Goal: Task Accomplishment & Management: Manage account settings

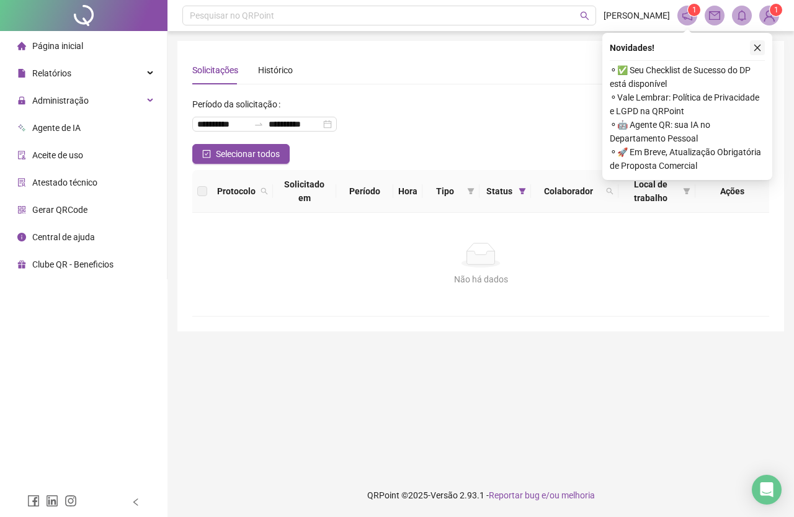
click at [755, 45] on icon "close" at bounding box center [757, 47] width 9 height 9
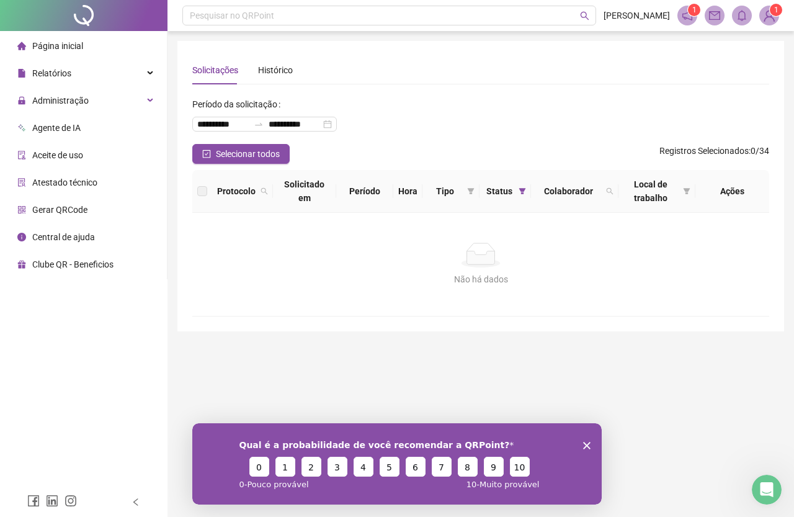
click at [90, 49] on li "Página inicial" at bounding box center [83, 46] width 162 height 25
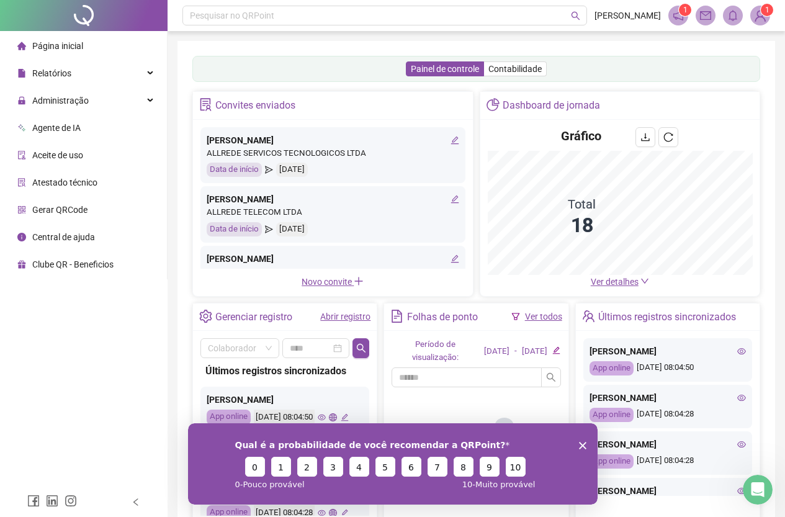
click at [624, 289] on div "Gráfico Total 18 Ver detalhes" at bounding box center [620, 208] width 280 height 176
click at [624, 284] on span "Ver detalhes" at bounding box center [615, 282] width 48 height 10
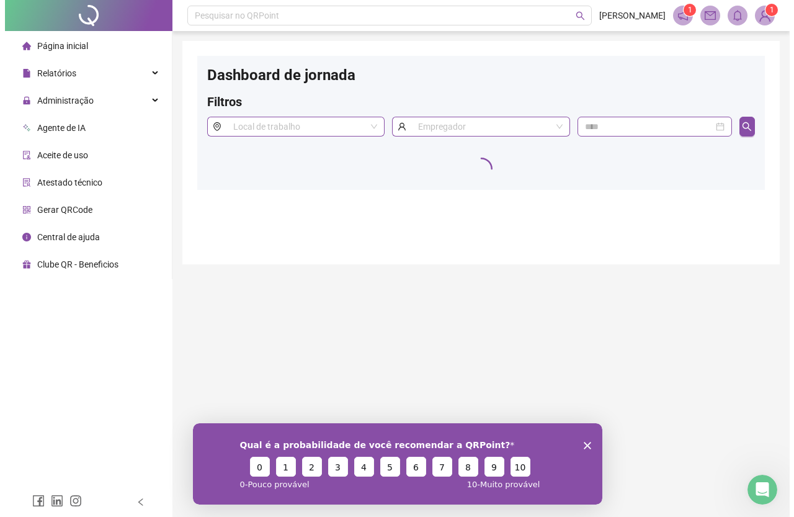
click at [591, 443] on div "Qual é a probabilidade de você recomendar a QRPoint? 0 1 2 3 4 5 6 7 8 9 10 0 -…" at bounding box center [397, 463] width 410 height 81
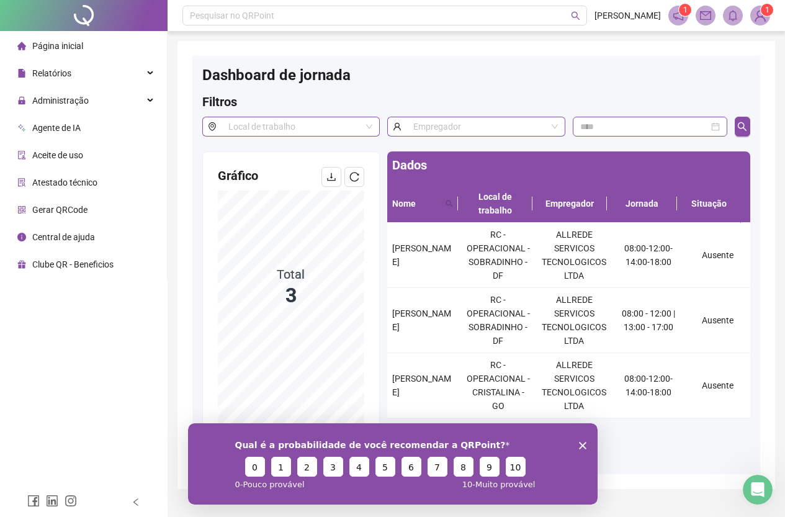
click at [584, 445] on icon "Encerrar pesquisa" at bounding box center [581, 444] width 7 height 7
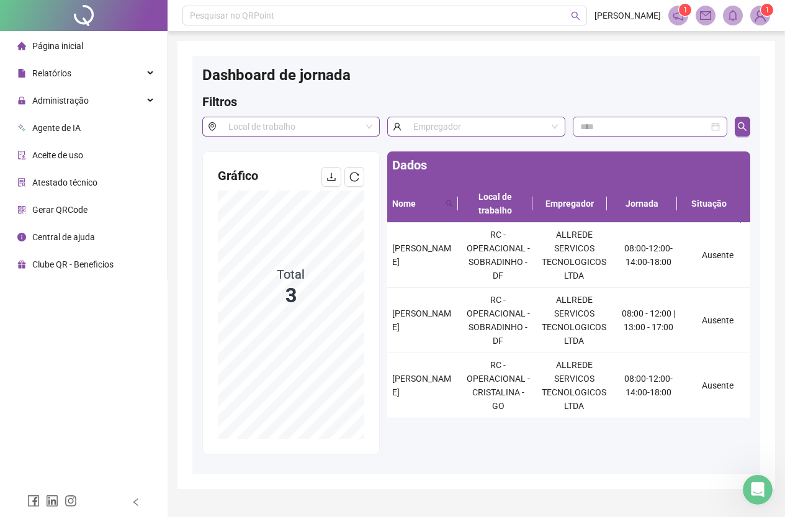
click at [45, 45] on span "Página inicial" at bounding box center [57, 46] width 51 height 10
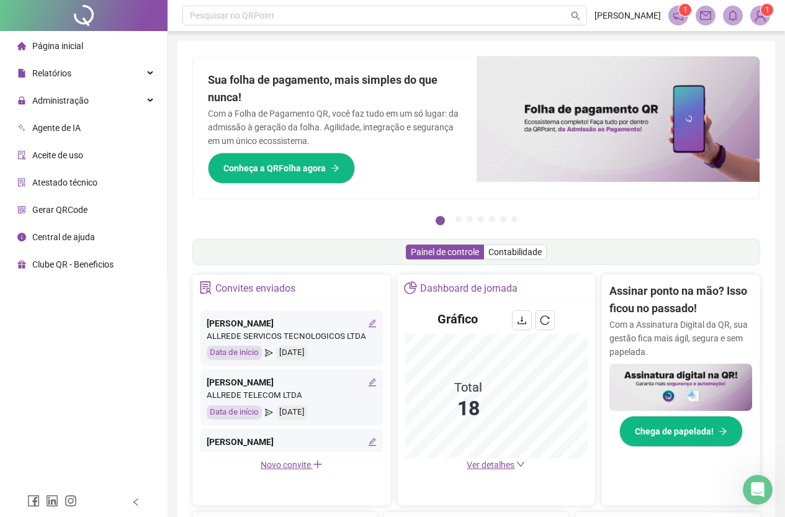
click at [112, 55] on li "Página inicial" at bounding box center [83, 46] width 162 height 25
click at [107, 51] on li "Página inicial" at bounding box center [83, 46] width 162 height 25
click at [82, 98] on span "Administração" at bounding box center [60, 101] width 56 height 10
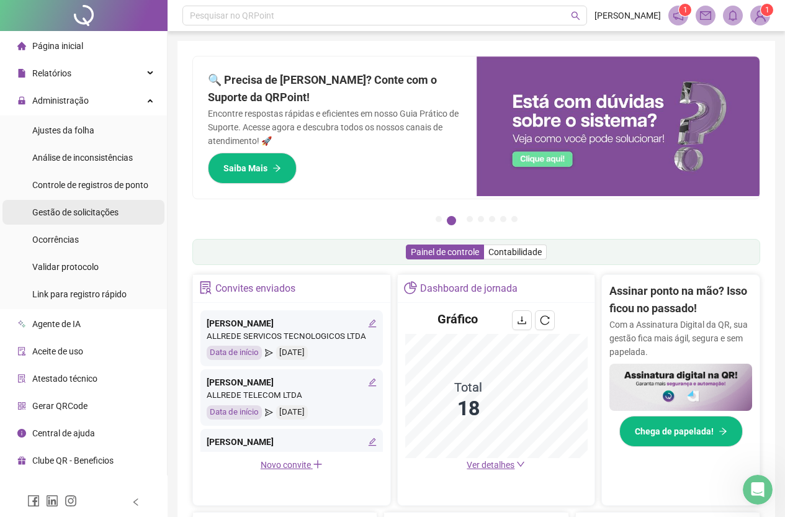
click at [98, 203] on div "Gestão de solicitações" at bounding box center [75, 212] width 86 height 25
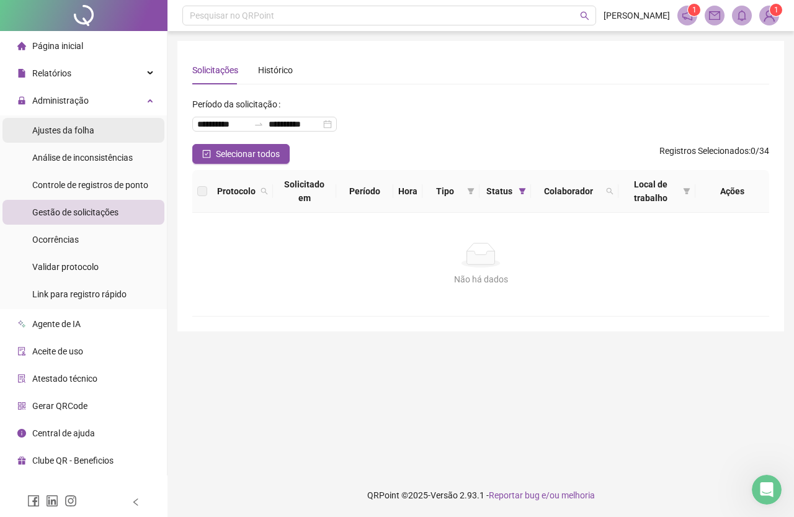
click at [92, 131] on span "Ajustes da folha" at bounding box center [63, 130] width 62 height 10
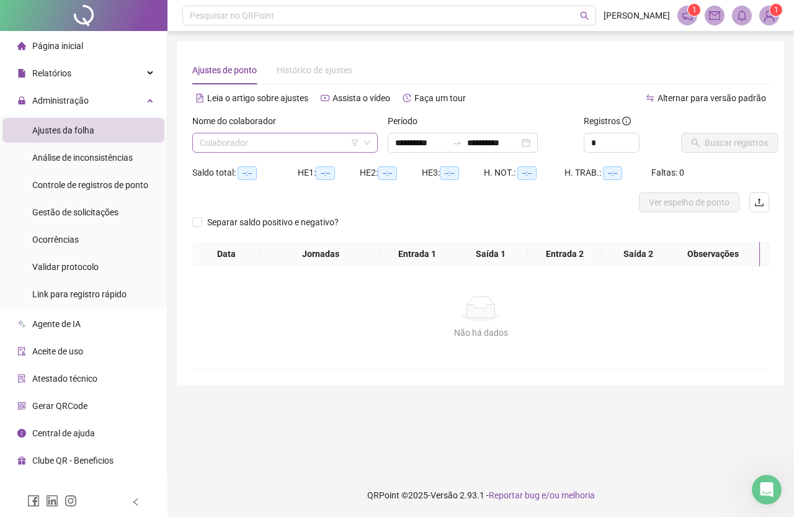
click at [286, 135] on input "search" at bounding box center [279, 142] width 159 height 19
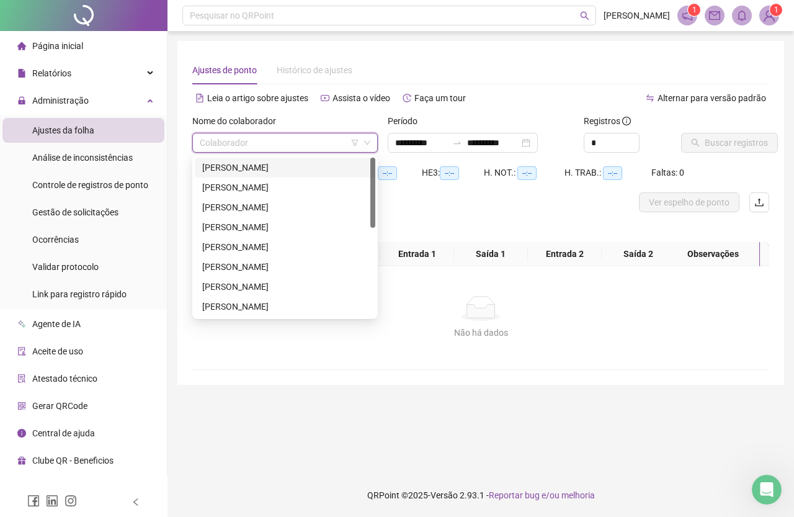
click at [285, 168] on div "[PERSON_NAME]" at bounding box center [285, 168] width 166 height 14
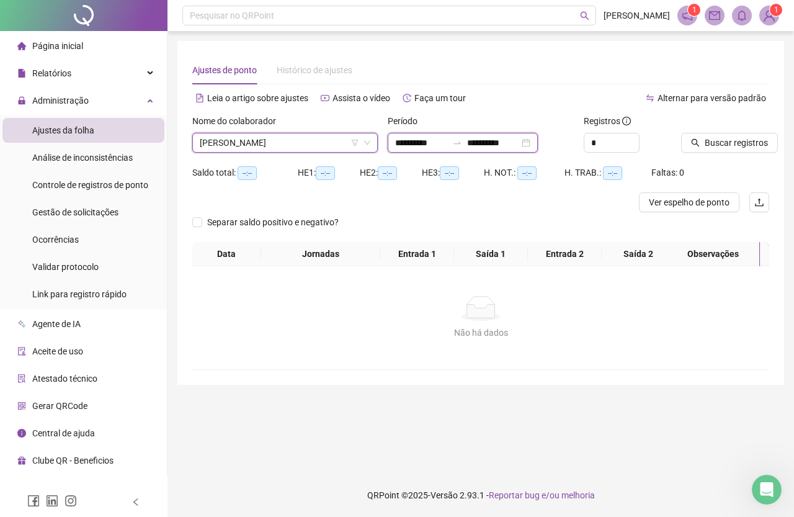
click at [417, 142] on input "**********" at bounding box center [421, 143] width 52 height 14
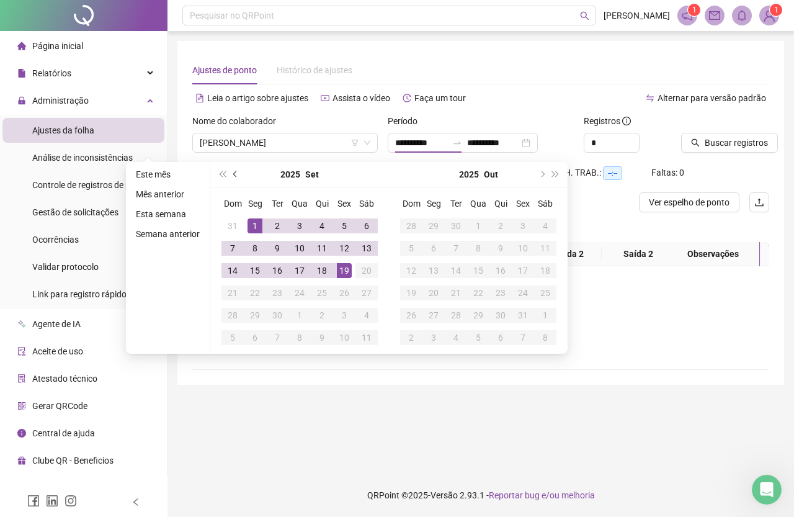
click at [235, 176] on span "prev-year" at bounding box center [236, 174] width 6 height 6
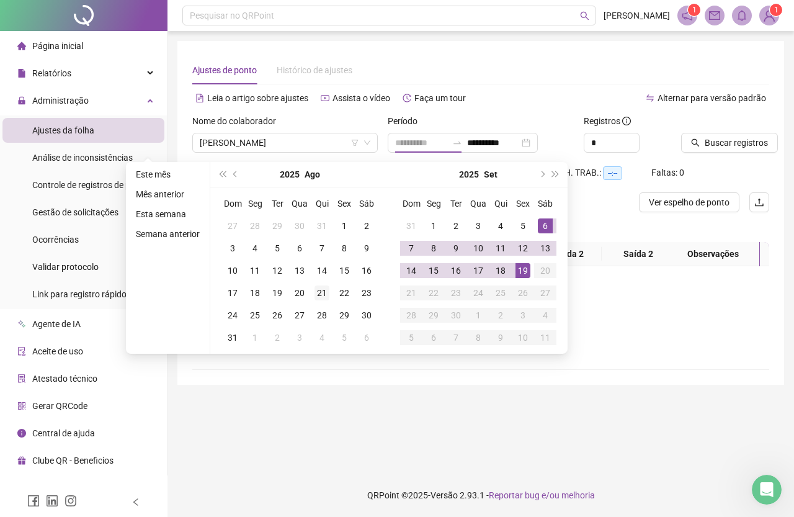
type input "**********"
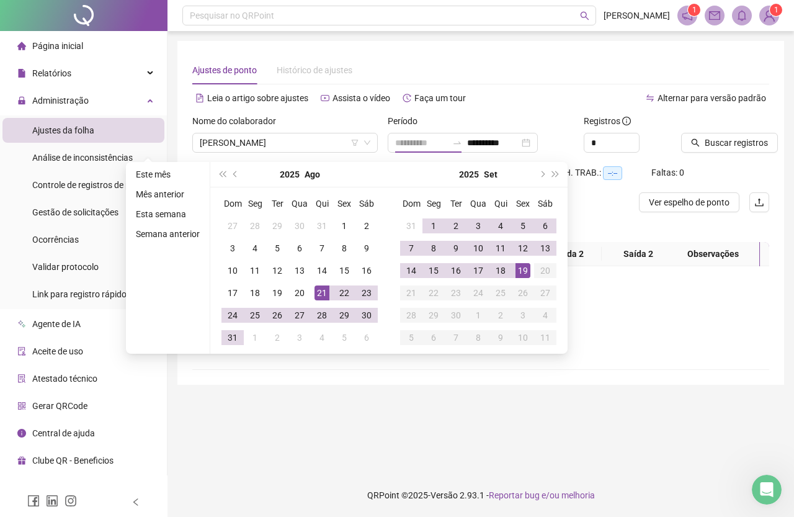
click at [324, 294] on div "21" at bounding box center [322, 292] width 15 height 15
click at [501, 271] on div "18" at bounding box center [500, 270] width 15 height 15
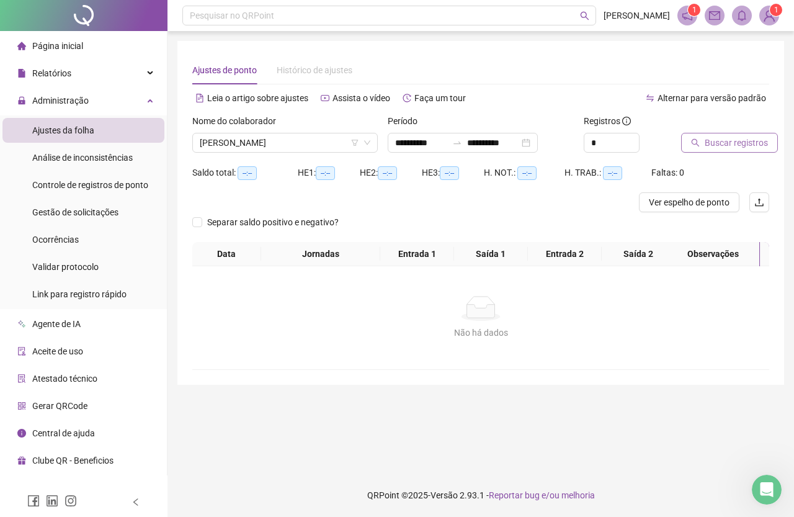
click at [708, 138] on span "Buscar registros" at bounding box center [736, 143] width 63 height 14
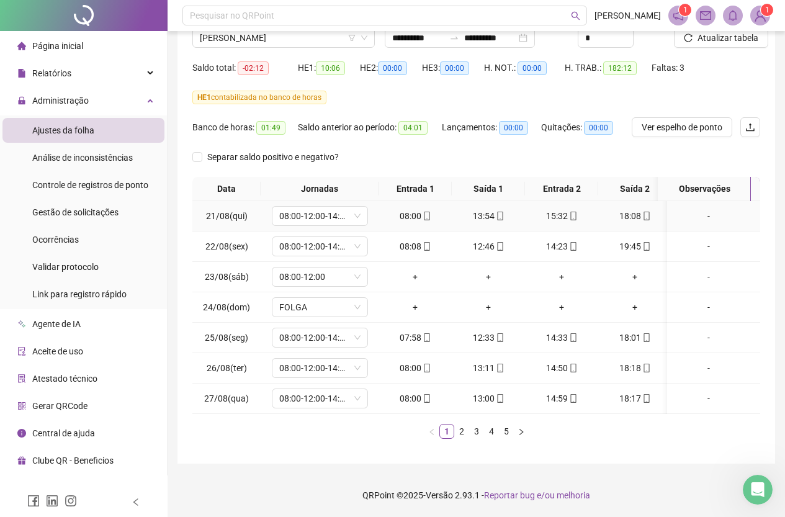
scroll to position [114, 0]
click at [460, 429] on link "2" at bounding box center [462, 432] width 14 height 14
click at [474, 433] on link "3" at bounding box center [477, 432] width 14 height 14
click at [493, 431] on link "4" at bounding box center [492, 432] width 14 height 14
click at [508, 429] on link "5" at bounding box center [507, 432] width 14 height 14
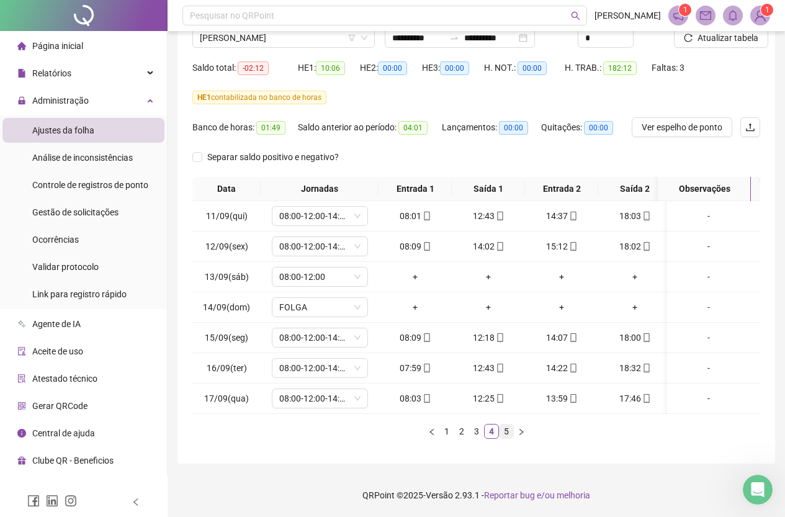
scroll to position [0, 0]
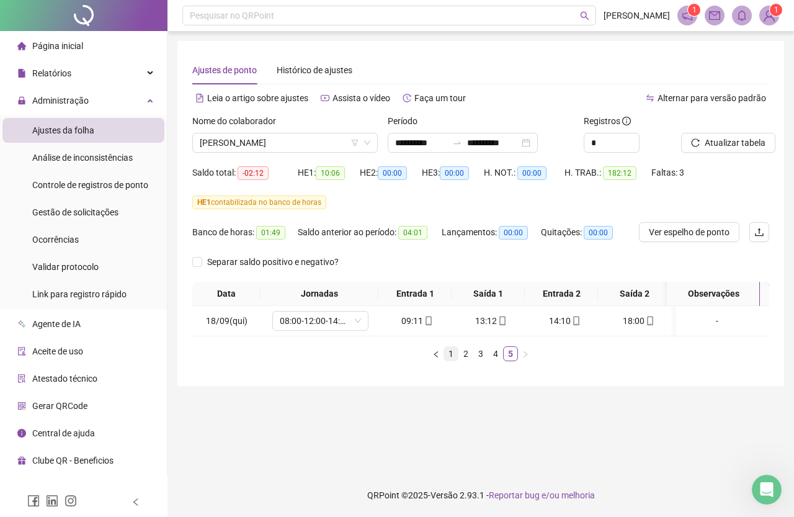
click at [452, 361] on link "1" at bounding box center [451, 354] width 14 height 14
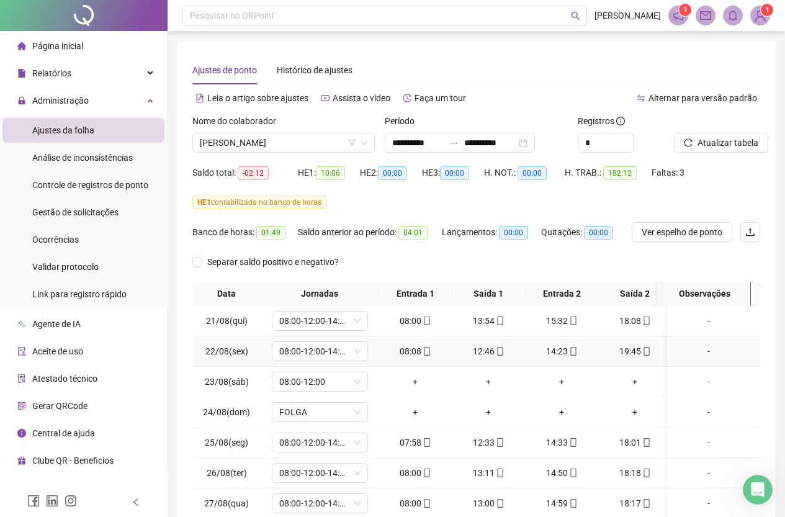
scroll to position [114, 0]
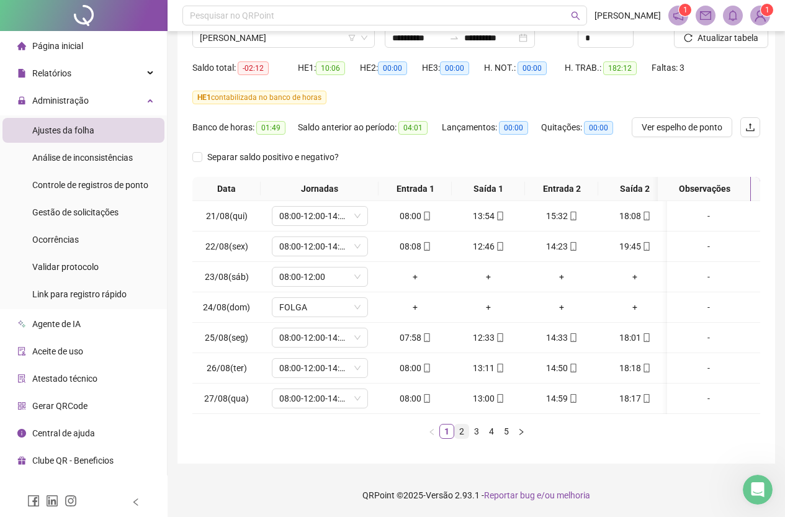
click at [462, 433] on link "2" at bounding box center [462, 432] width 14 height 14
click at [478, 431] on link "3" at bounding box center [477, 432] width 14 height 14
click at [490, 429] on link "4" at bounding box center [492, 432] width 14 height 14
click at [506, 431] on link "5" at bounding box center [507, 432] width 14 height 14
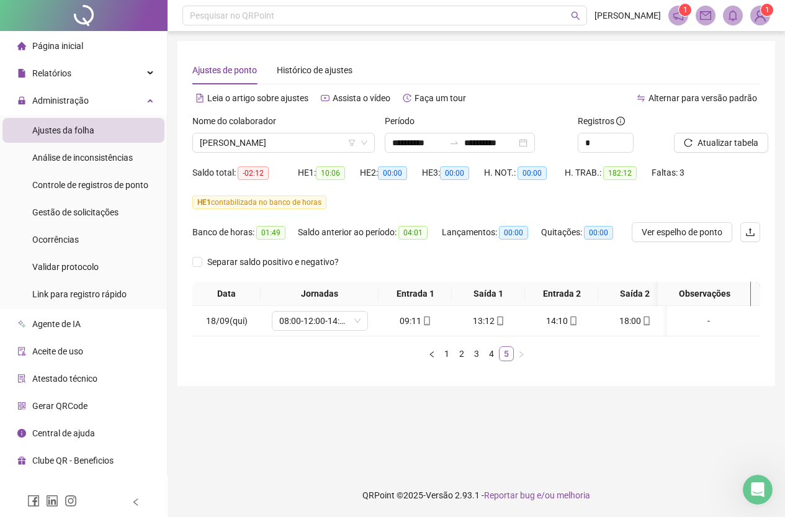
scroll to position [0, 0]
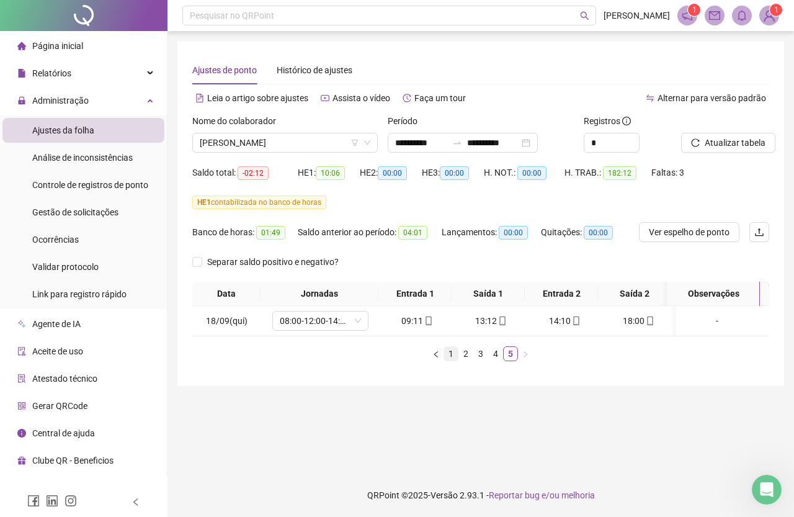
click at [451, 361] on link "1" at bounding box center [451, 354] width 14 height 14
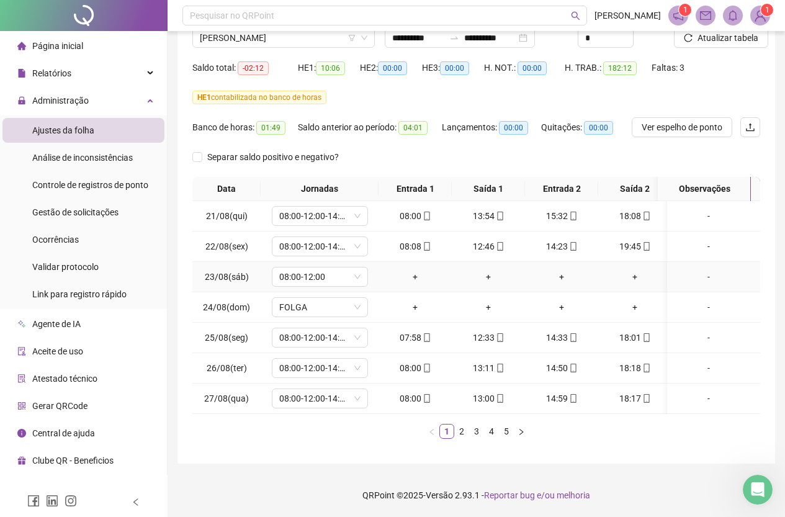
scroll to position [114, 0]
click at [465, 428] on link "2" at bounding box center [462, 432] width 14 height 14
click at [473, 431] on link "3" at bounding box center [477, 432] width 14 height 14
click at [477, 432] on link "3" at bounding box center [477, 432] width 14 height 14
click at [490, 428] on link "4" at bounding box center [492, 432] width 14 height 14
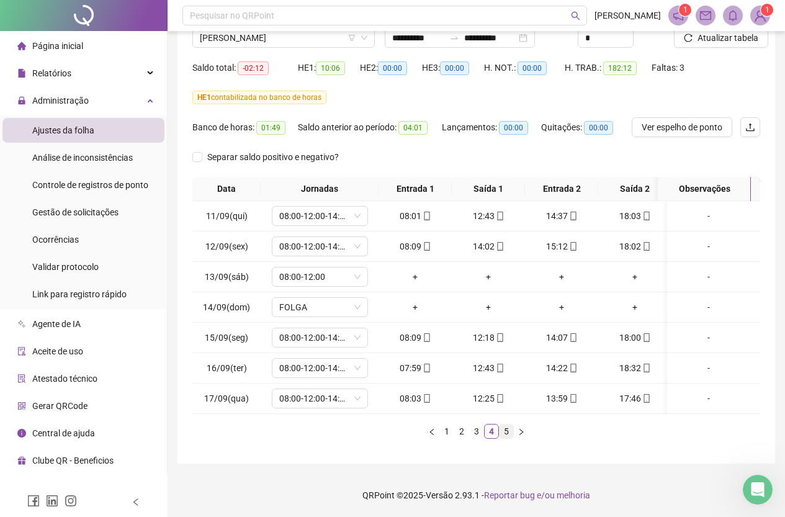
click at [505, 429] on link "5" at bounding box center [507, 432] width 14 height 14
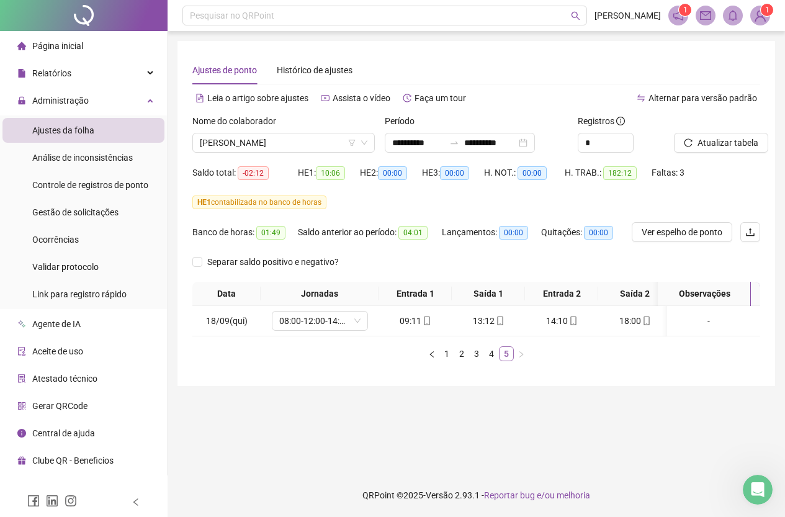
scroll to position [0, 0]
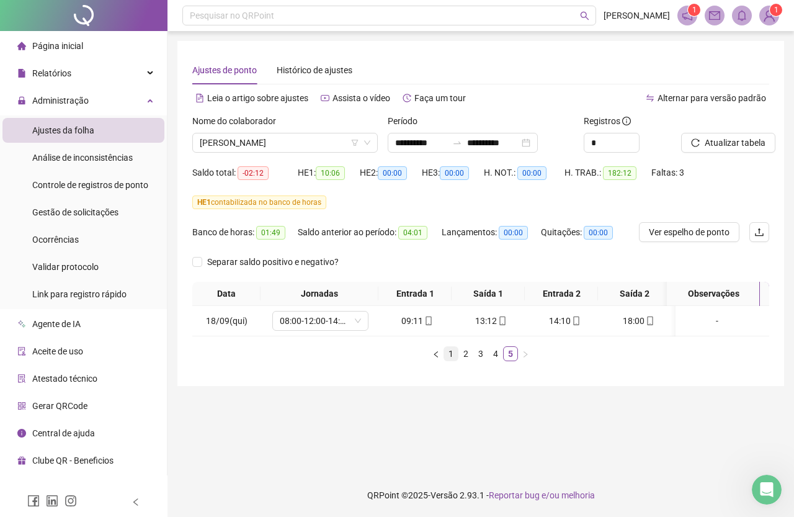
click at [447, 360] on link "1" at bounding box center [451, 354] width 14 height 14
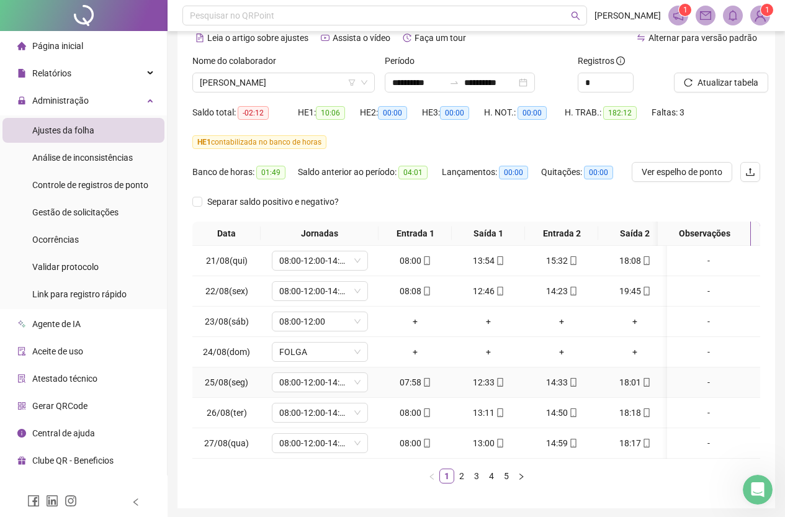
scroll to position [114, 0]
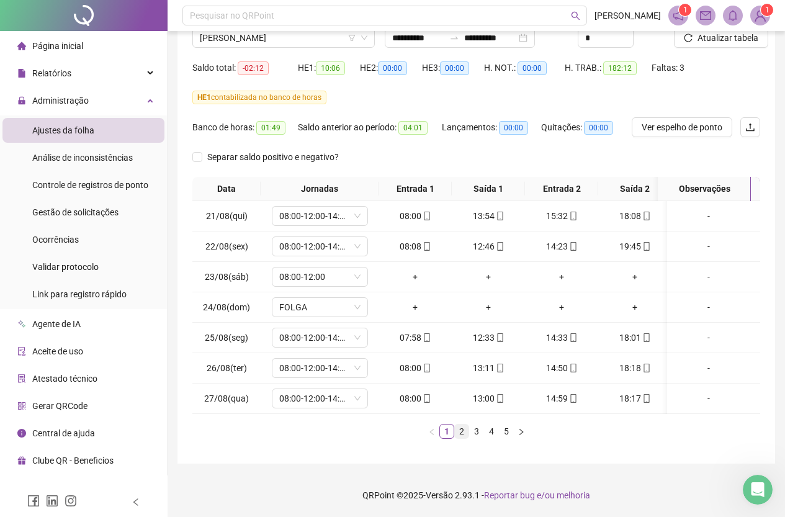
click at [463, 431] on link "2" at bounding box center [462, 432] width 14 height 14
click at [478, 432] on link "3" at bounding box center [477, 432] width 14 height 14
click at [498, 434] on link "4" at bounding box center [492, 432] width 14 height 14
click at [495, 434] on link "4" at bounding box center [492, 432] width 14 height 14
click at [523, 433] on icon "right" at bounding box center [521, 431] width 4 height 6
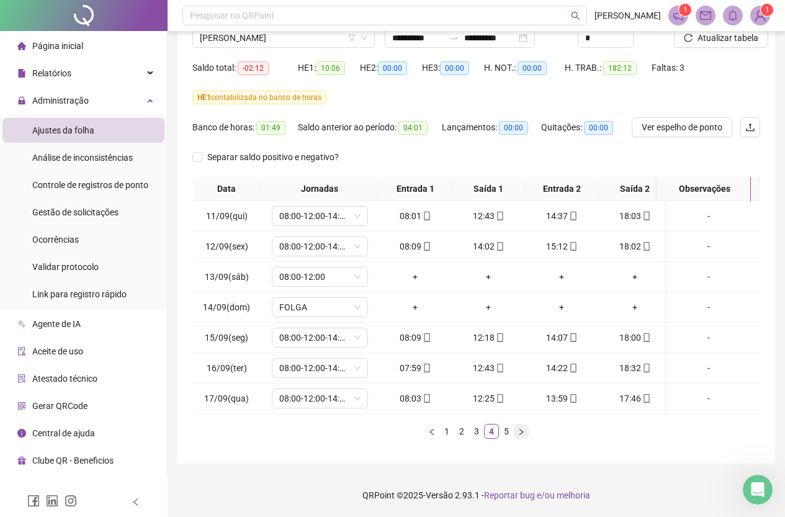
scroll to position [0, 0]
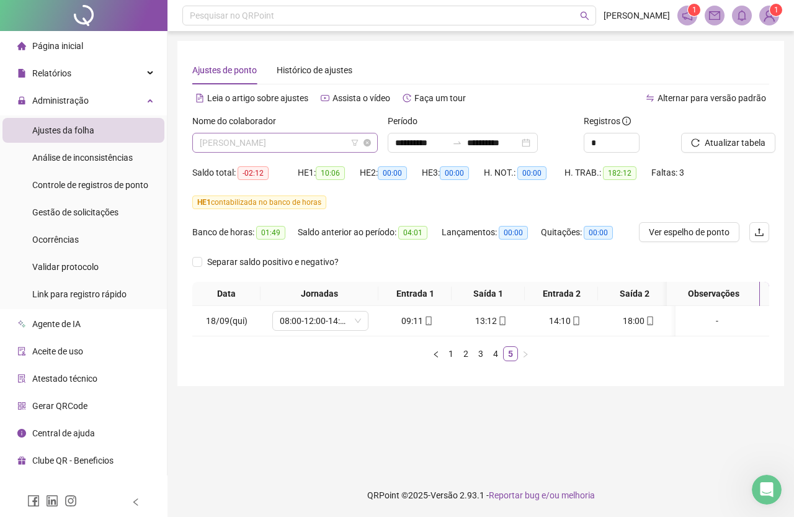
click at [301, 151] on span "[PERSON_NAME]" at bounding box center [285, 142] width 171 height 19
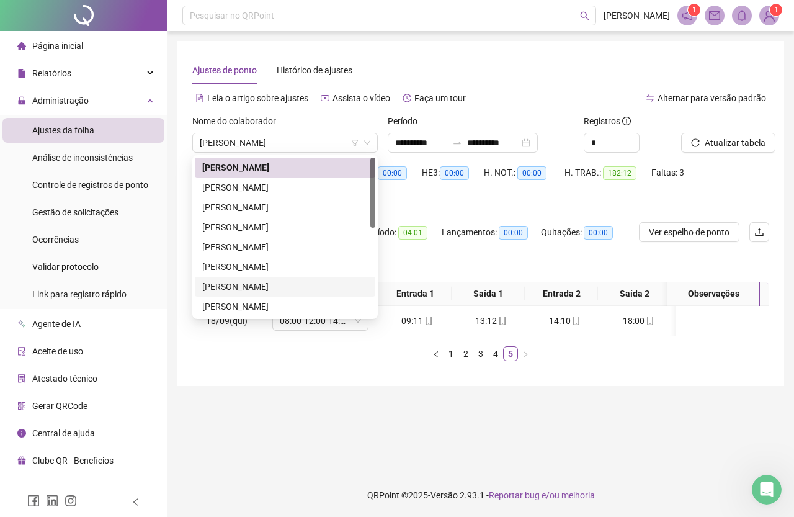
click at [354, 453] on main "**********" at bounding box center [480, 252] width 607 height 423
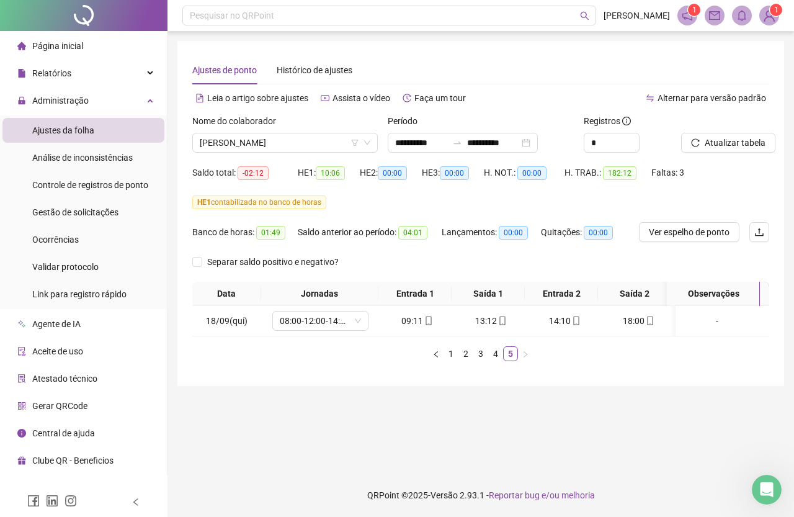
drag, startPoint x: 335, startPoint y: 147, endPoint x: 335, endPoint y: 162, distance: 14.9
click at [335, 146] on span "[PERSON_NAME]" at bounding box center [285, 142] width 171 height 19
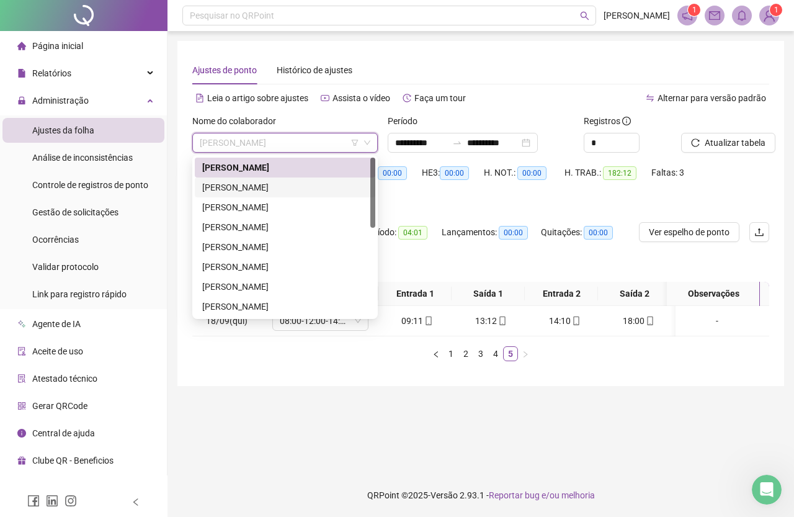
click at [294, 189] on div "[PERSON_NAME]" at bounding box center [285, 188] width 166 height 14
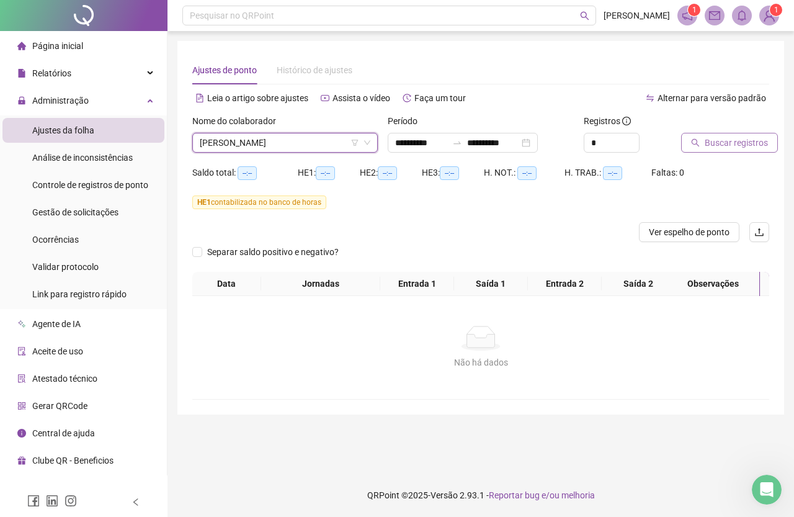
click at [733, 142] on span "Buscar registros" at bounding box center [736, 143] width 63 height 14
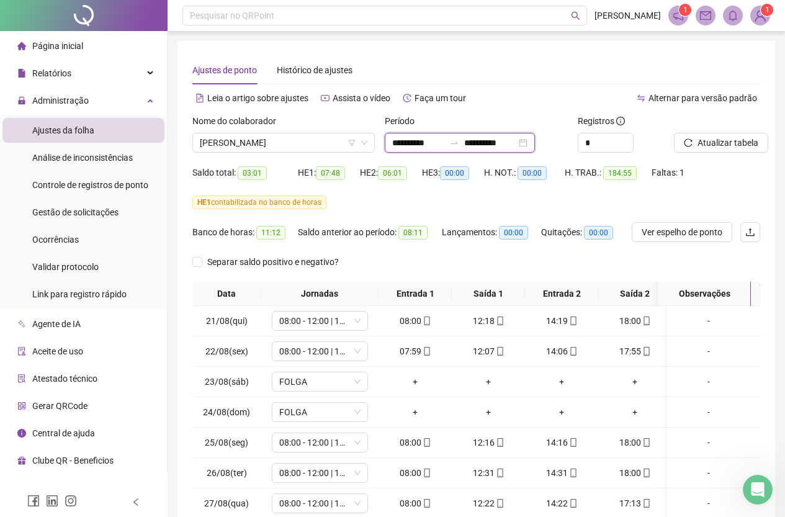
click at [504, 142] on input "**********" at bounding box center [490, 143] width 52 height 14
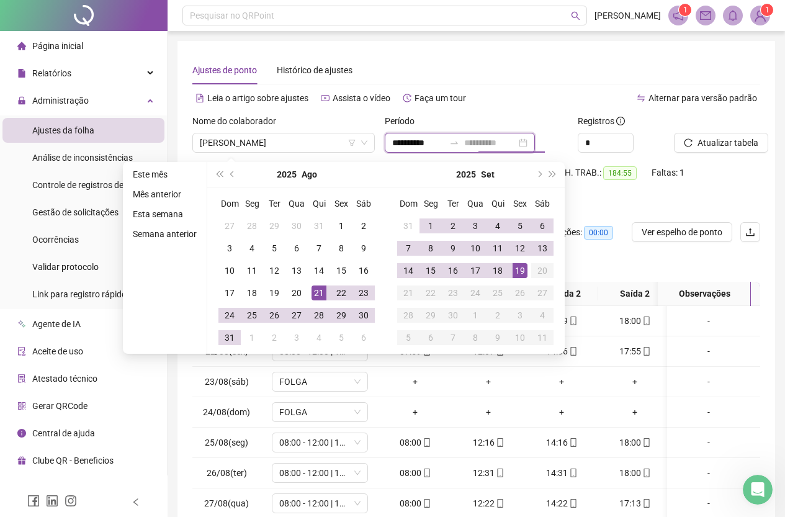
type input "**********"
click at [519, 269] on div "19" at bounding box center [520, 270] width 15 height 15
click at [734, 152] on button "Atualizar tabela" at bounding box center [721, 143] width 94 height 20
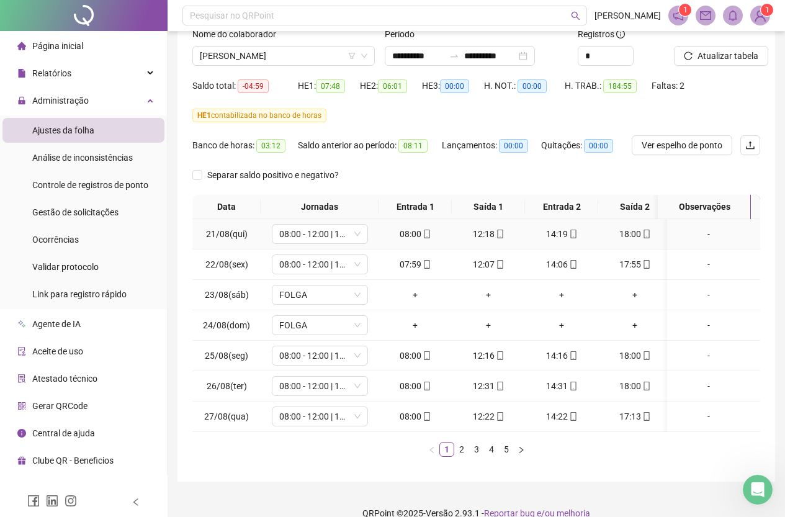
scroll to position [114, 0]
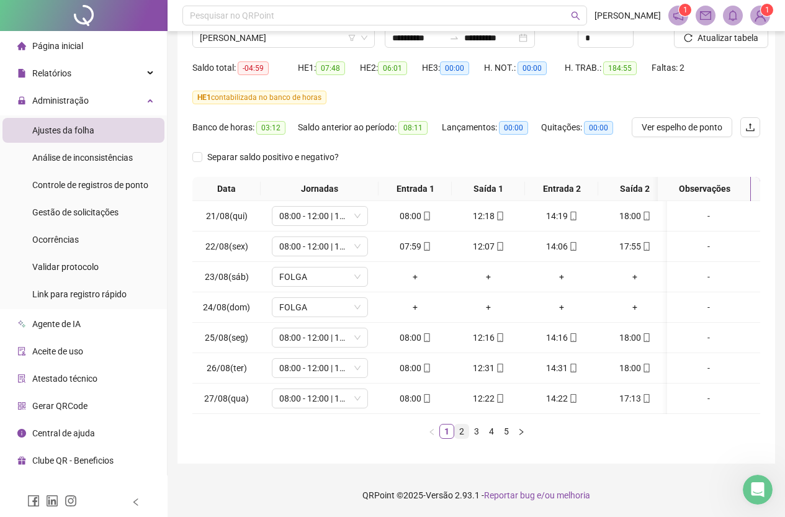
click at [464, 433] on link "2" at bounding box center [462, 432] width 14 height 14
click at [483, 438] on ul "1 2 3 4 5" at bounding box center [476, 431] width 568 height 15
click at [477, 431] on link "3" at bounding box center [477, 432] width 14 height 14
click at [492, 432] on link "4" at bounding box center [492, 432] width 14 height 14
click at [479, 433] on link "3" at bounding box center [477, 432] width 14 height 14
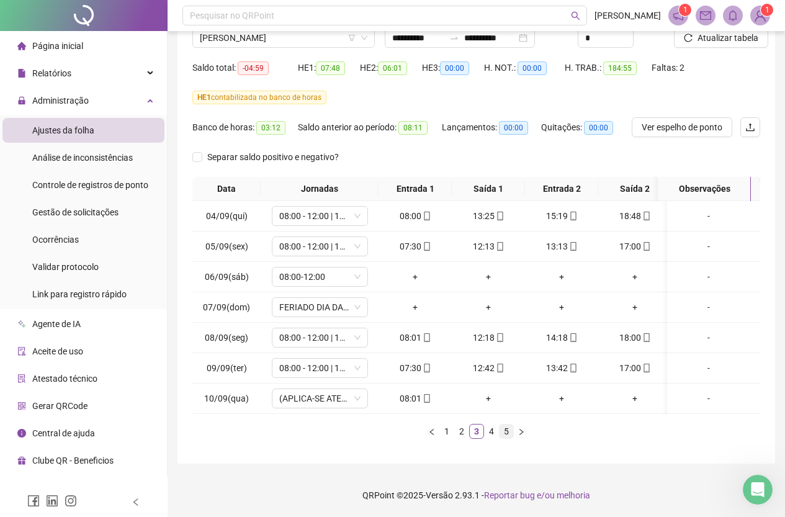
click at [505, 432] on link "5" at bounding box center [507, 432] width 14 height 14
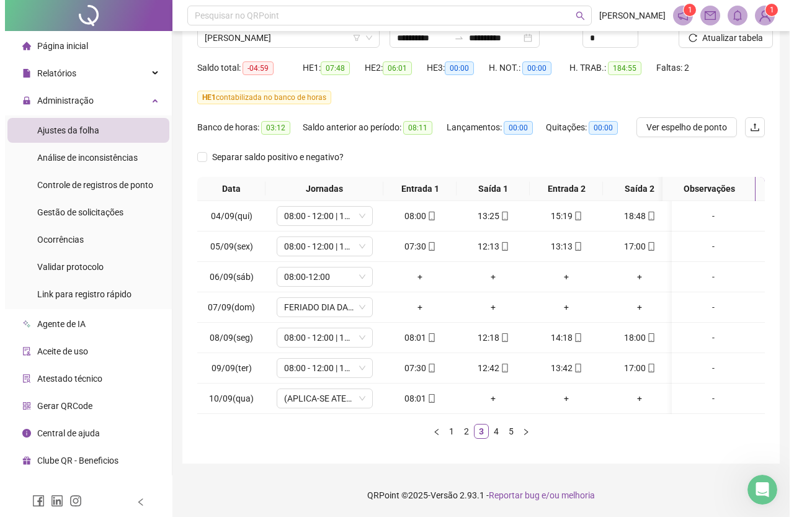
scroll to position [0, 0]
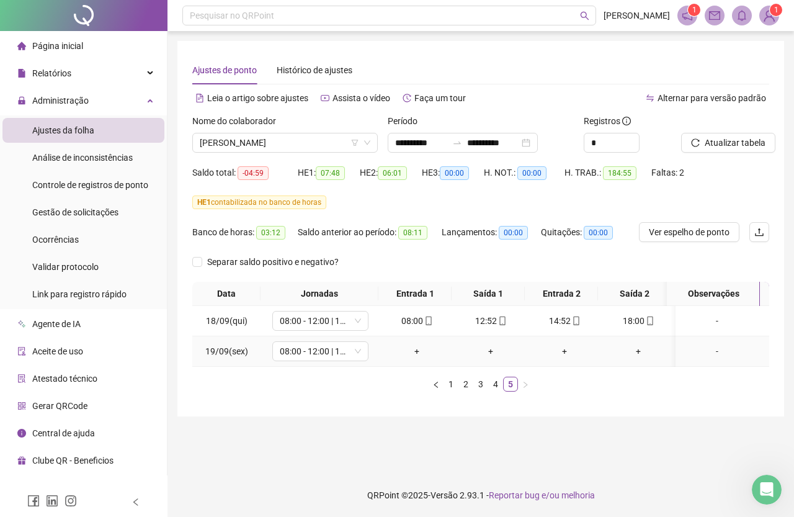
click at [707, 352] on div "-" at bounding box center [717, 351] width 73 height 14
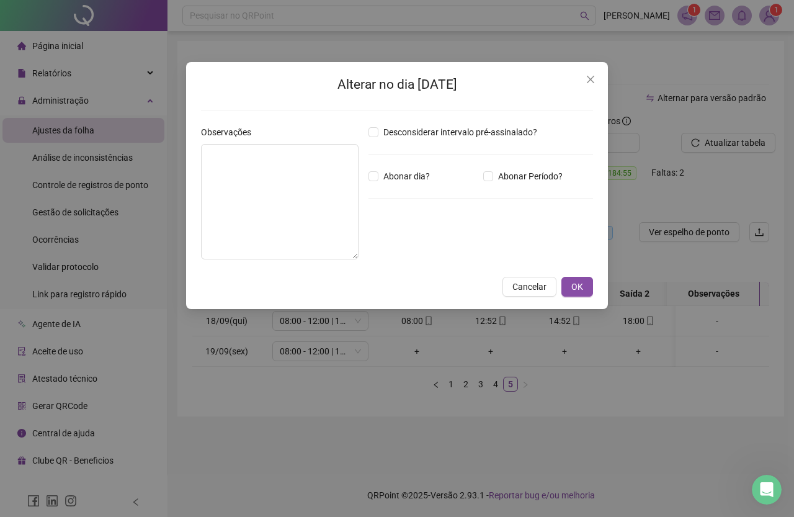
click at [323, 349] on div "Alterar no dia [DATE] Observações Desconsiderar intervalo pré-assinalado? Abona…" at bounding box center [397, 258] width 794 height 517
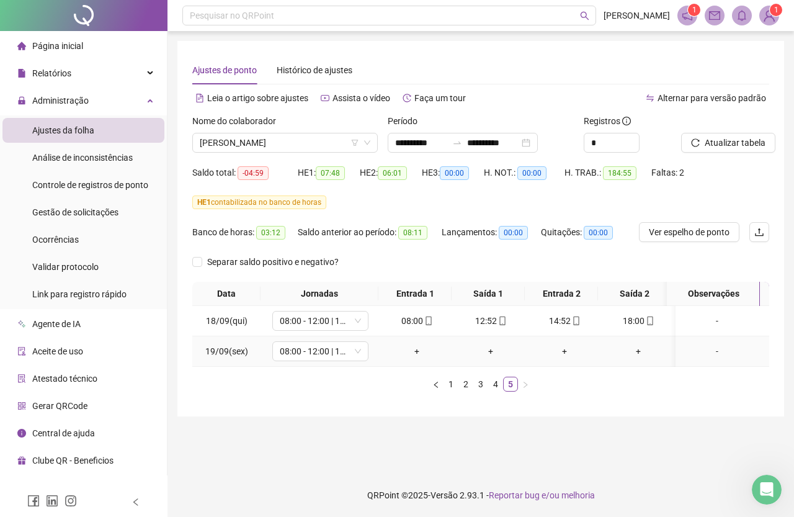
click at [324, 349] on span "08:00 - 12:00 | 13:00 - 17:00" at bounding box center [320, 351] width 81 height 19
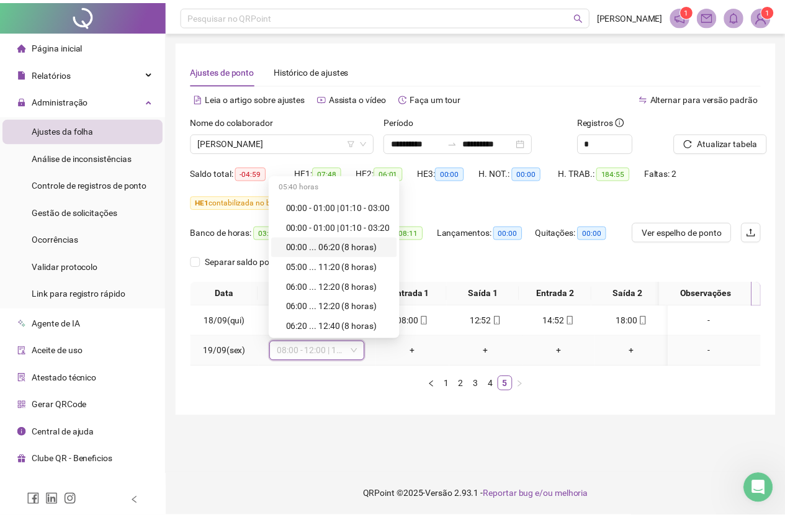
scroll to position [4349, 0]
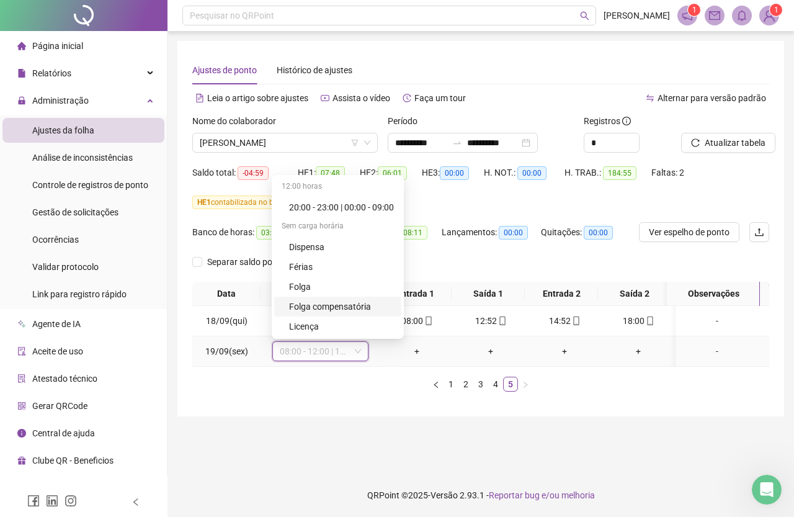
click at [372, 307] on div "Folga compensatória" at bounding box center [341, 307] width 105 height 14
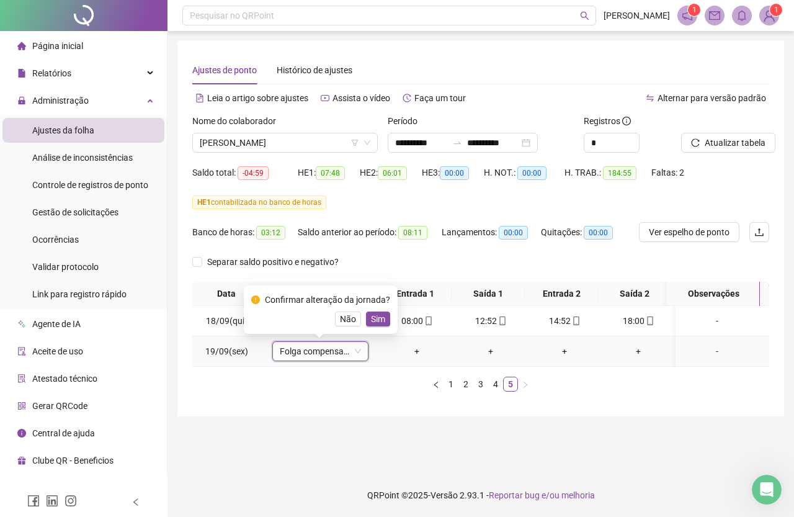
click at [714, 352] on div "-" at bounding box center [717, 351] width 73 height 14
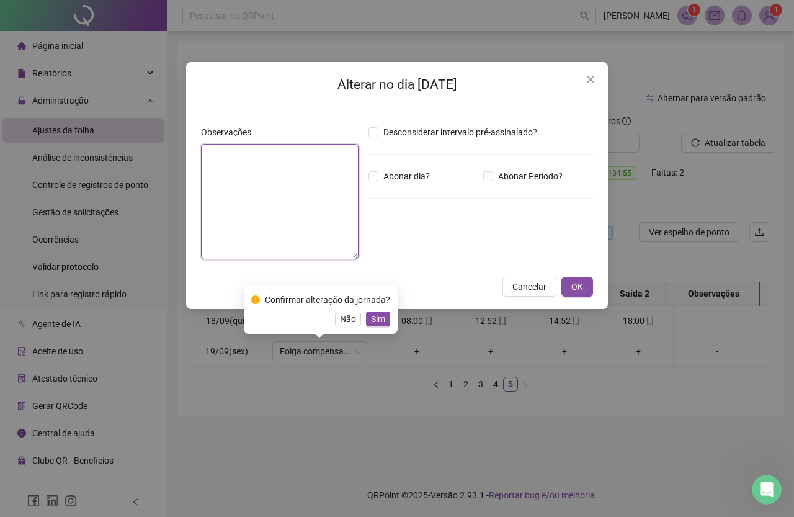
click at [319, 181] on textarea at bounding box center [280, 201] width 158 height 115
click at [282, 164] on textarea "**********" at bounding box center [280, 201] width 158 height 115
drag, startPoint x: 294, startPoint y: 154, endPoint x: 164, endPoint y: 156, distance: 130.3
click at [164, 156] on div "**********" at bounding box center [397, 258] width 794 height 517
type textarea "**********"
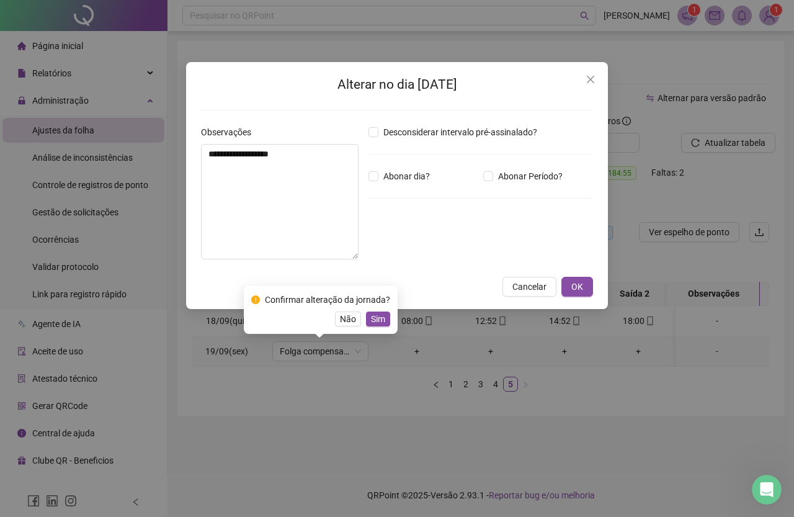
click at [379, 321] on span "Sim" at bounding box center [378, 319] width 14 height 14
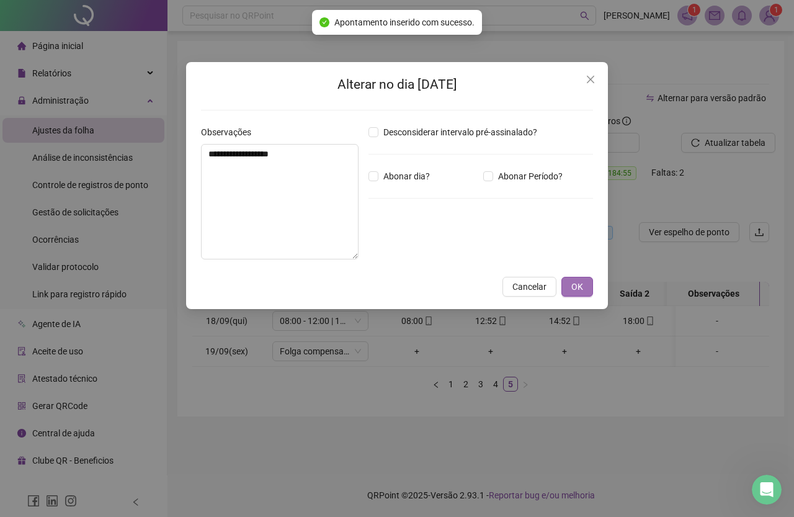
click at [577, 290] on span "OK" at bounding box center [578, 287] width 12 height 14
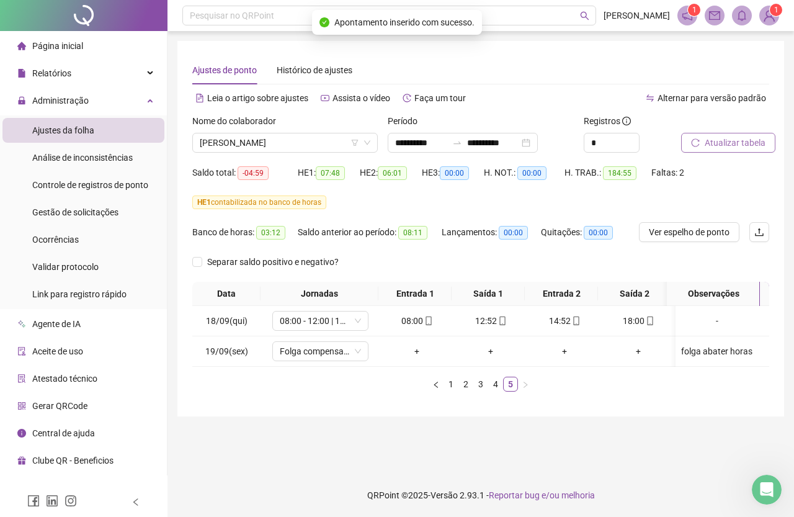
click at [739, 150] on button "Atualizar tabela" at bounding box center [728, 143] width 94 height 20
click at [251, 143] on span "[PERSON_NAME]" at bounding box center [285, 142] width 171 height 19
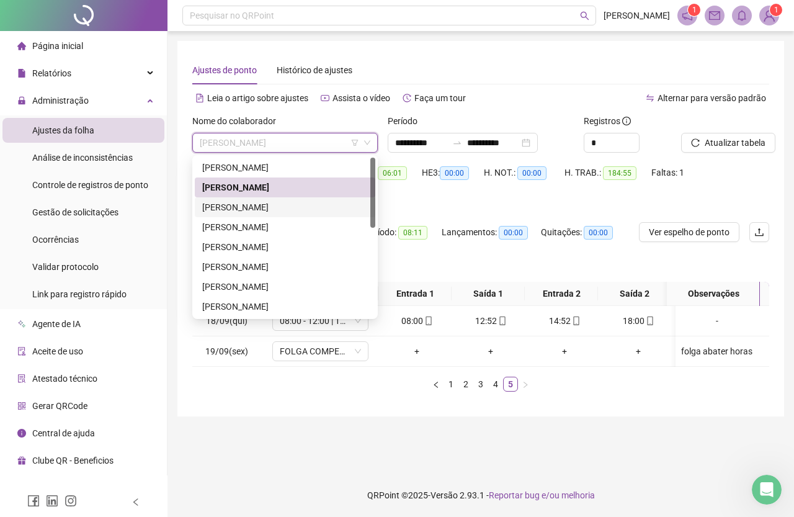
click at [279, 204] on div "[PERSON_NAME]" at bounding box center [285, 207] width 166 height 14
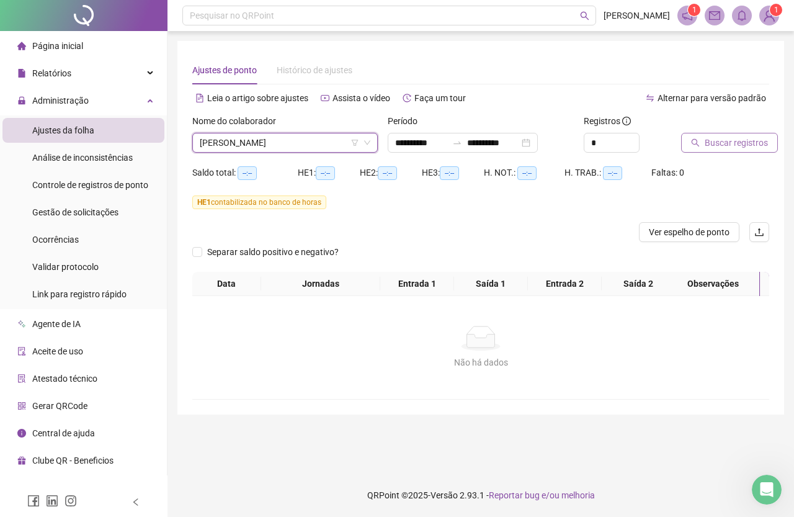
click at [710, 142] on span "Buscar registros" at bounding box center [736, 143] width 63 height 14
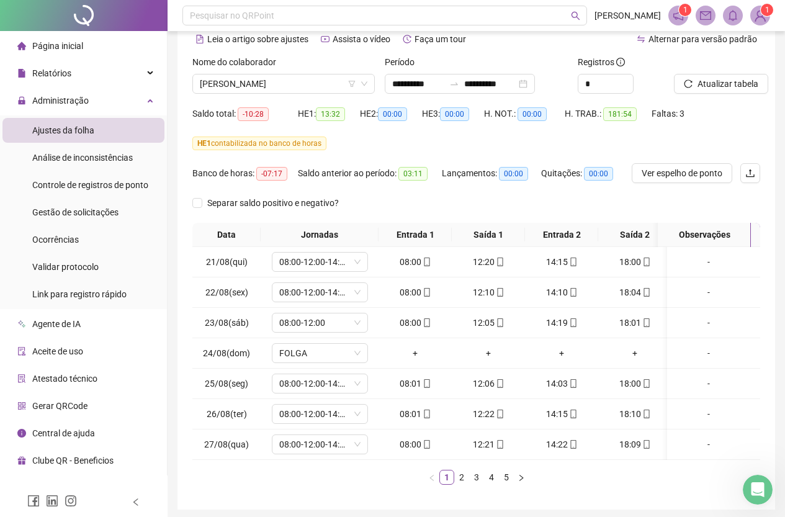
scroll to position [114, 0]
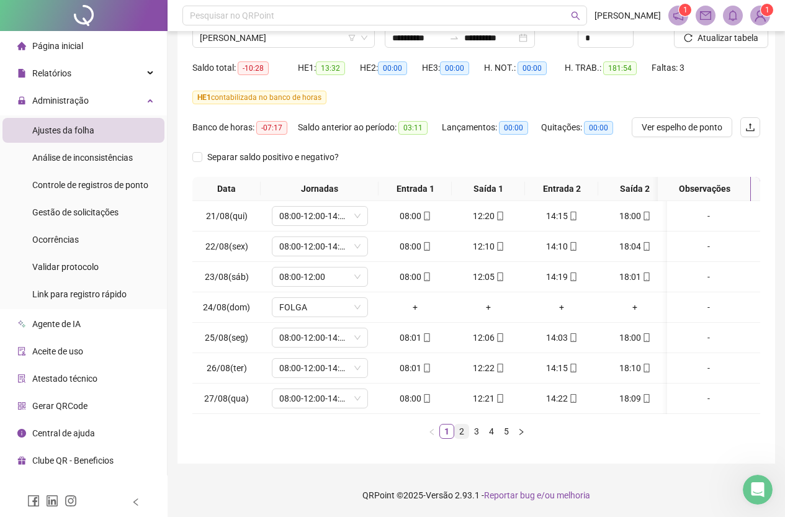
click at [464, 428] on link "2" at bounding box center [462, 432] width 14 height 14
click at [476, 433] on link "3" at bounding box center [477, 432] width 14 height 14
click at [489, 437] on link "4" at bounding box center [492, 432] width 14 height 14
click at [510, 429] on link "5" at bounding box center [507, 432] width 14 height 14
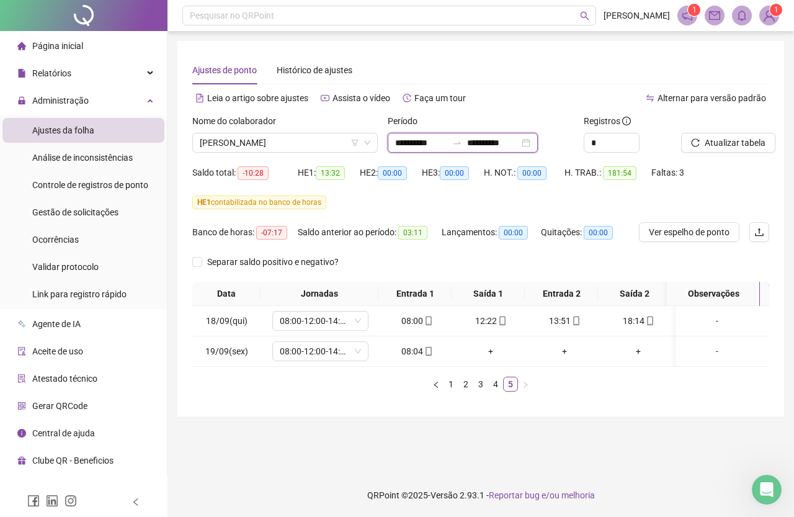
click at [519, 142] on input "**********" at bounding box center [493, 143] width 52 height 14
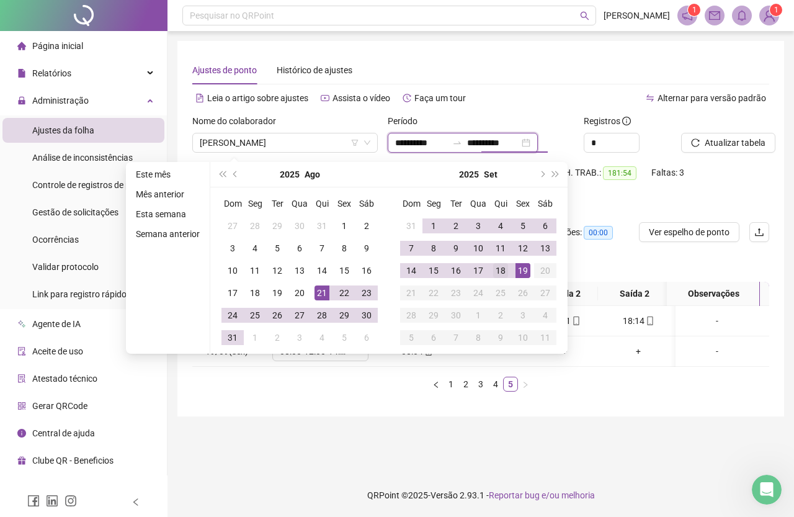
type input "**********"
click at [501, 272] on div "18" at bounding box center [500, 270] width 15 height 15
type input "**********"
click at [713, 143] on span "Atualizar tabela" at bounding box center [735, 143] width 61 height 14
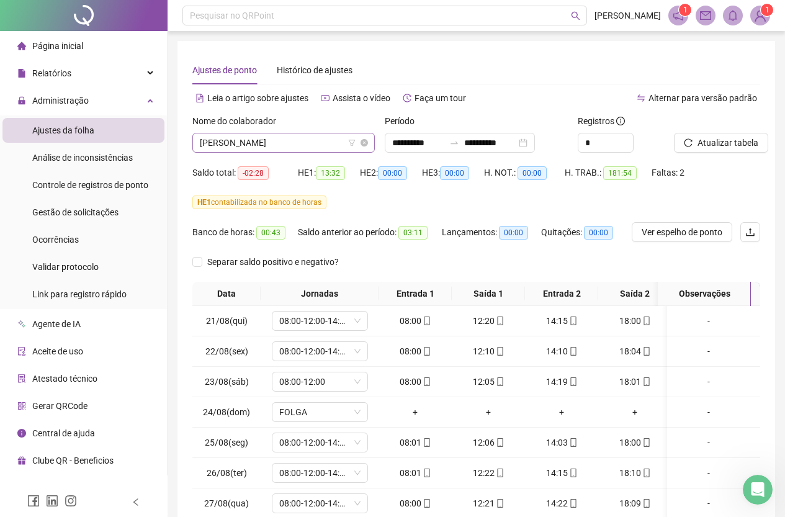
click at [287, 147] on span "[PERSON_NAME]" at bounding box center [284, 142] width 168 height 19
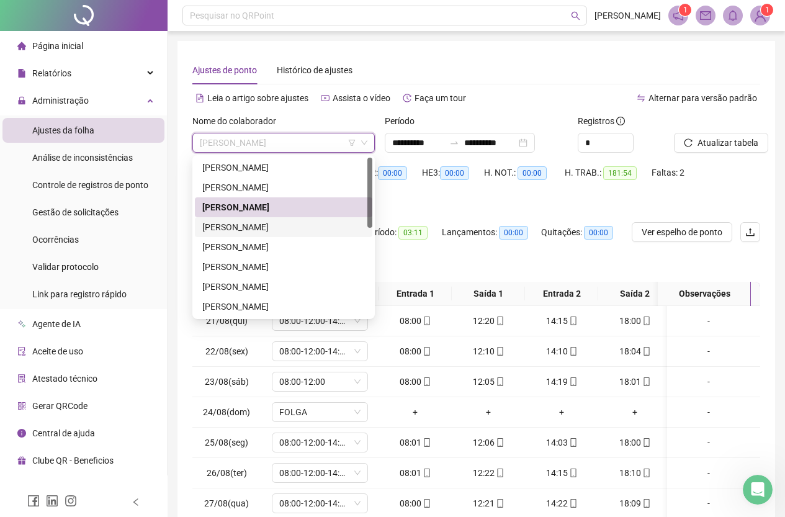
click at [290, 228] on div "[PERSON_NAME]" at bounding box center [283, 227] width 163 height 14
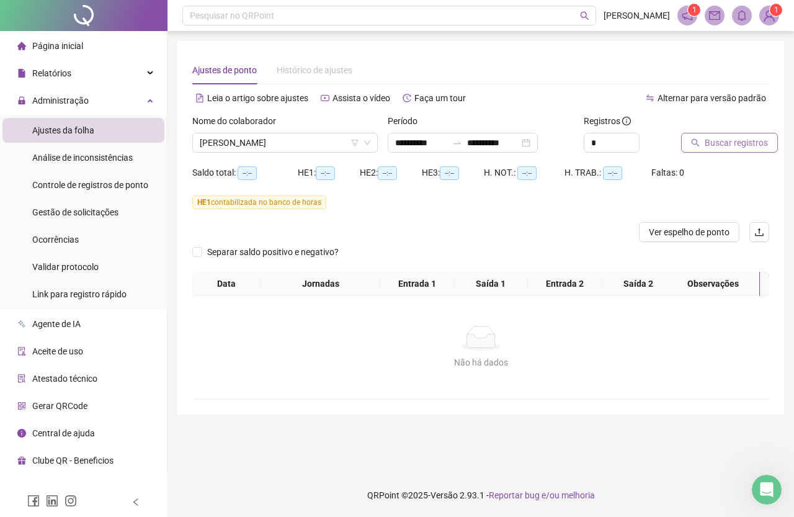
click at [714, 137] on span "Buscar registros" at bounding box center [736, 143] width 63 height 14
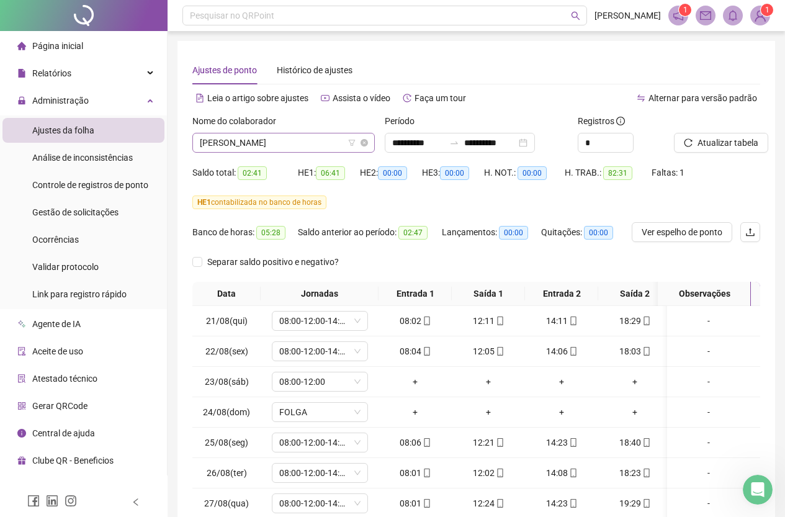
click at [303, 148] on span "[PERSON_NAME]" at bounding box center [284, 142] width 168 height 19
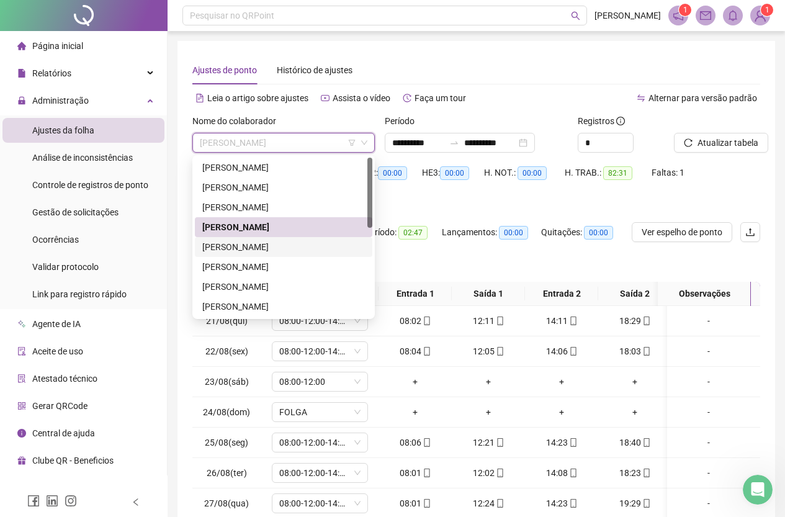
click at [314, 245] on div "[PERSON_NAME]" at bounding box center [283, 247] width 163 height 14
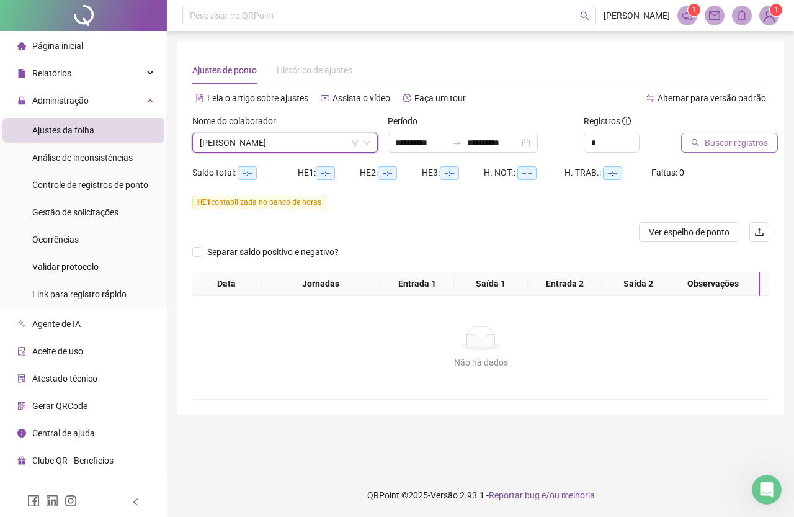
click at [682, 142] on button "Buscar registros" at bounding box center [729, 143] width 97 height 20
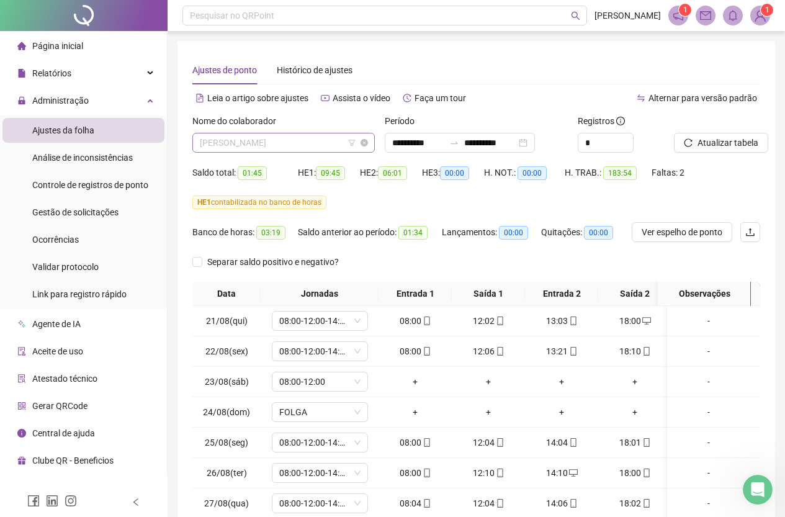
click at [328, 143] on span "[PERSON_NAME]" at bounding box center [284, 142] width 168 height 19
click at [399, 181] on div "HE 2: 06:01" at bounding box center [391, 173] width 62 height 20
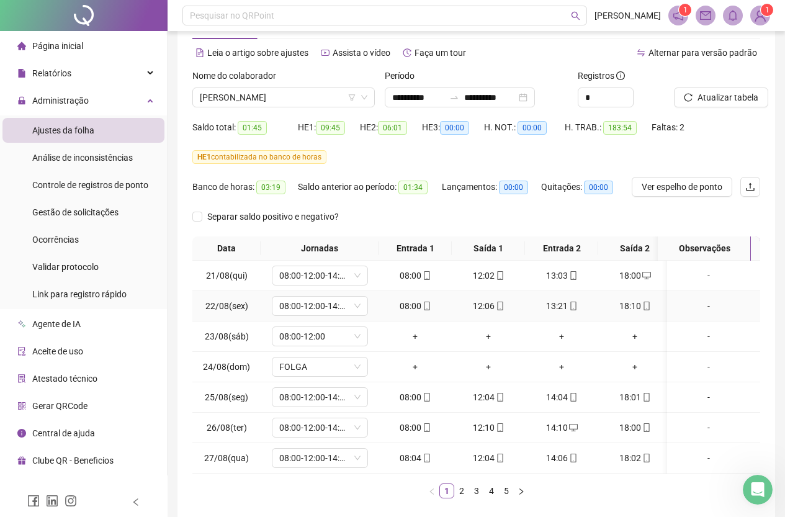
scroll to position [114, 0]
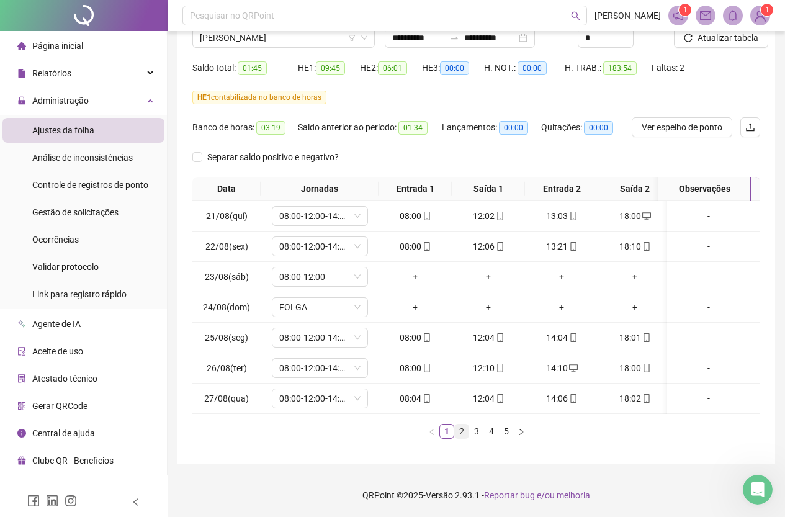
click at [459, 431] on link "2" at bounding box center [462, 432] width 14 height 14
click at [706, 392] on div "Escala 6x1, trabalhou no domingo." at bounding box center [708, 399] width 73 height 14
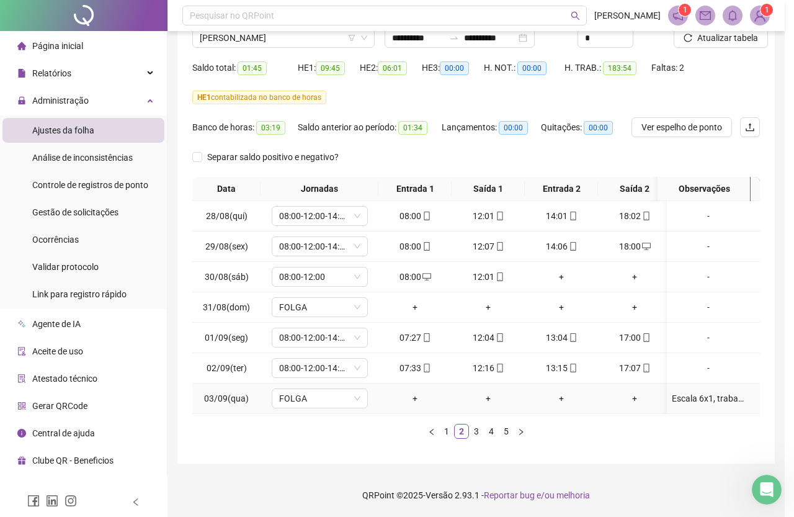
type textarea "**********"
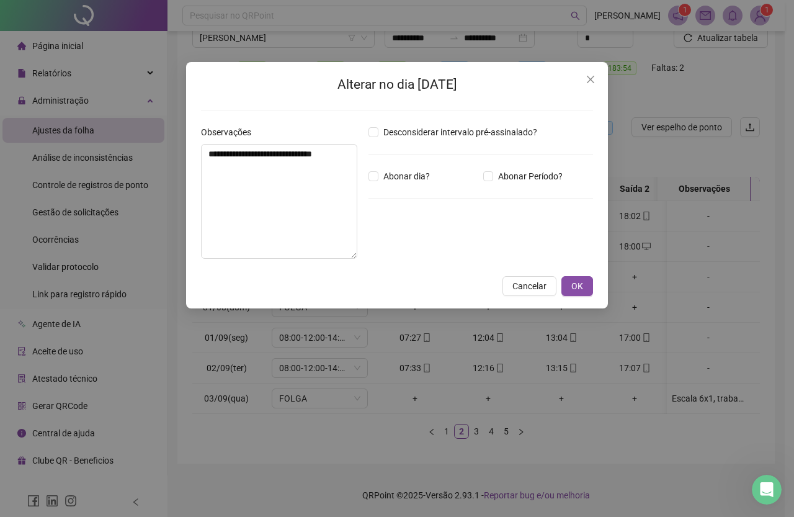
click at [663, 462] on div "**********" at bounding box center [397, 258] width 794 height 517
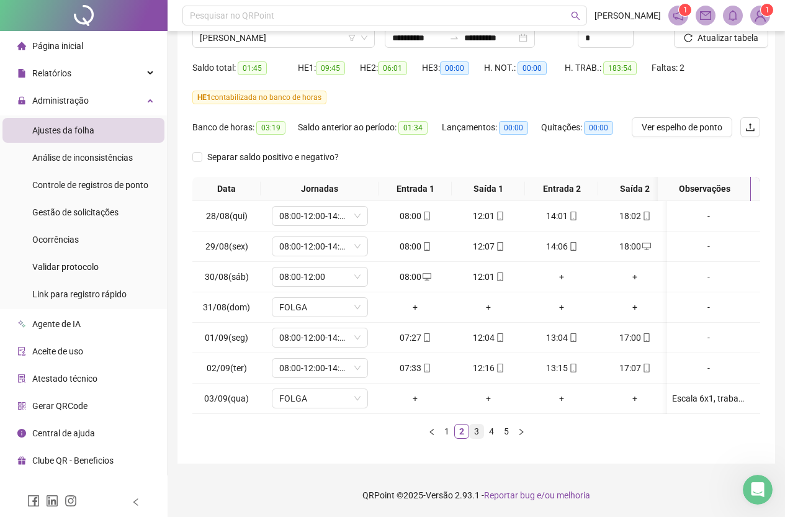
click at [472, 430] on link "3" at bounding box center [477, 432] width 14 height 14
click at [489, 429] on link "4" at bounding box center [492, 432] width 14 height 14
click at [548, 439] on div "Data Jornadas Entrada 1 Saída 1 Entrada 2 Saída 2 Observações 11/09(qui) 08:00-…" at bounding box center [476, 313] width 568 height 272
click at [510, 423] on div "Data Jornadas Entrada 1 Saída 1 Entrada 2 Saída 2 Observações 11/09(qui) 08:00-…" at bounding box center [476, 308] width 568 height 262
click at [511, 439] on div "Data Jornadas Entrada 1 Saída 1 Entrada 2 Saída 2 Observações 11/09(qui) 08:00-…" at bounding box center [476, 313] width 568 height 272
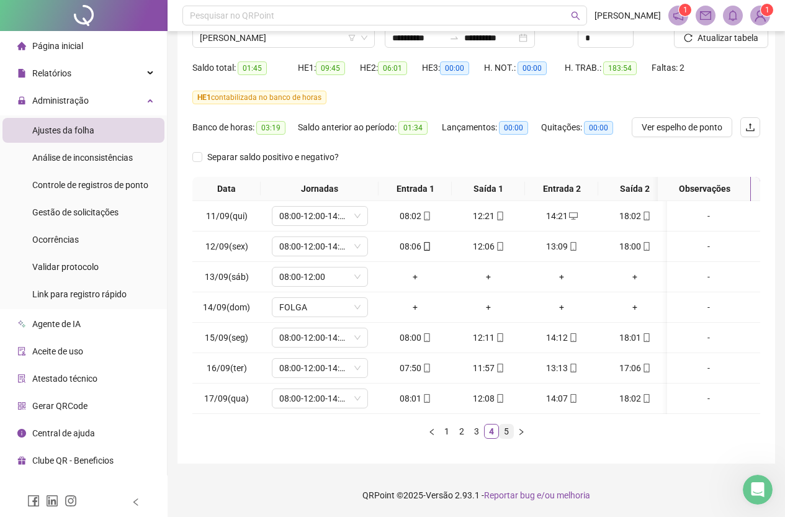
click at [507, 428] on link "5" at bounding box center [507, 432] width 14 height 14
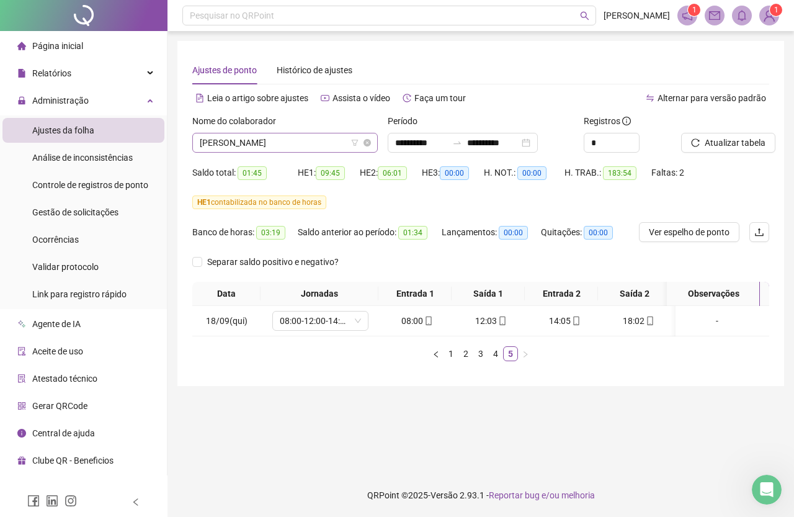
click at [335, 146] on span "[PERSON_NAME]" at bounding box center [285, 142] width 171 height 19
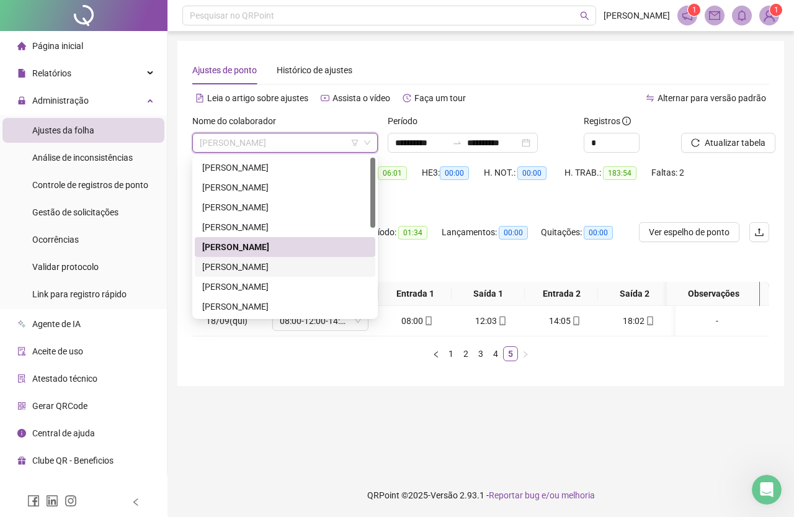
click at [336, 262] on div "[PERSON_NAME]" at bounding box center [285, 267] width 166 height 14
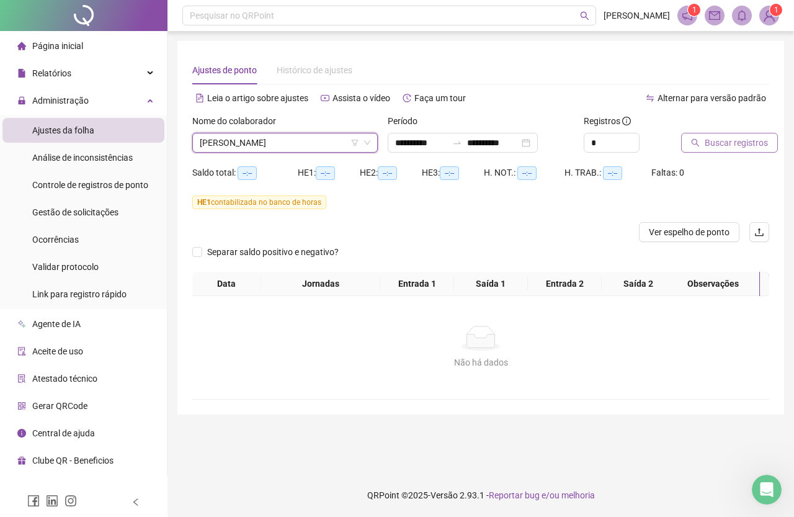
click at [738, 140] on span "Buscar registros" at bounding box center [736, 143] width 63 height 14
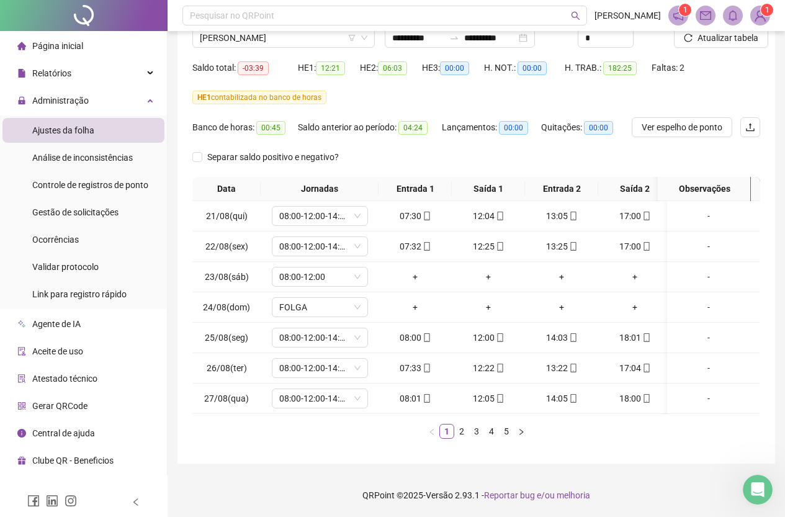
scroll to position [114, 0]
click at [466, 428] on link "2" at bounding box center [462, 432] width 14 height 14
click at [477, 431] on link "3" at bounding box center [477, 432] width 14 height 14
click at [466, 431] on link "2" at bounding box center [462, 432] width 14 height 14
click at [721, 384] on td "FOLGA PARA ABATER HORAS" at bounding box center [713, 399] width 93 height 30
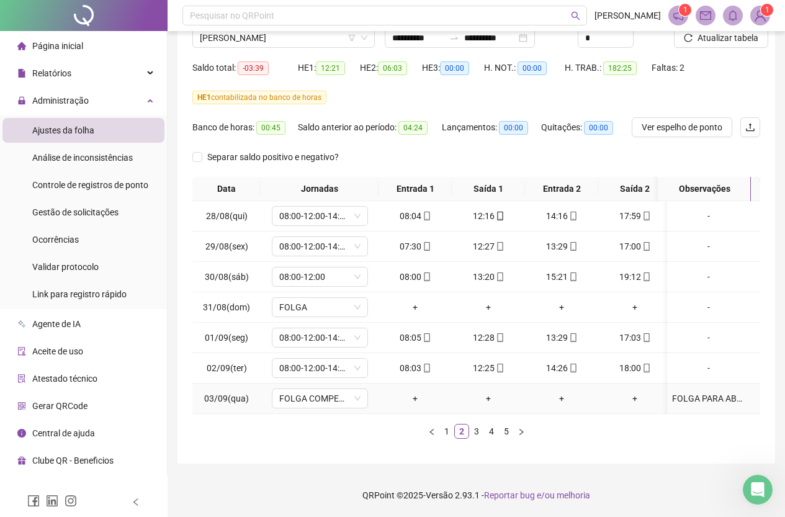
click at [721, 392] on div "FOLGA PARA ABATER HORAS" at bounding box center [708, 399] width 73 height 14
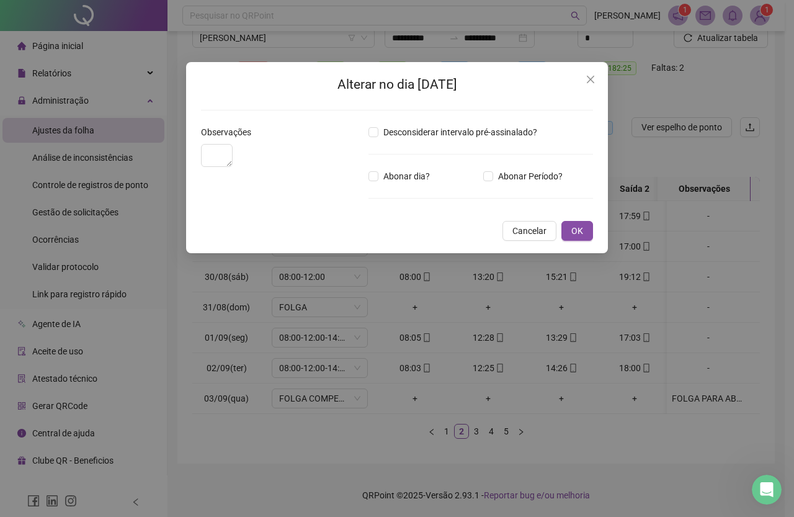
type textarea "**********"
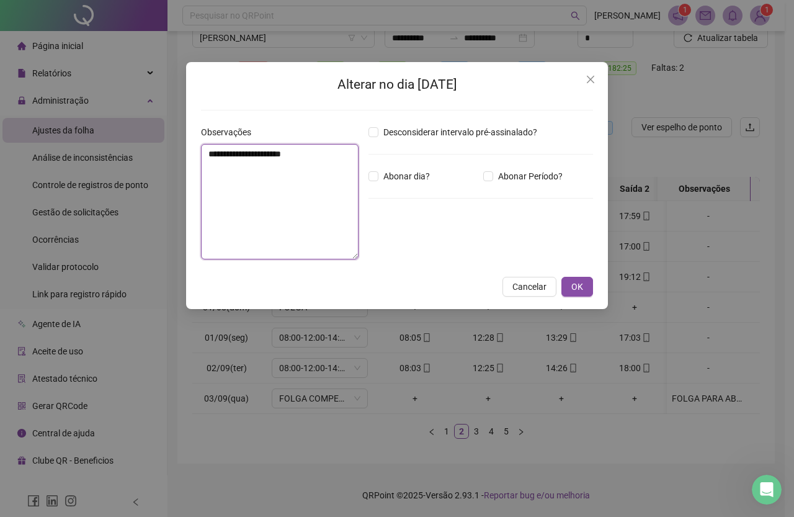
drag, startPoint x: 323, startPoint y: 151, endPoint x: 203, endPoint y: 156, distance: 119.9
click at [203, 156] on textarea "**********" at bounding box center [280, 201] width 158 height 115
drag, startPoint x: 567, startPoint y: 287, endPoint x: 488, endPoint y: 418, distance: 152.0
click at [567, 287] on button "OK" at bounding box center [578, 287] width 32 height 20
click at [475, 429] on div "**********" at bounding box center [397, 258] width 794 height 517
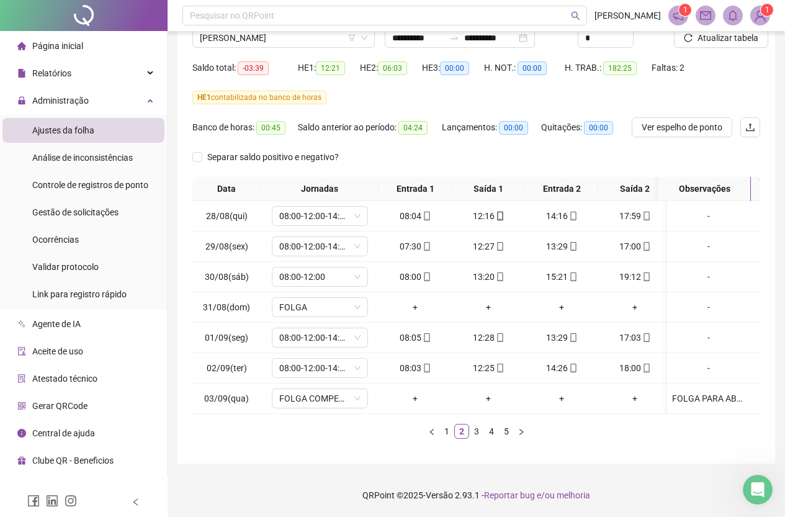
click at [475, 430] on link "3" at bounding box center [477, 432] width 14 height 14
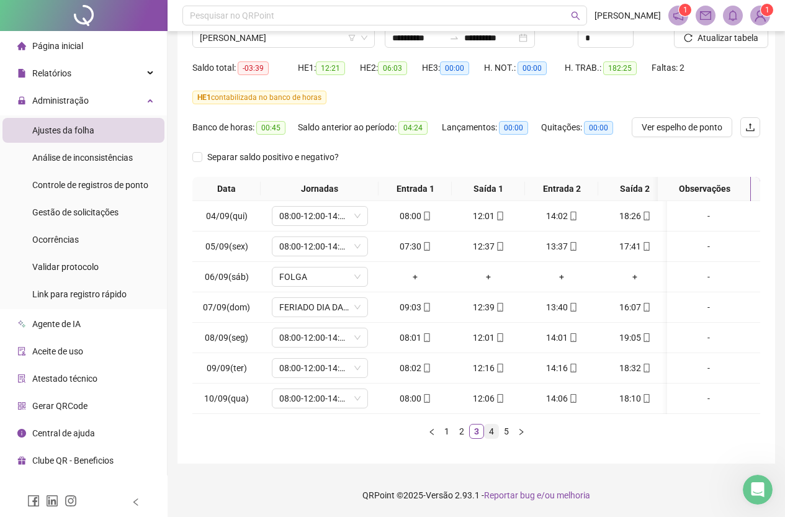
click at [492, 429] on link "4" at bounding box center [492, 432] width 14 height 14
click at [508, 431] on link "5" at bounding box center [507, 432] width 14 height 14
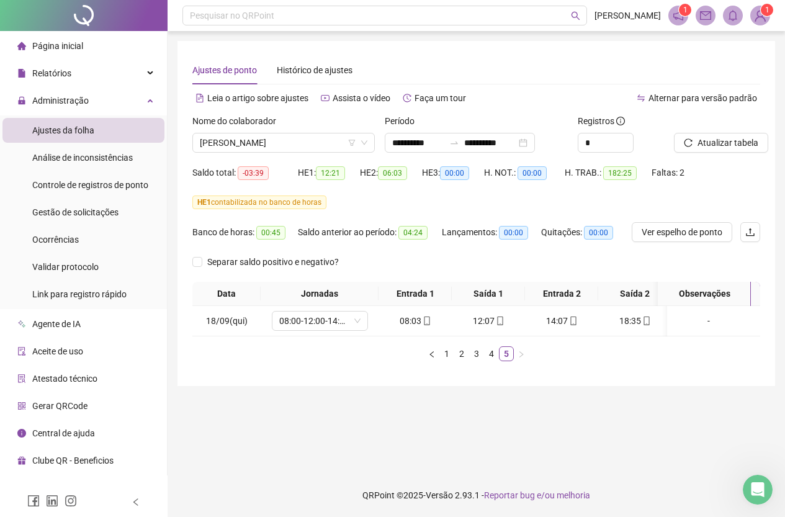
scroll to position [0, 0]
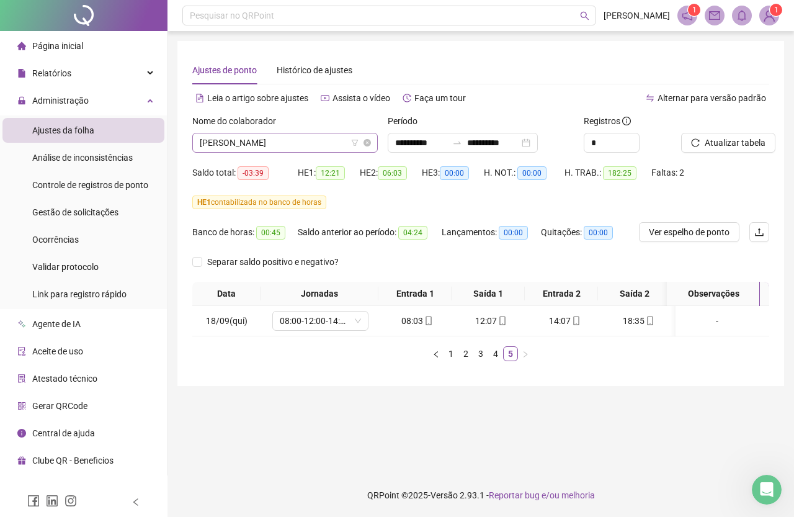
click at [296, 142] on span "[PERSON_NAME]" at bounding box center [285, 142] width 171 height 19
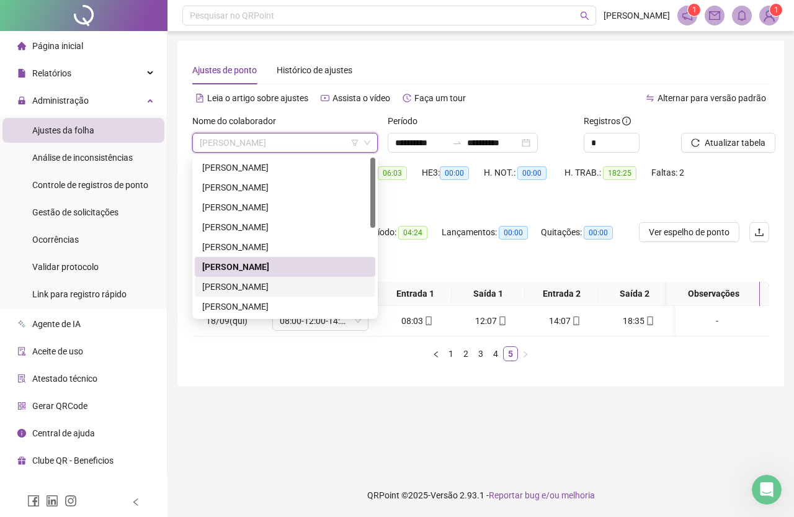
click at [283, 283] on div "[PERSON_NAME]" at bounding box center [285, 287] width 166 height 14
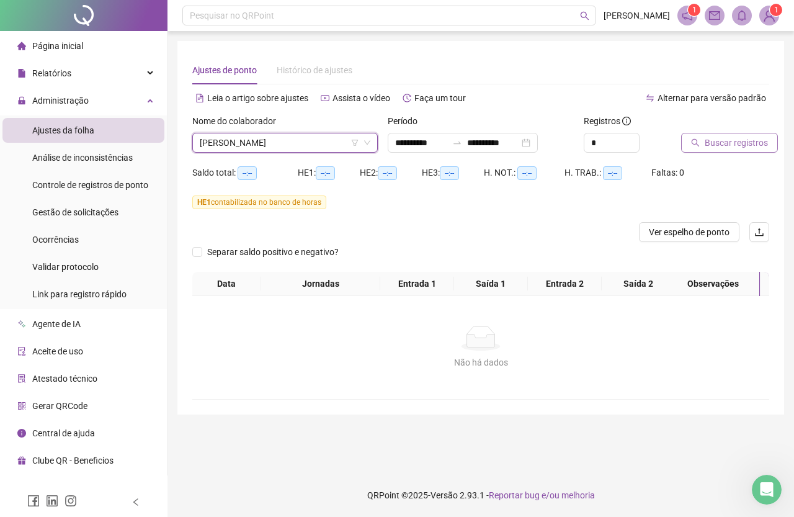
click at [719, 141] on span "Buscar registros" at bounding box center [736, 143] width 63 height 14
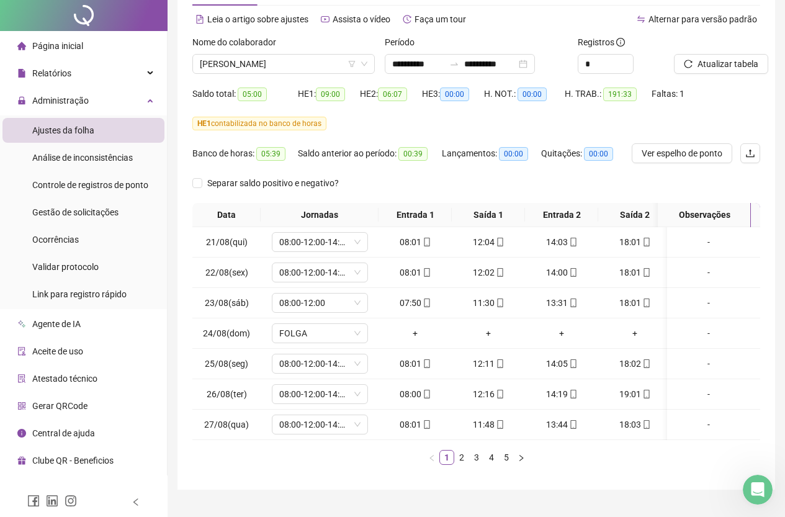
scroll to position [114, 0]
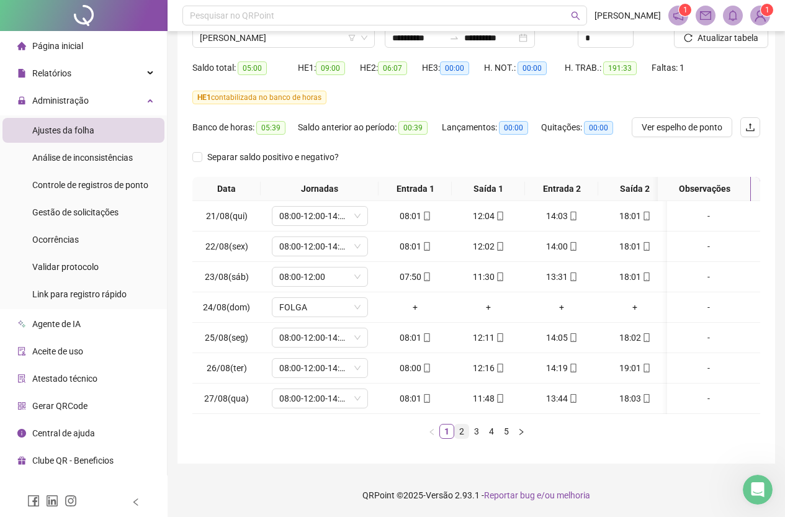
click at [462, 434] on link "2" at bounding box center [462, 432] width 14 height 14
click at [478, 423] on div "Data Jornadas Entrada 1 Saída 1 Entrada 2 Saída 2 Observações 28/08(qui) 08:00-…" at bounding box center [476, 308] width 568 height 262
click at [473, 435] on link "3" at bounding box center [477, 432] width 14 height 14
click at [490, 429] on link "4" at bounding box center [492, 432] width 14 height 14
click at [505, 431] on link "5" at bounding box center [507, 432] width 14 height 14
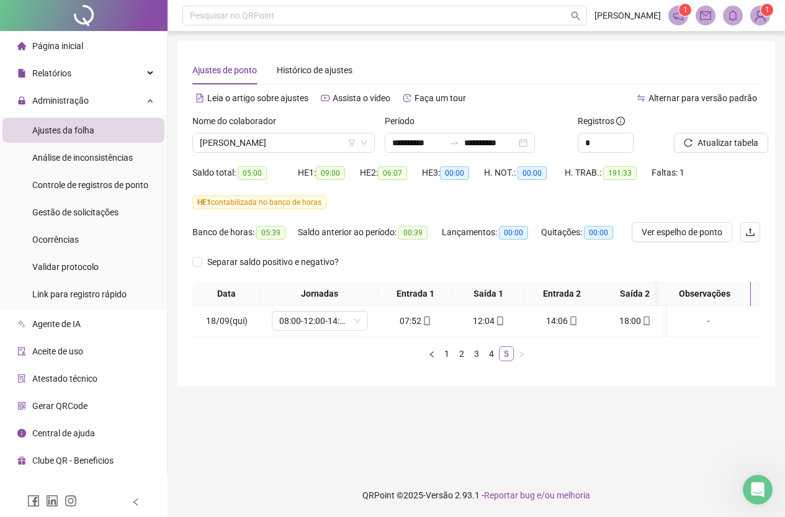
scroll to position [0, 0]
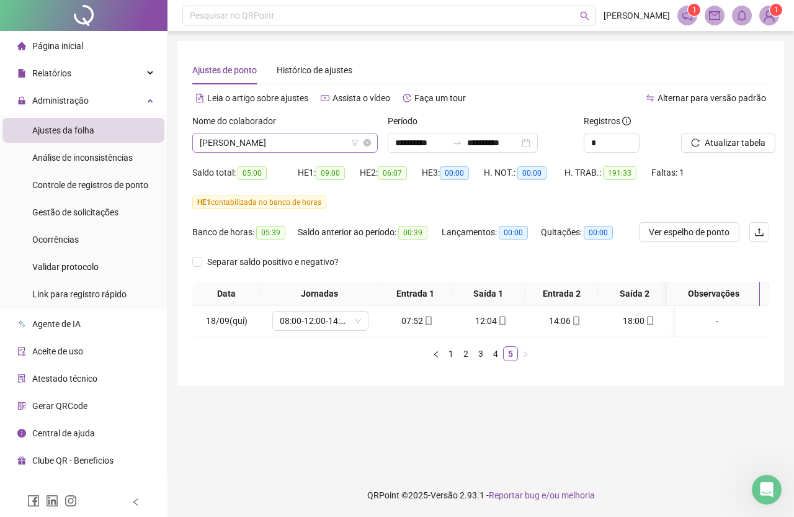
click at [300, 143] on span "[PERSON_NAME]" at bounding box center [285, 142] width 171 height 19
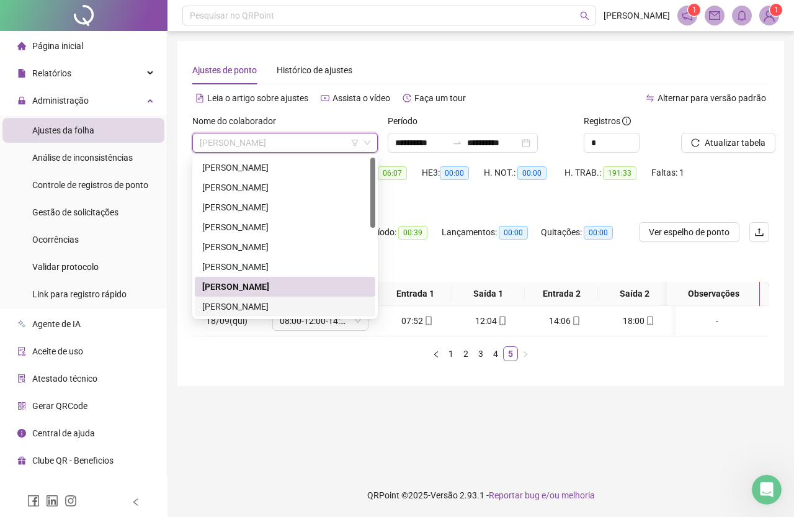
click at [238, 301] on div "[PERSON_NAME]" at bounding box center [285, 307] width 166 height 14
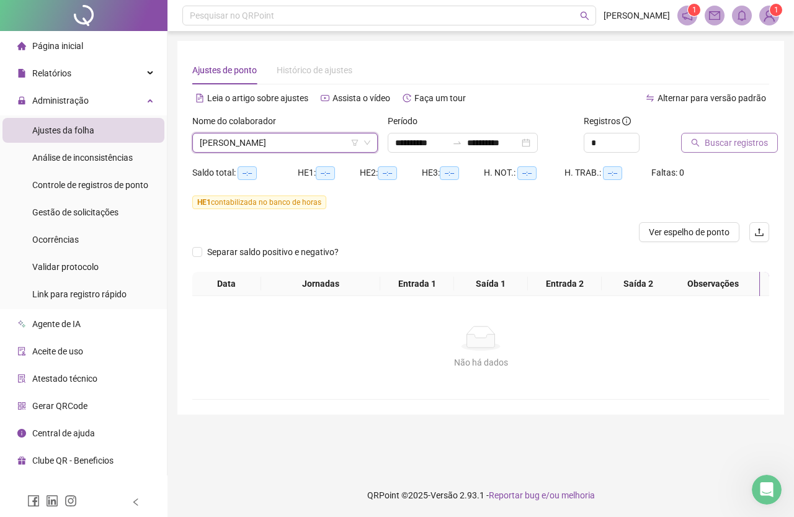
click at [709, 143] on span "Buscar registros" at bounding box center [736, 143] width 63 height 14
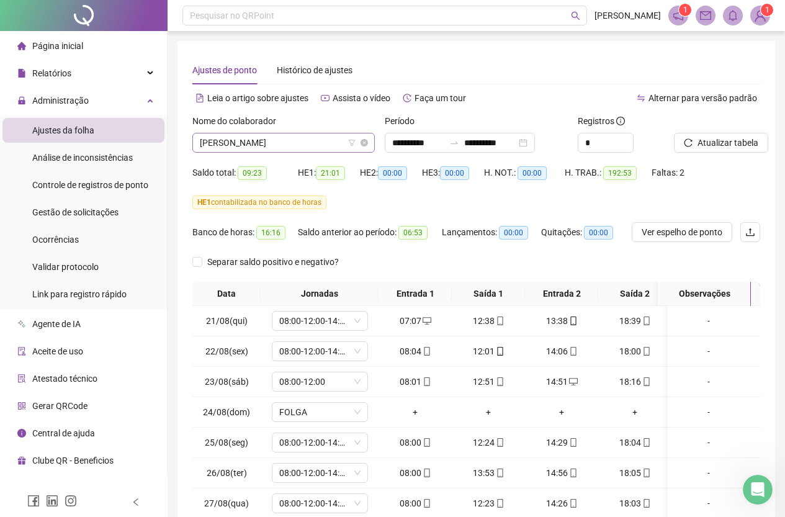
click at [322, 143] on span "[PERSON_NAME]" at bounding box center [284, 142] width 168 height 19
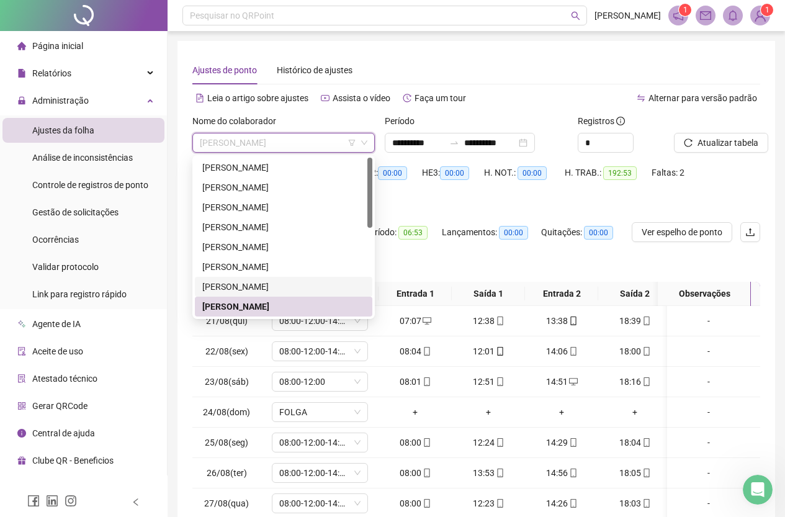
scroll to position [124, 0]
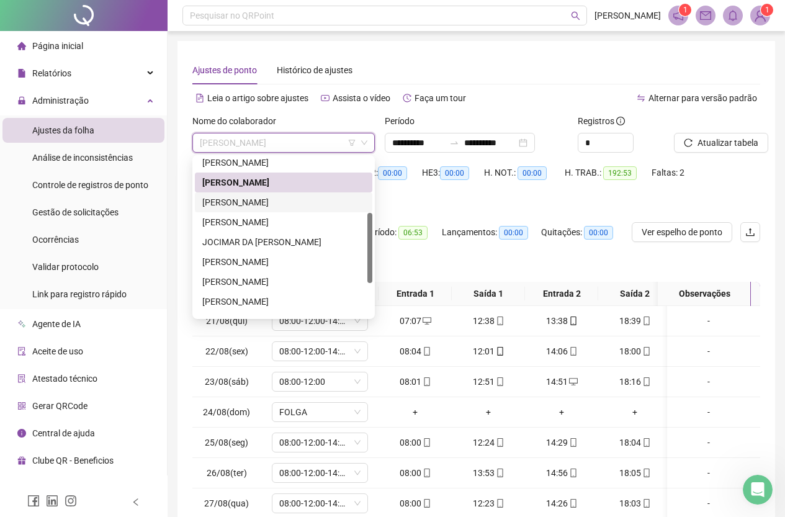
click at [300, 196] on div "[PERSON_NAME]" at bounding box center [283, 202] width 163 height 14
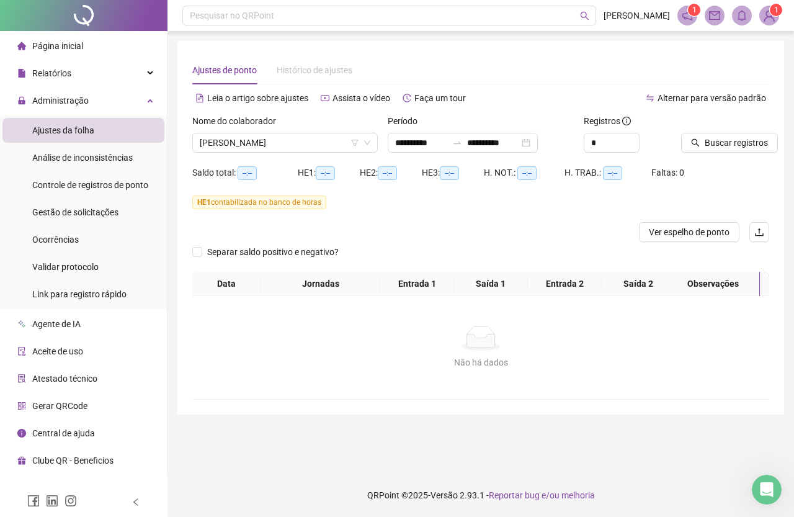
click at [720, 130] on div at bounding box center [709, 123] width 57 height 19
click at [722, 144] on span "Buscar registros" at bounding box center [736, 143] width 63 height 14
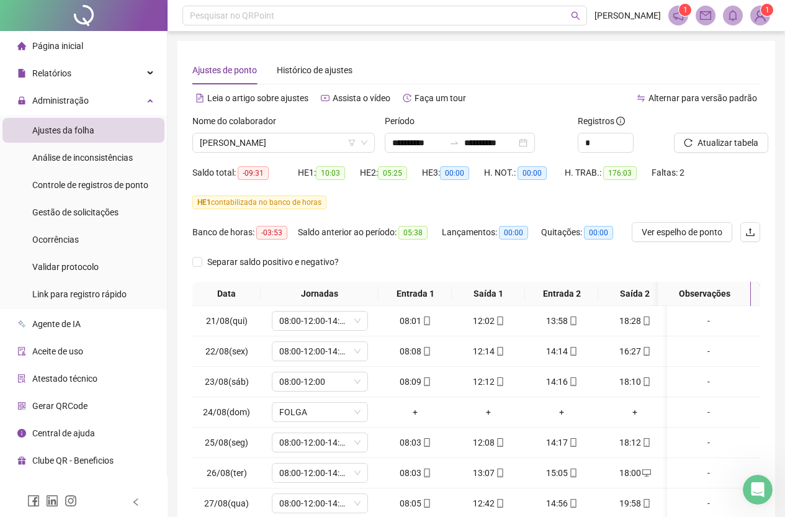
scroll to position [114, 0]
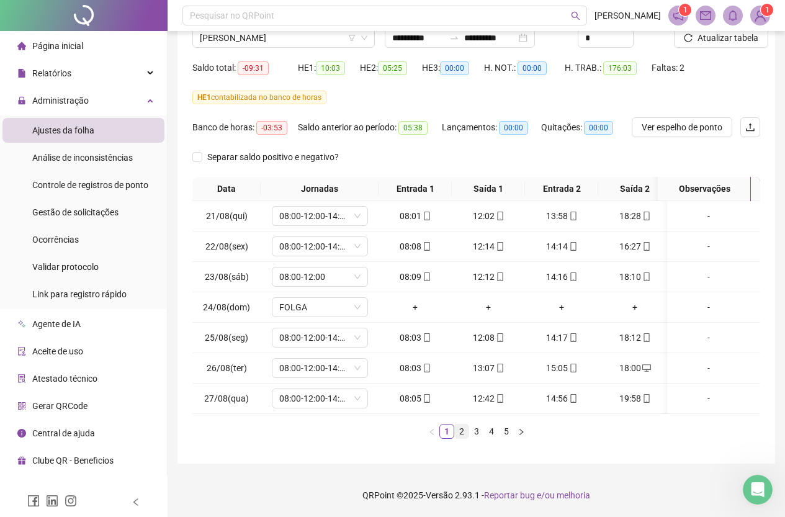
click at [464, 431] on link "2" at bounding box center [462, 432] width 14 height 14
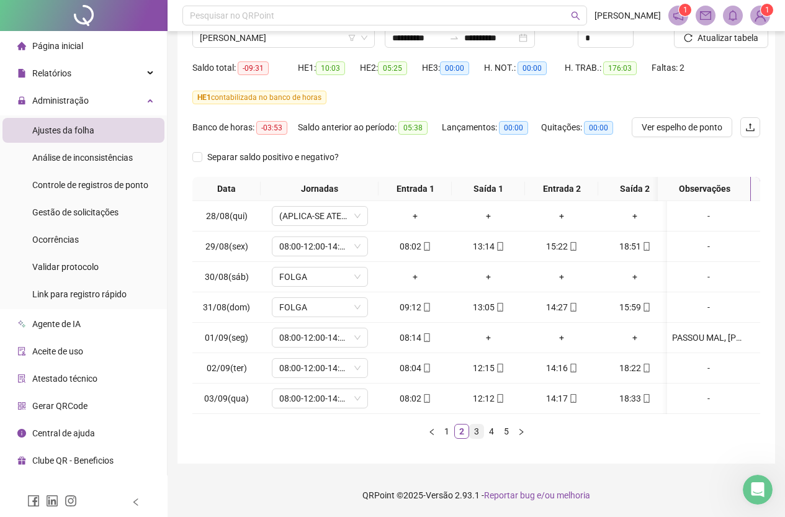
click at [480, 431] on link "3" at bounding box center [477, 432] width 14 height 14
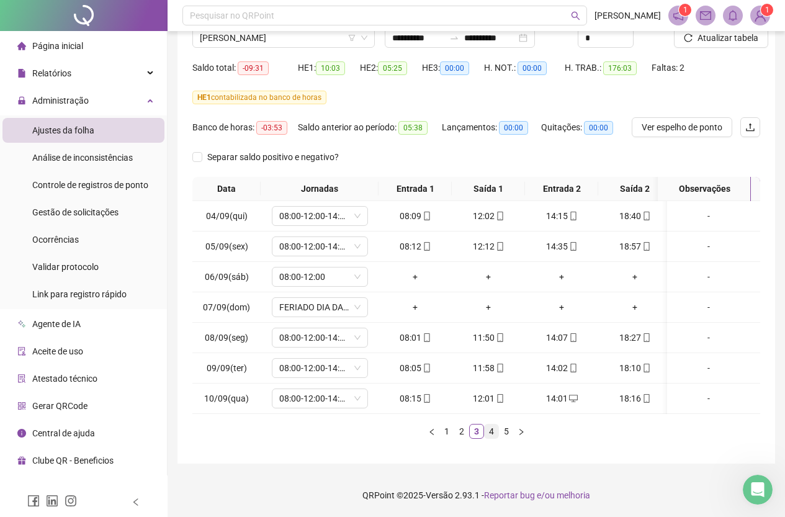
click at [492, 429] on link "4" at bounding box center [492, 432] width 14 height 14
click at [503, 428] on link "5" at bounding box center [507, 432] width 14 height 14
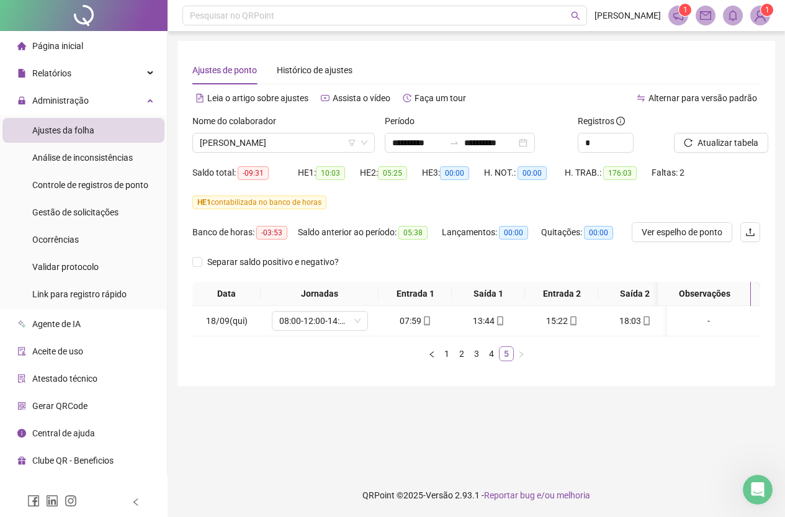
scroll to position [0, 0]
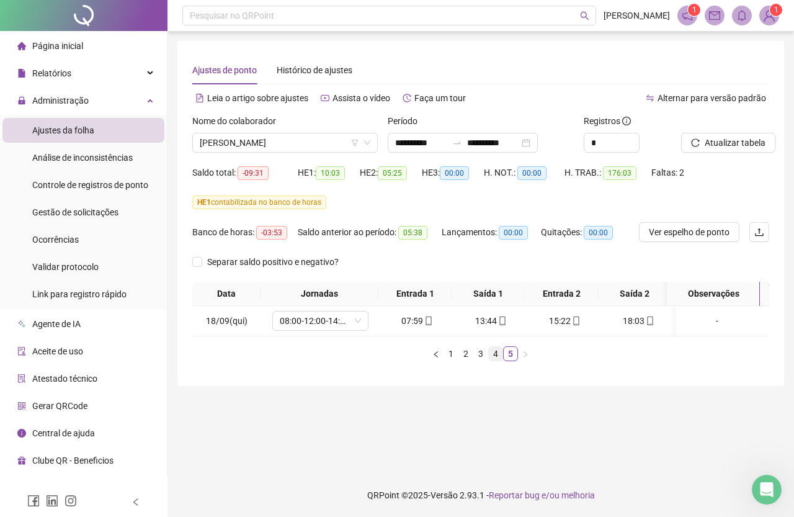
click at [493, 361] on link "4" at bounding box center [496, 354] width 14 height 14
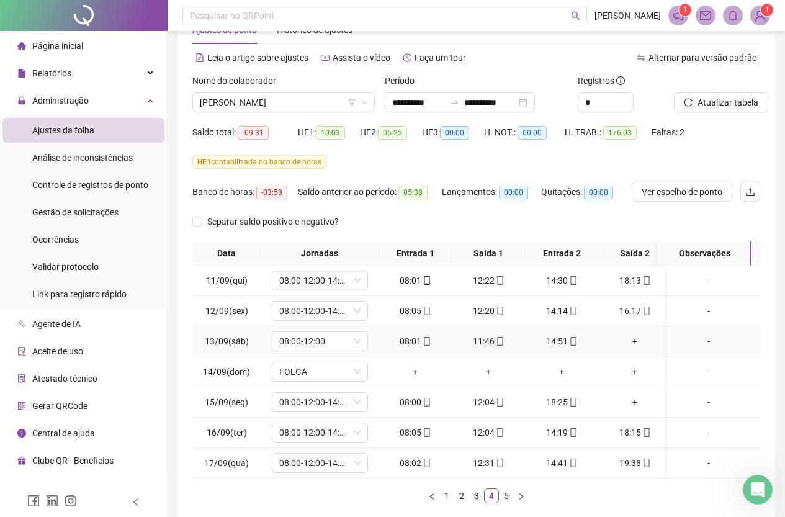
scroll to position [62, 0]
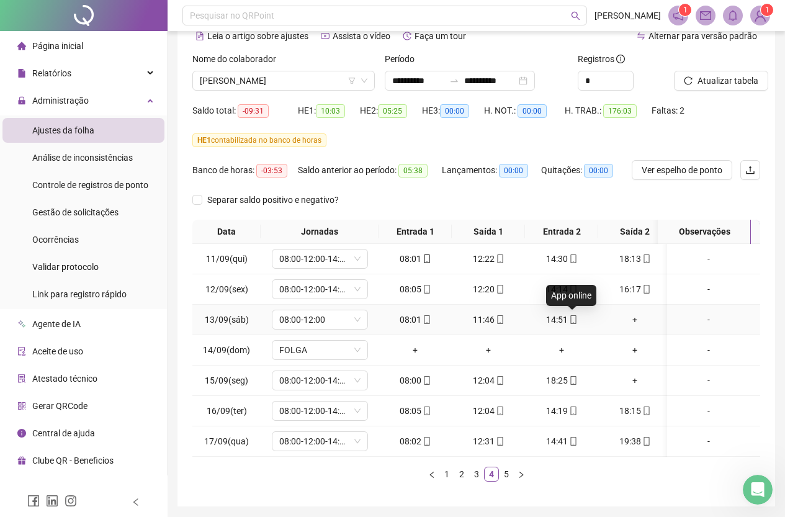
click at [572, 315] on icon "mobile" at bounding box center [573, 319] width 6 height 9
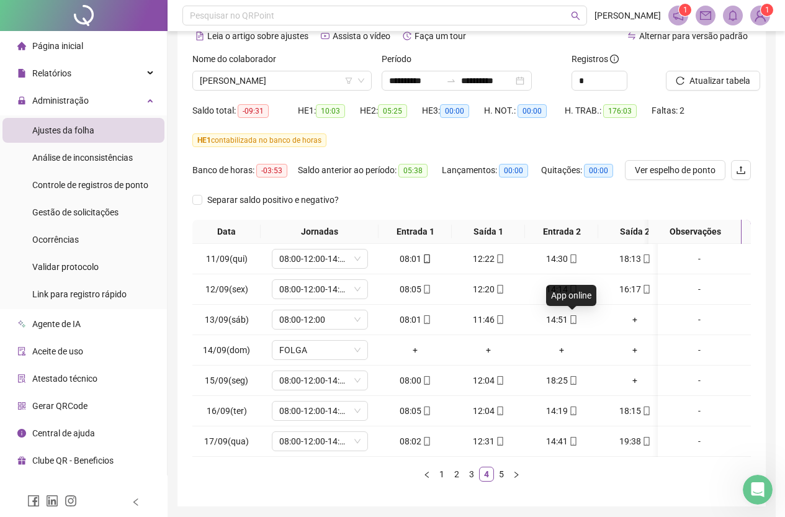
type input "**********"
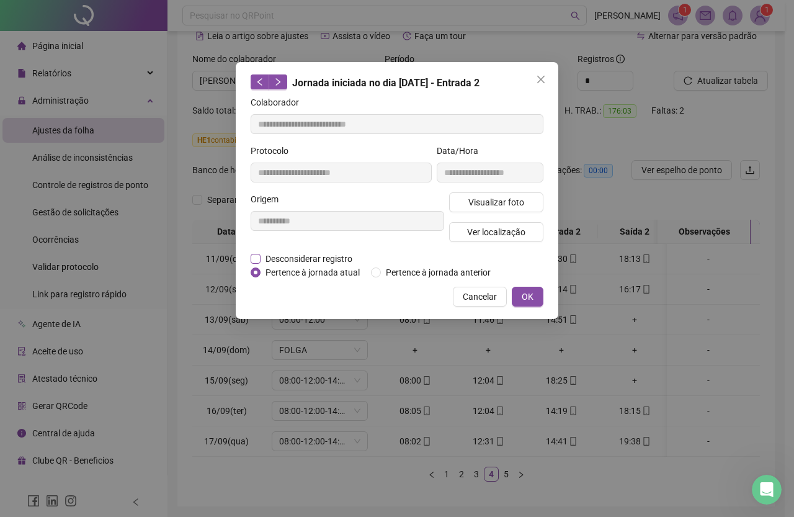
click at [339, 259] on span "Desconsiderar registro" at bounding box center [309, 259] width 97 height 14
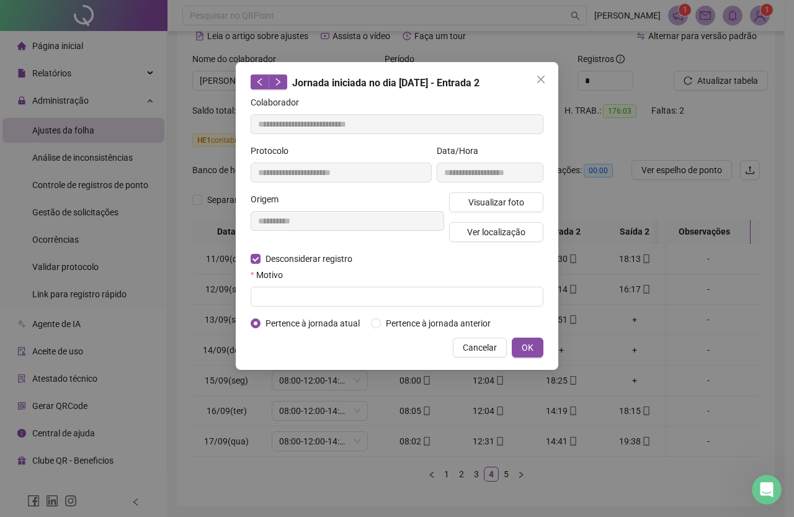
click at [388, 306] on form "**********" at bounding box center [397, 213] width 293 height 235
click at [390, 300] on input "text" at bounding box center [397, 297] width 293 height 20
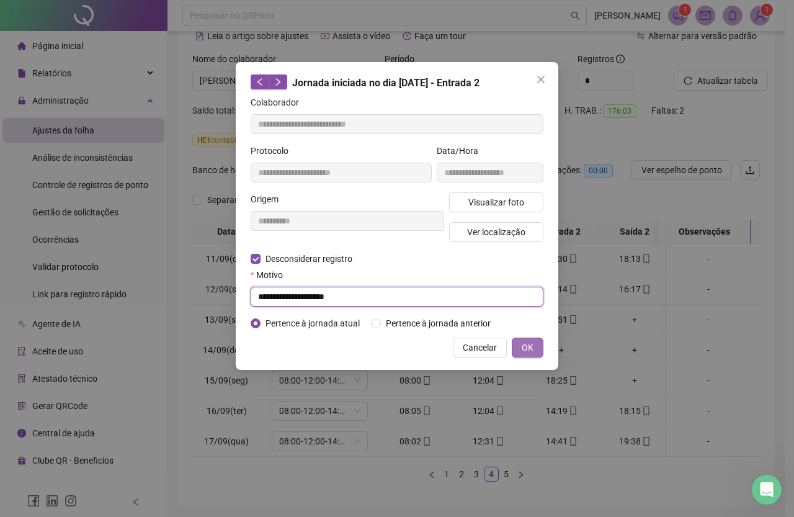
type input "**********"
click at [525, 349] on span "OK" at bounding box center [528, 348] width 12 height 14
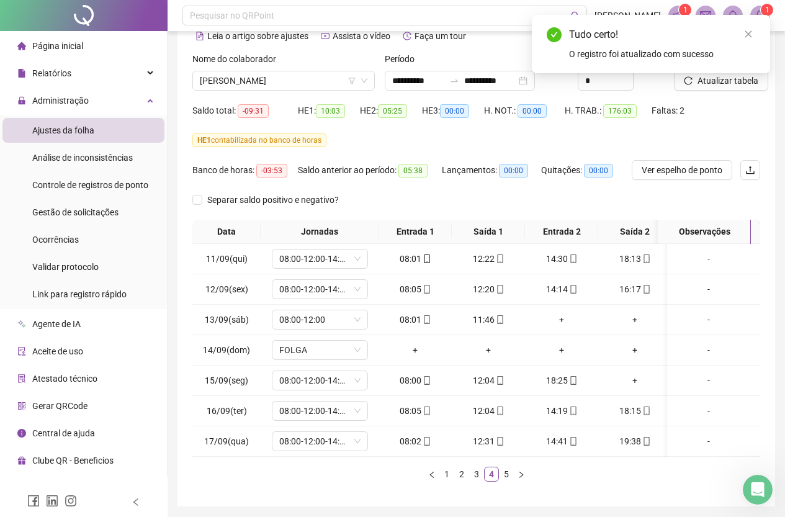
click at [721, 73] on div "Tudo certo! O registro foi atualizado com sucesso" at bounding box center [651, 44] width 238 height 58
click at [735, 87] on span "Atualizar tabela" at bounding box center [728, 81] width 61 height 14
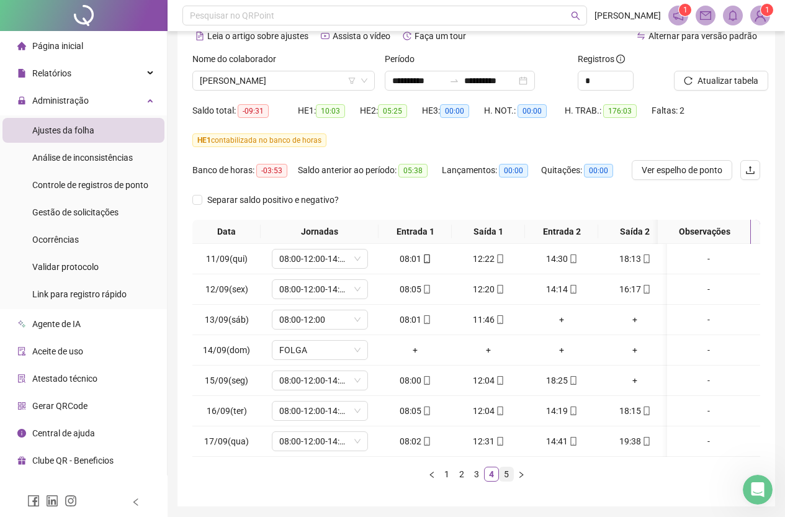
click at [506, 481] on link "5" at bounding box center [507, 474] width 14 height 14
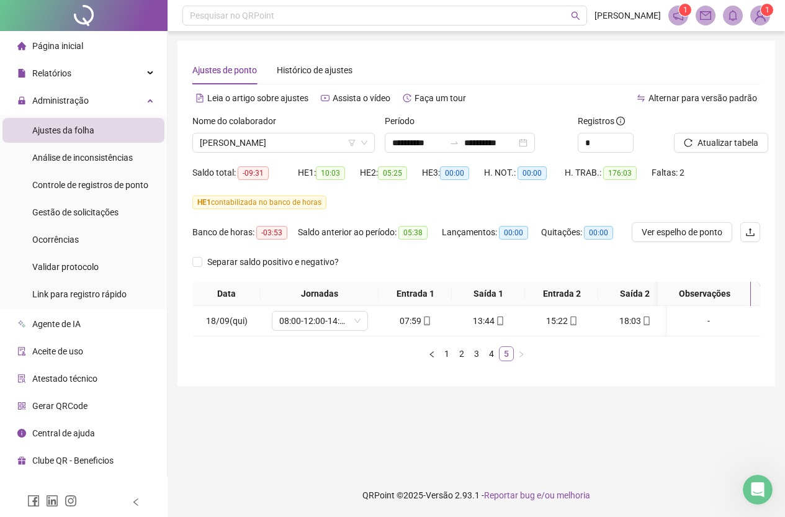
scroll to position [0, 0]
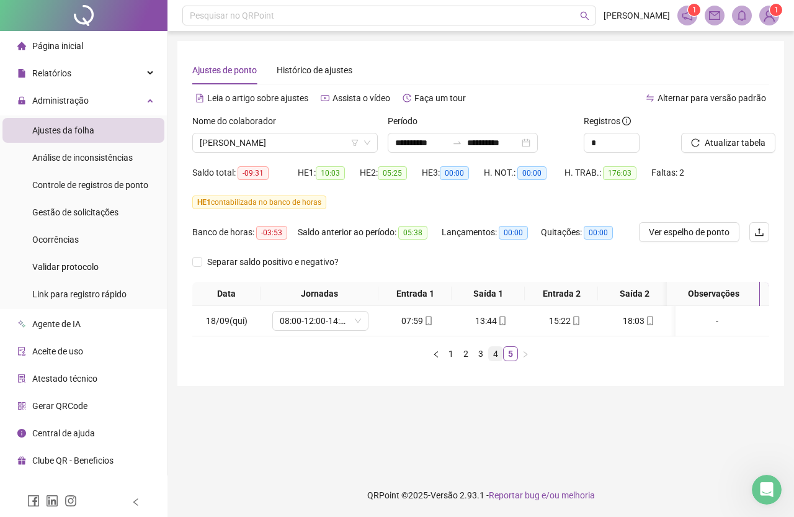
click at [490, 361] on link "4" at bounding box center [496, 354] width 14 height 14
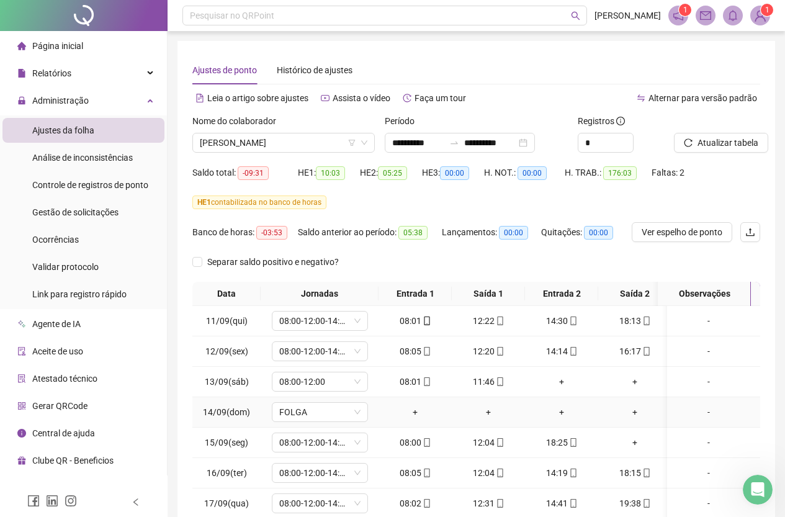
scroll to position [114, 0]
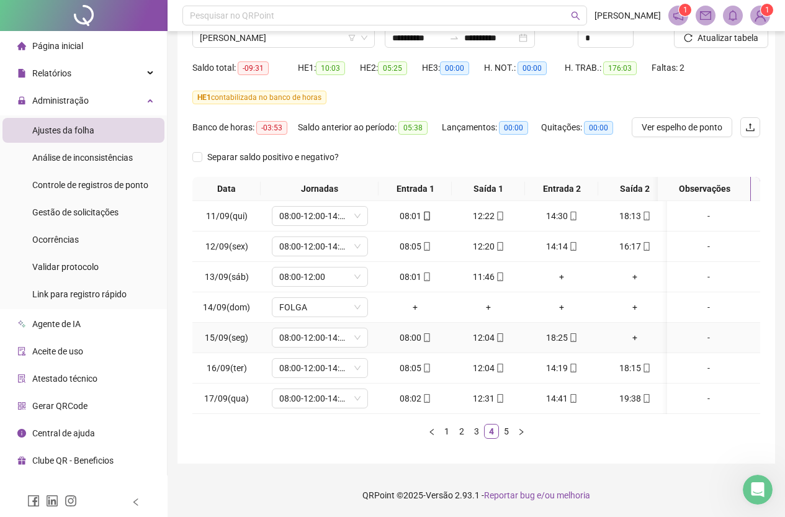
click at [502, 333] on icon "mobile" at bounding box center [500, 337] width 9 height 9
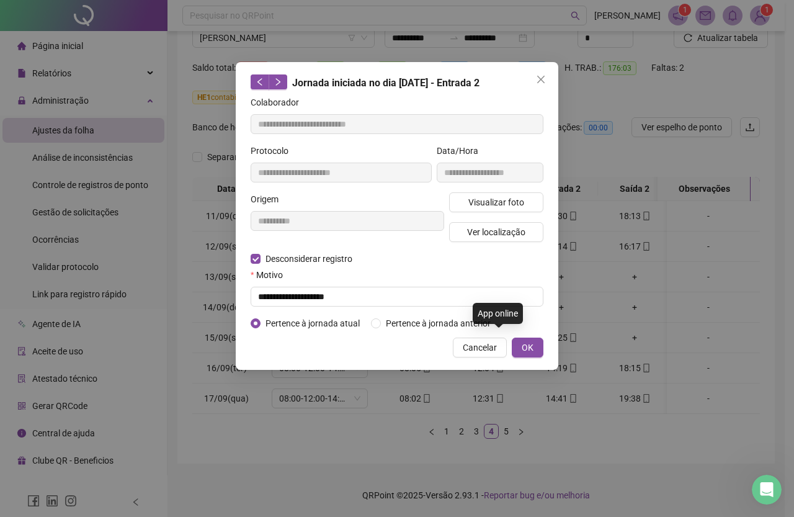
type input "**********"
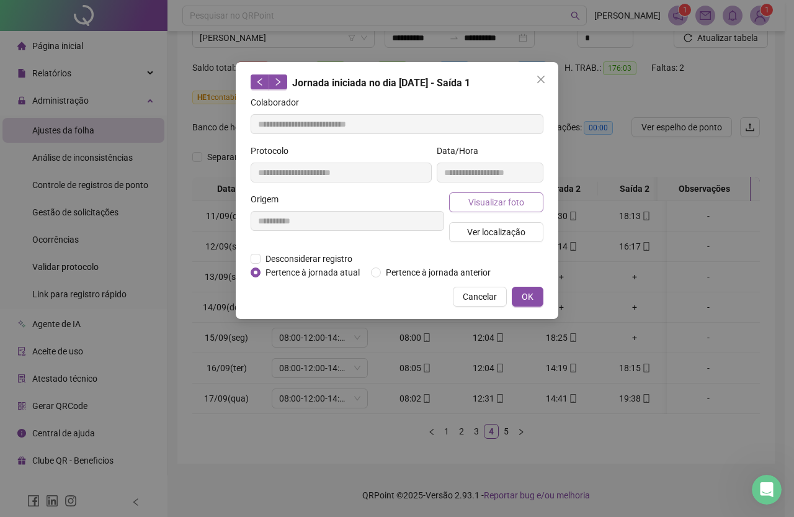
click at [514, 201] on span "Visualizar foto" at bounding box center [497, 202] width 56 height 14
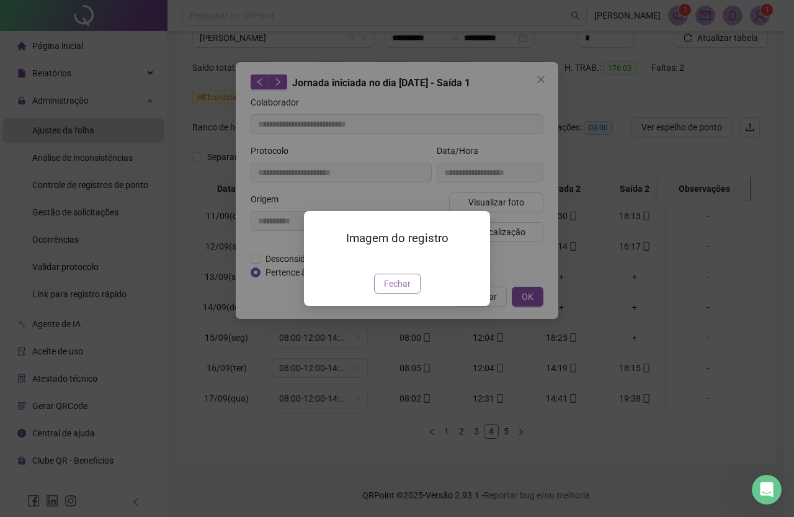
click at [400, 290] on span "Fechar" at bounding box center [397, 284] width 27 height 14
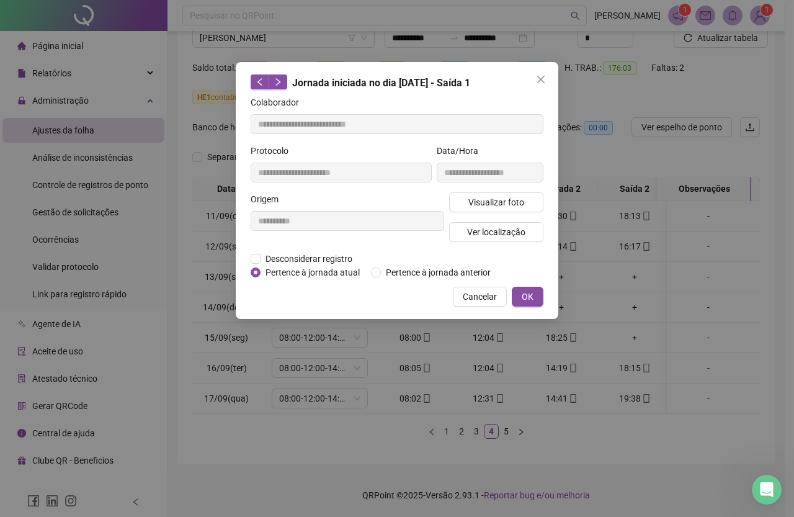
click at [541, 74] on icon "close" at bounding box center [541, 79] width 10 height 10
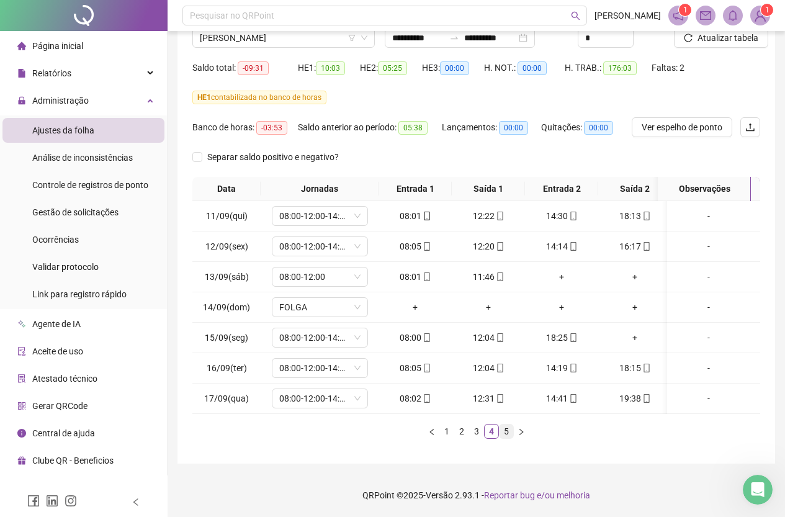
click at [503, 431] on link "5" at bounding box center [507, 432] width 14 height 14
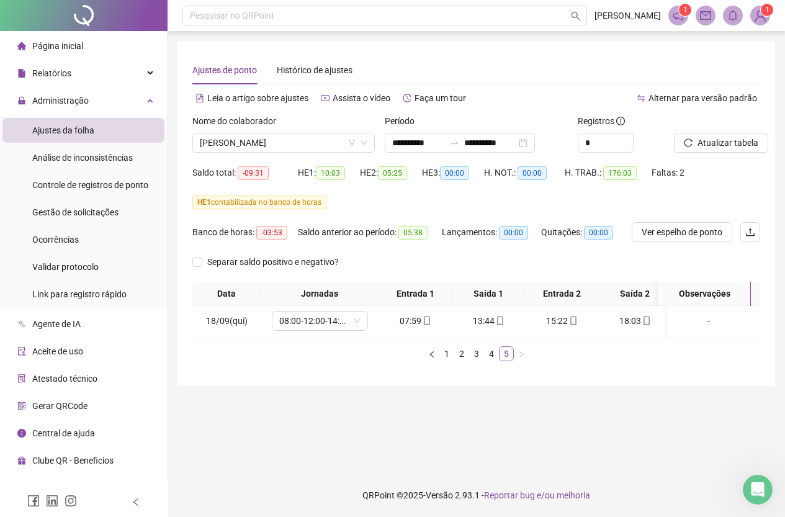
scroll to position [0, 0]
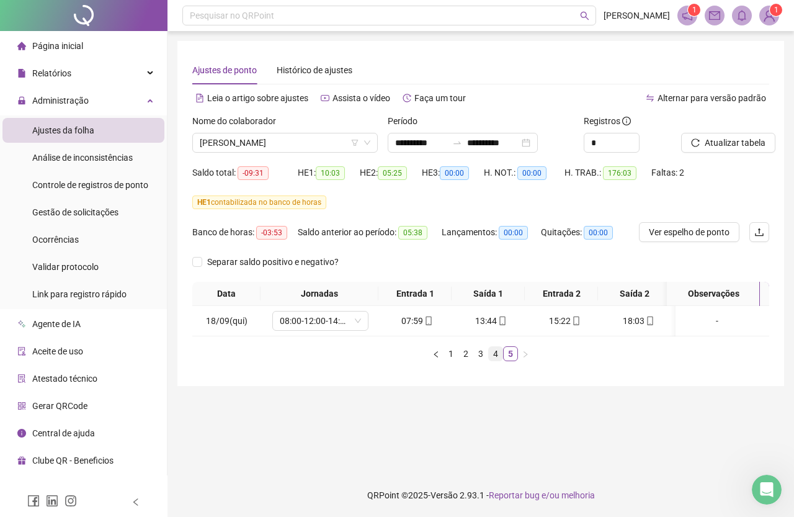
click at [497, 361] on link "4" at bounding box center [496, 354] width 14 height 14
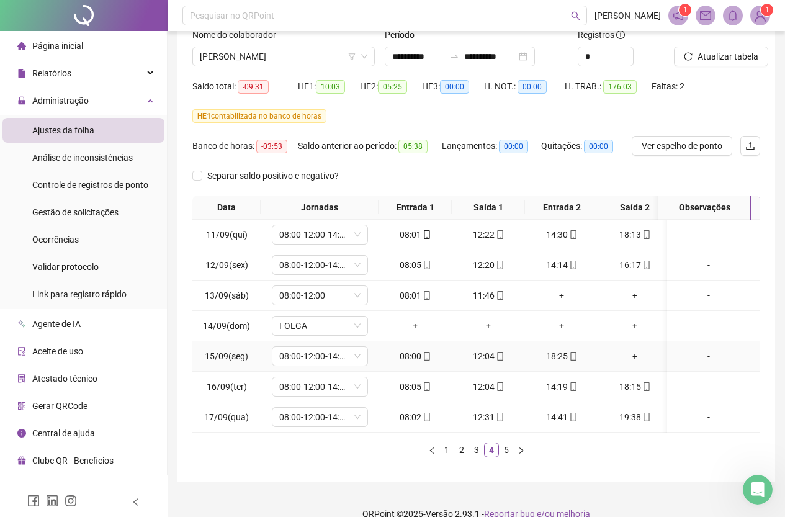
scroll to position [114, 0]
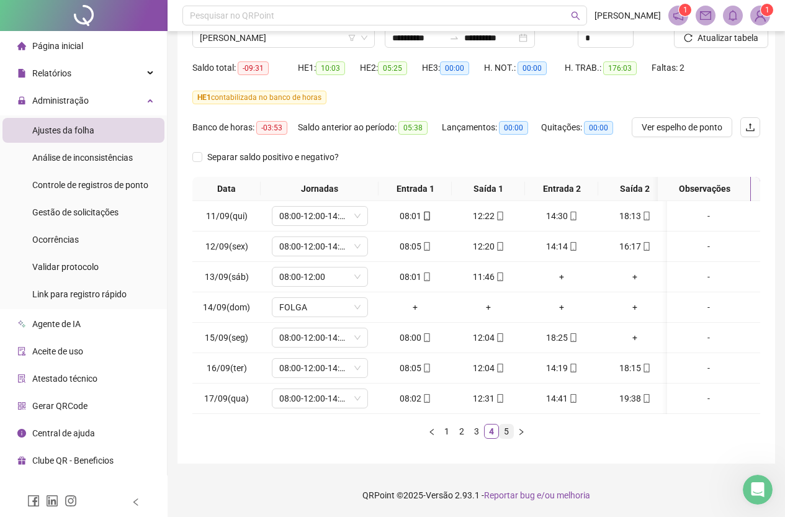
click at [508, 432] on link "5" at bounding box center [507, 432] width 14 height 14
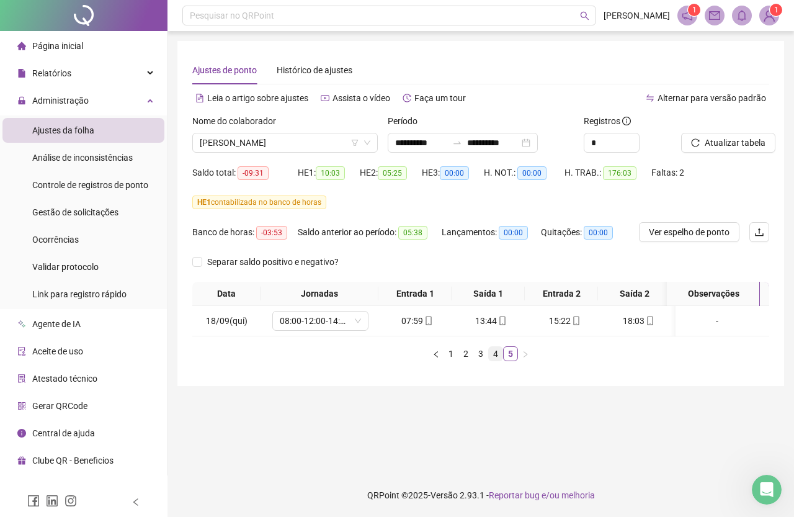
click at [495, 361] on link "4" at bounding box center [496, 354] width 14 height 14
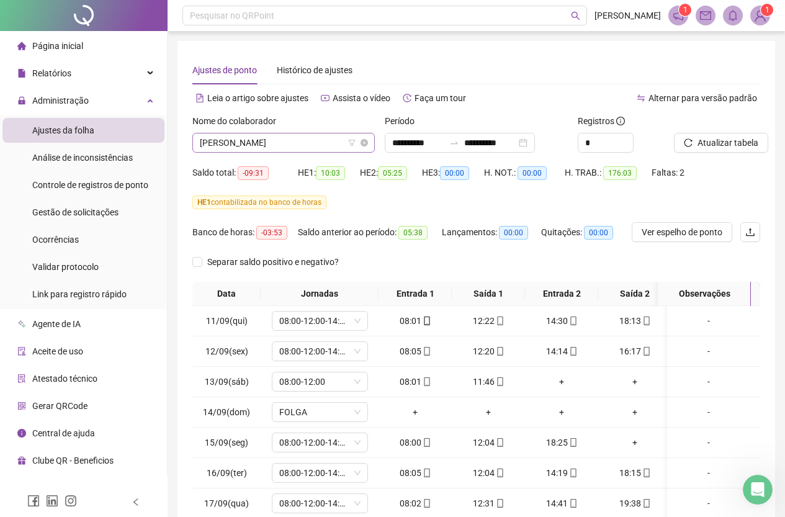
click at [300, 146] on span "[PERSON_NAME]" at bounding box center [284, 142] width 168 height 19
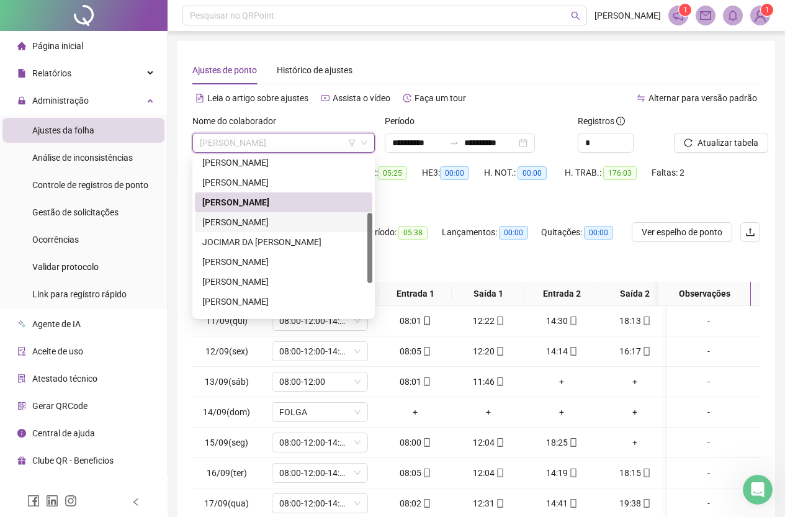
click at [280, 224] on div "[PERSON_NAME]" at bounding box center [283, 222] width 163 height 14
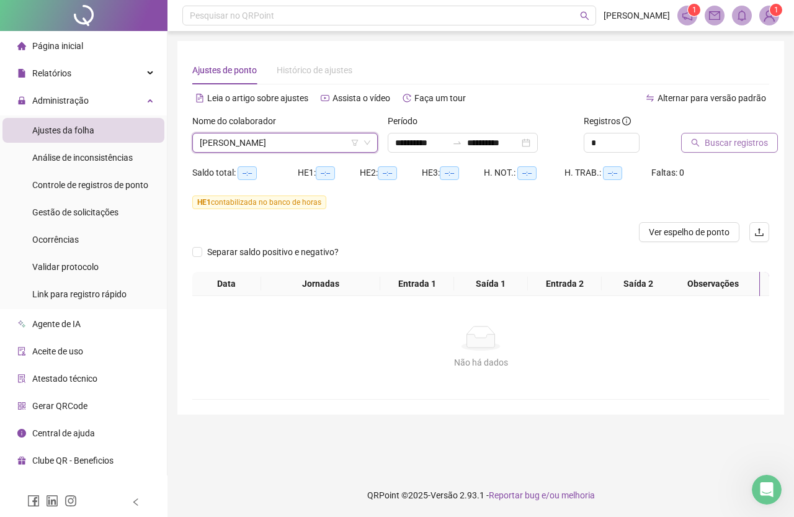
click at [742, 150] on button "Buscar registros" at bounding box center [729, 143] width 97 height 20
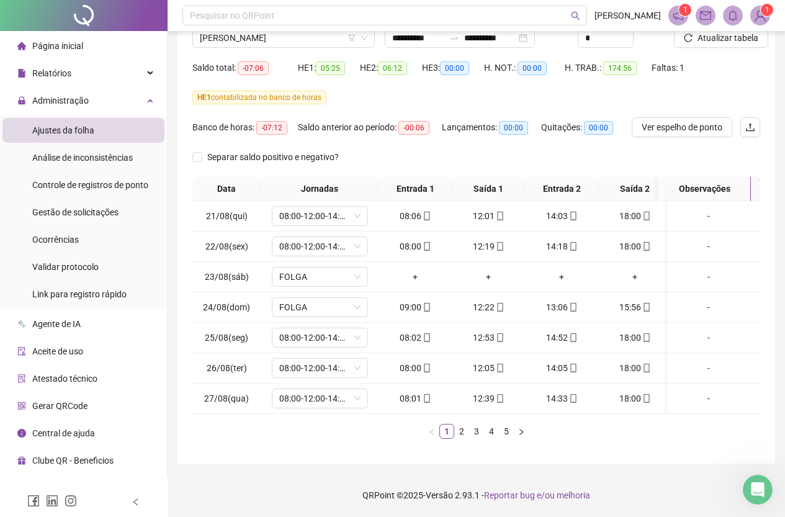
scroll to position [114, 0]
click at [464, 430] on link "2" at bounding box center [462, 432] width 14 height 14
click at [477, 431] on link "3" at bounding box center [477, 432] width 14 height 14
click at [495, 431] on link "4" at bounding box center [492, 432] width 14 height 14
click at [503, 433] on link "5" at bounding box center [507, 432] width 14 height 14
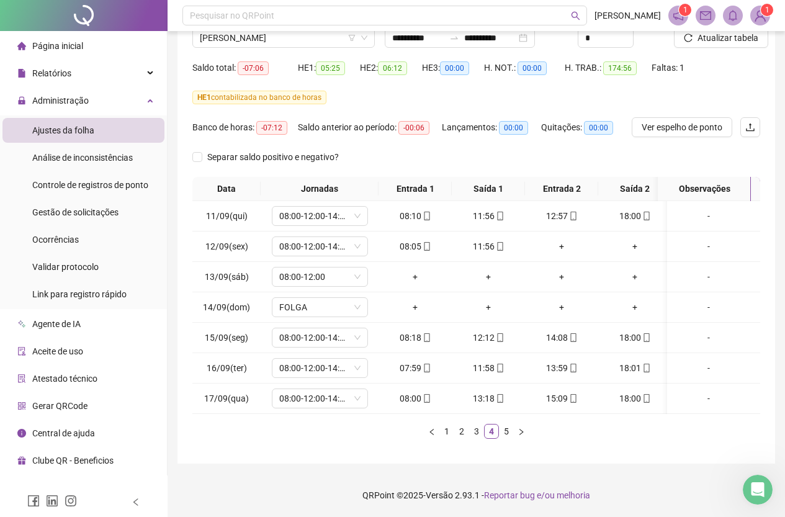
scroll to position [0, 0]
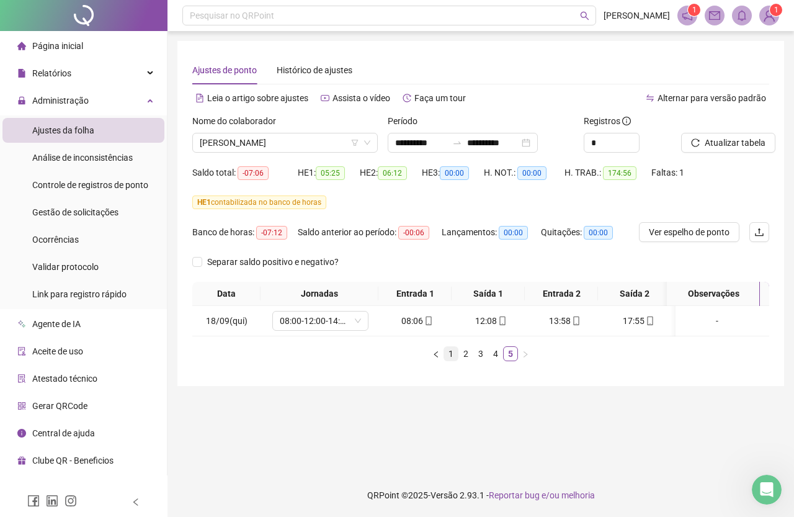
click at [457, 358] on link "1" at bounding box center [451, 354] width 14 height 14
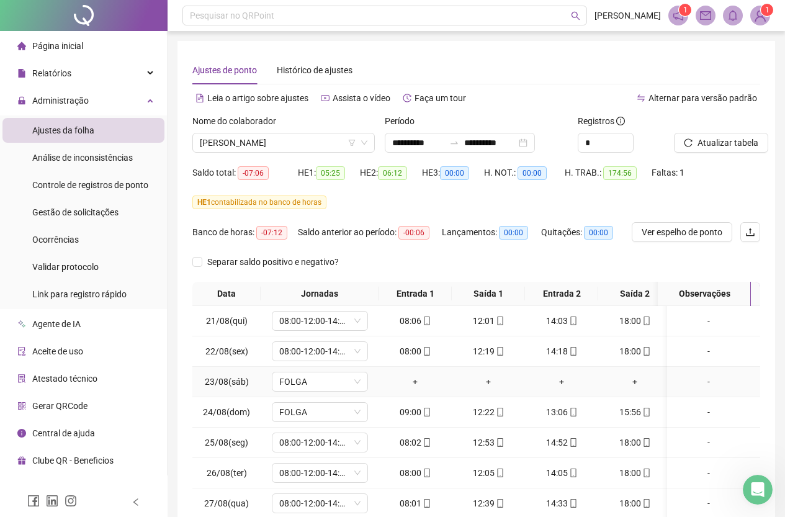
scroll to position [114, 0]
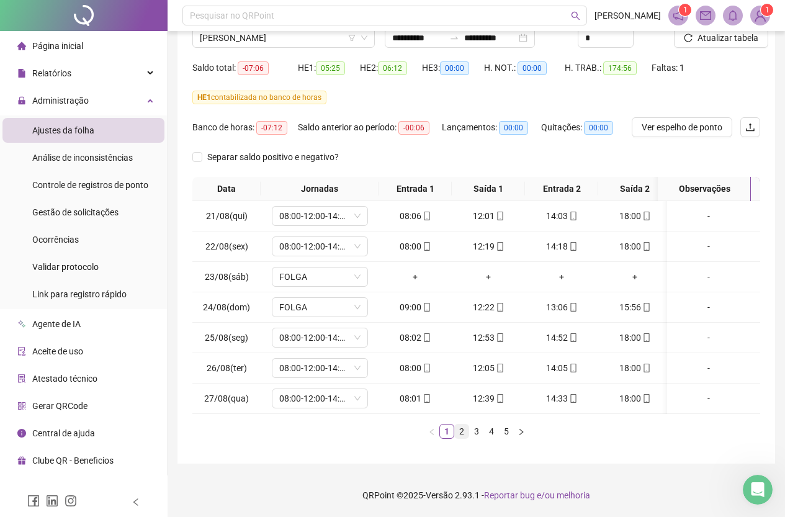
click at [462, 428] on link "2" at bounding box center [462, 432] width 14 height 14
click at [475, 431] on link "3" at bounding box center [477, 432] width 14 height 14
click at [492, 430] on link "4" at bounding box center [492, 432] width 14 height 14
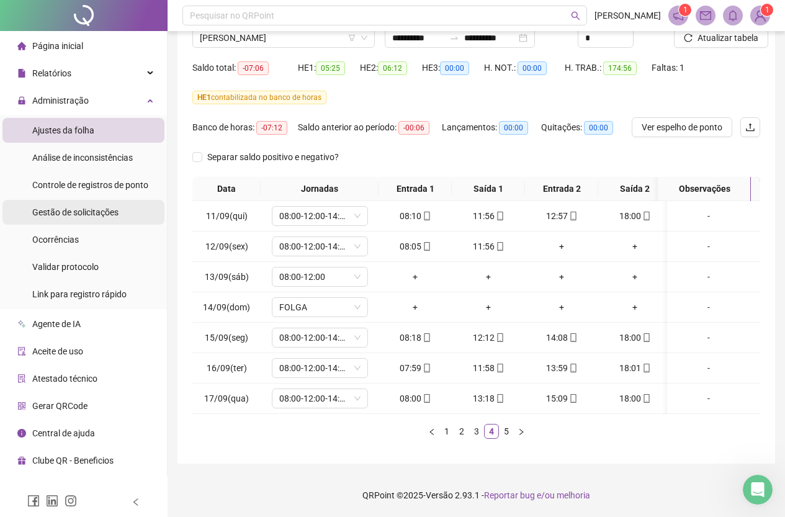
click at [84, 210] on span "Gestão de solicitações" at bounding box center [75, 212] width 86 height 10
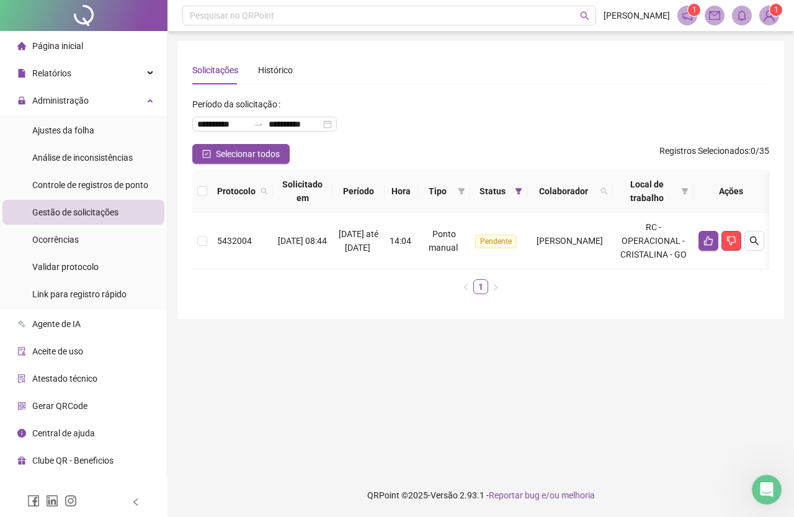
scroll to position [0, 31]
click at [757, 245] on icon "search" at bounding box center [754, 240] width 9 height 9
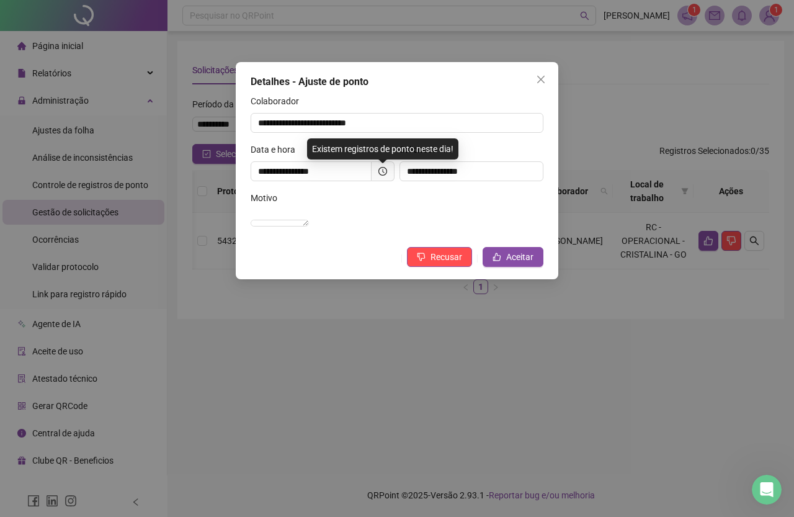
click at [380, 170] on icon "clock-circle" at bounding box center [383, 171] width 9 height 9
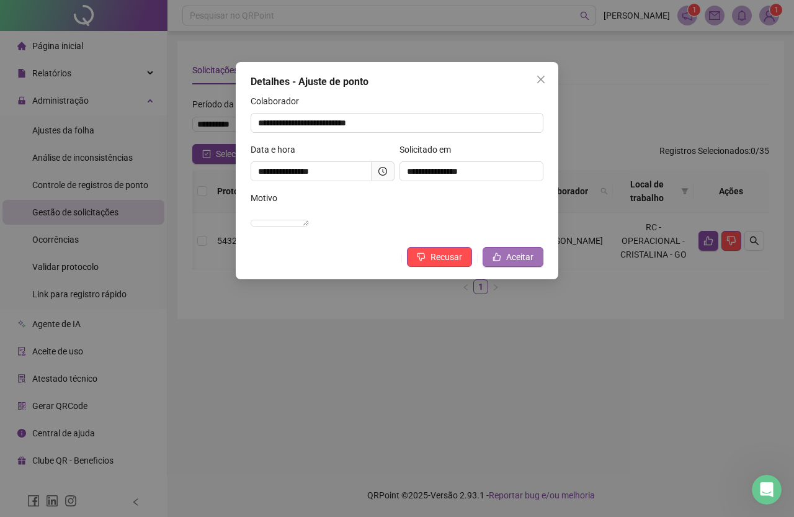
click at [501, 261] on icon "like" at bounding box center [497, 257] width 9 height 9
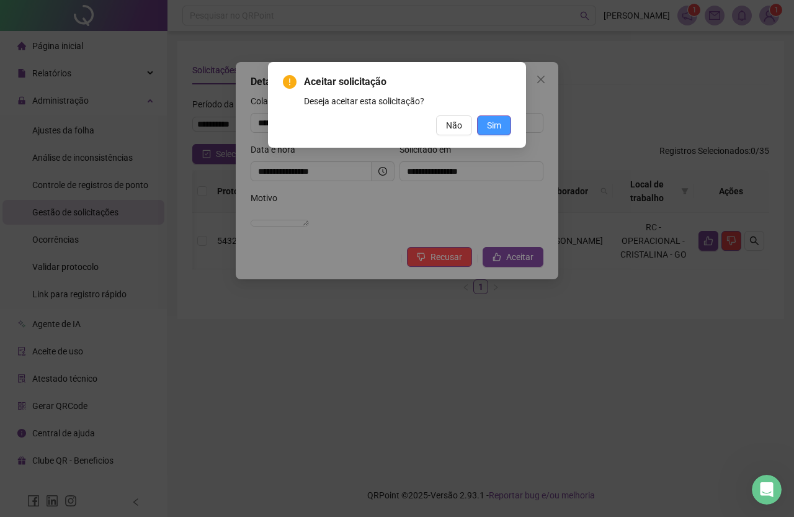
click at [497, 128] on span "Sim" at bounding box center [494, 126] width 14 height 14
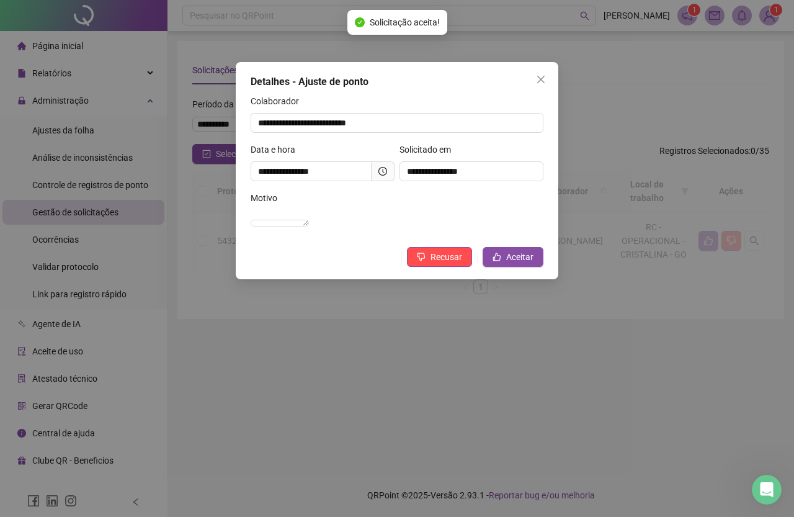
scroll to position [0, 0]
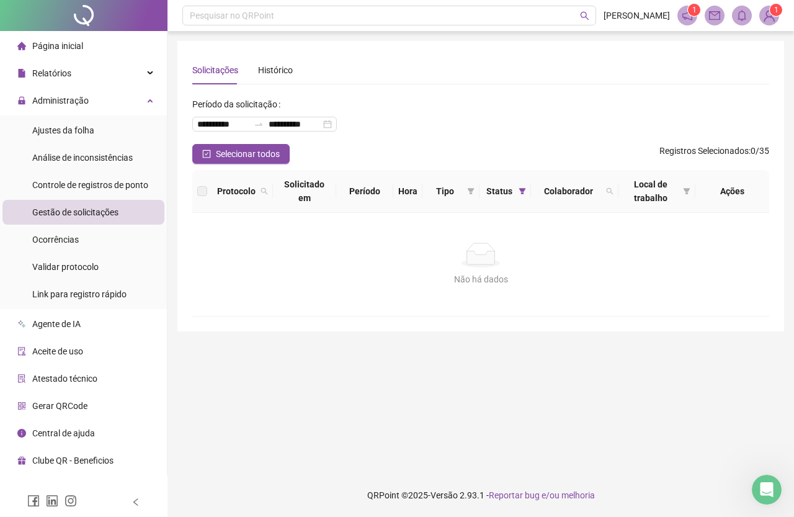
click at [80, 37] on div "Página inicial" at bounding box center [50, 46] width 66 height 25
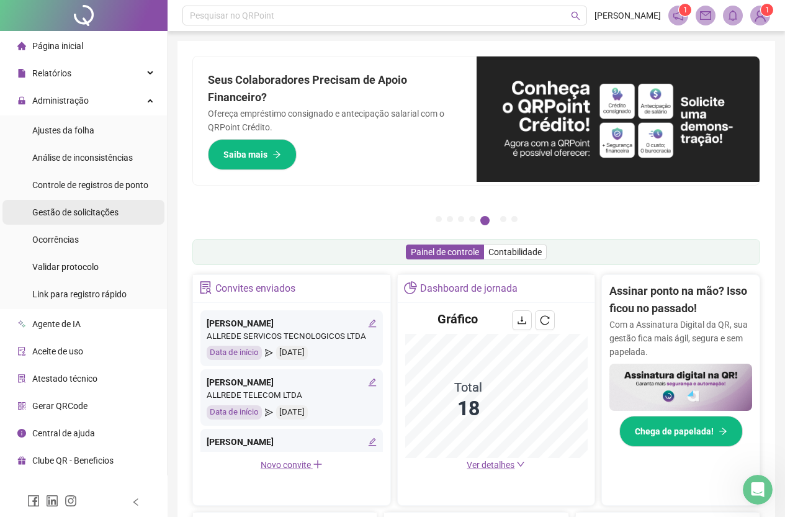
click at [94, 213] on span "Gestão de solicitações" at bounding box center [75, 212] width 86 height 10
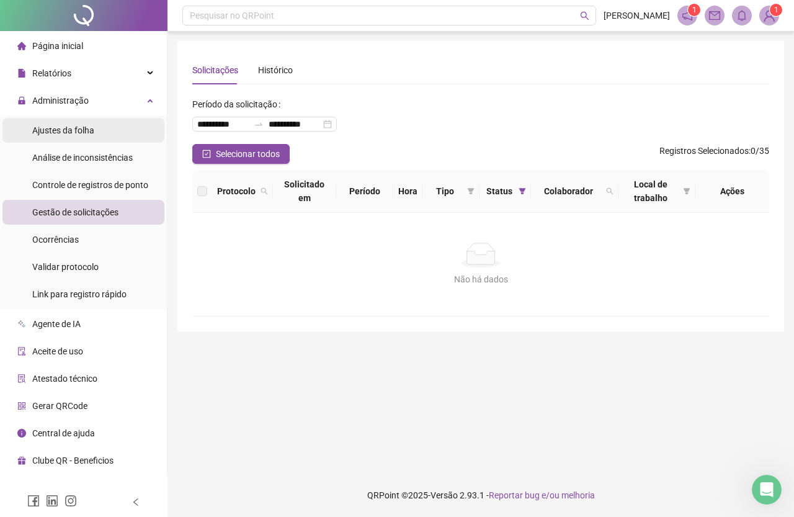
click at [112, 132] on li "Ajustes da folha" at bounding box center [83, 130] width 162 height 25
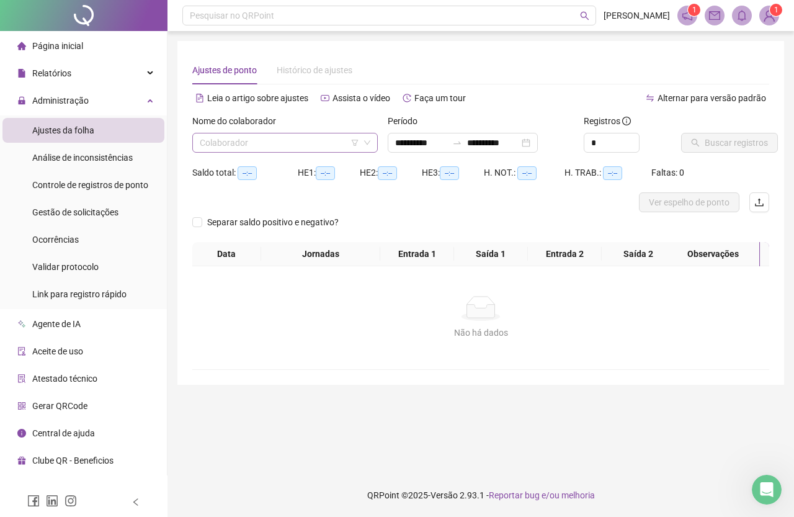
click at [279, 145] on input "search" at bounding box center [279, 142] width 159 height 19
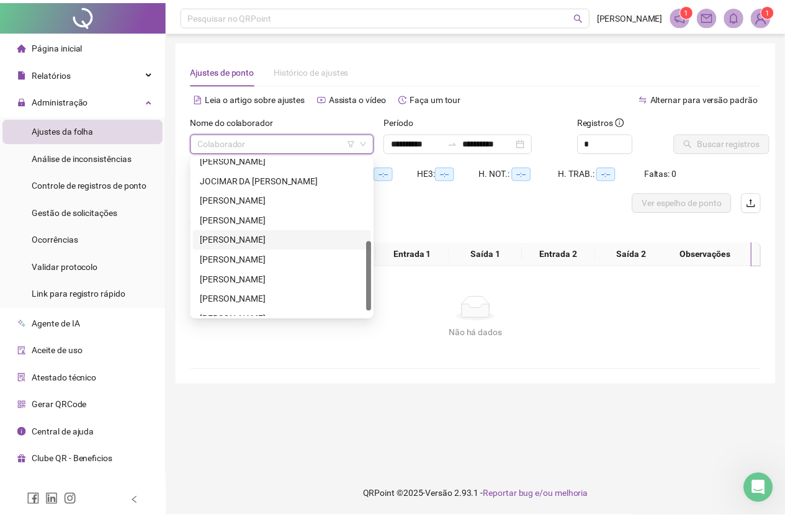
scroll to position [62, 0]
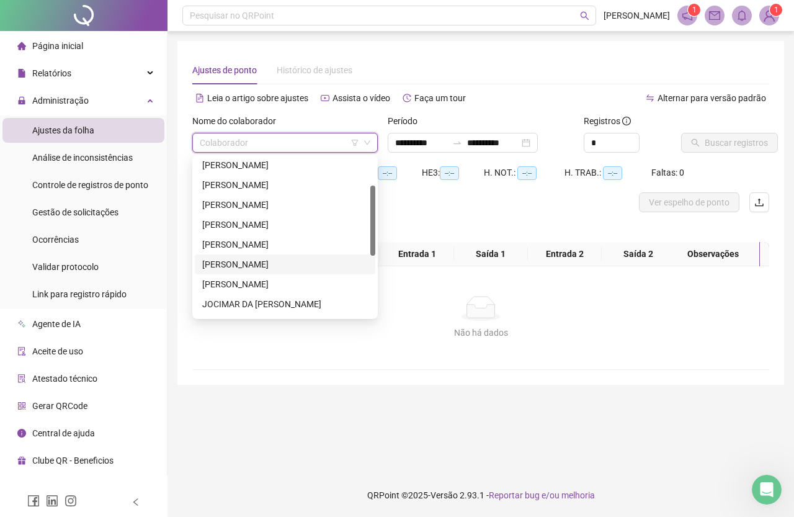
click at [273, 263] on div "[PERSON_NAME]" at bounding box center [285, 265] width 166 height 14
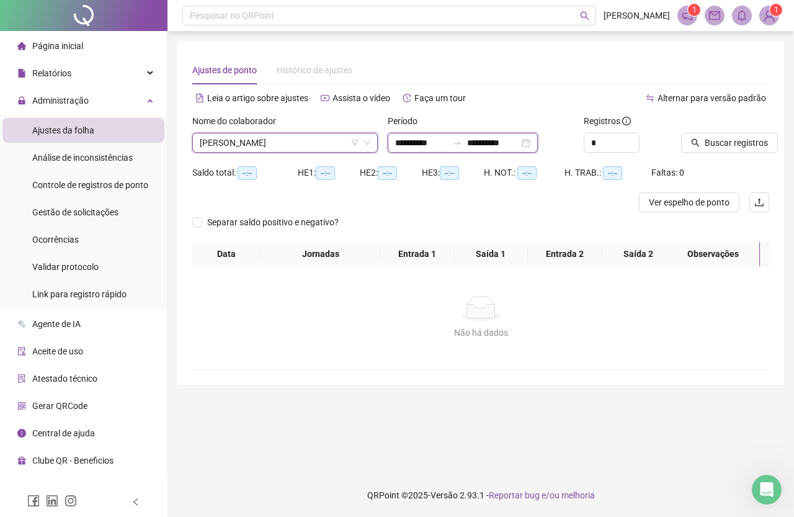
click at [418, 138] on input "**********" at bounding box center [421, 143] width 52 height 14
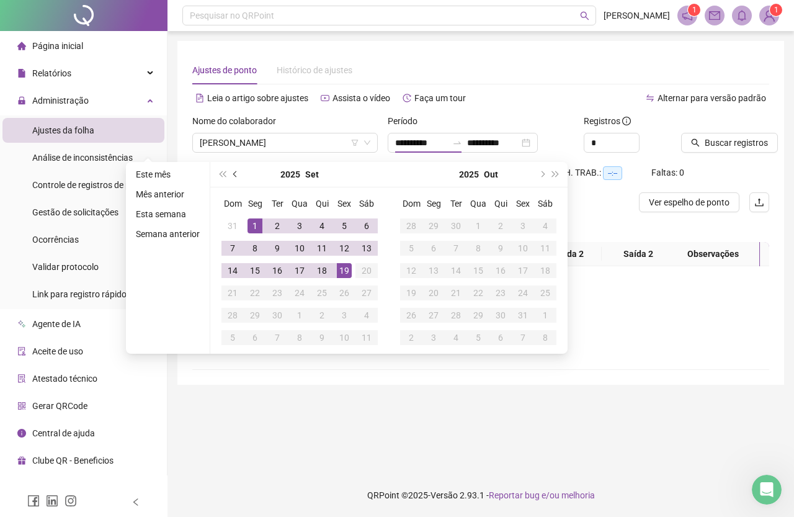
click at [239, 174] on button "prev-year" at bounding box center [236, 174] width 14 height 25
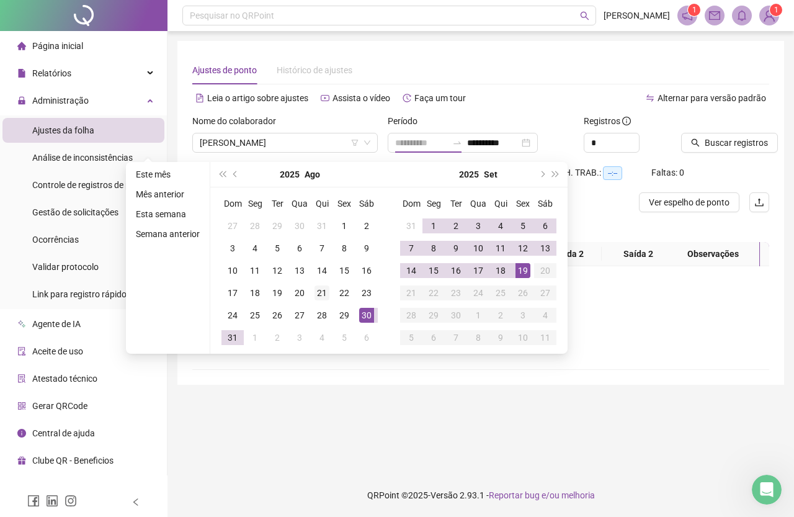
type input "**********"
click at [325, 292] on div "21" at bounding box center [322, 292] width 15 height 15
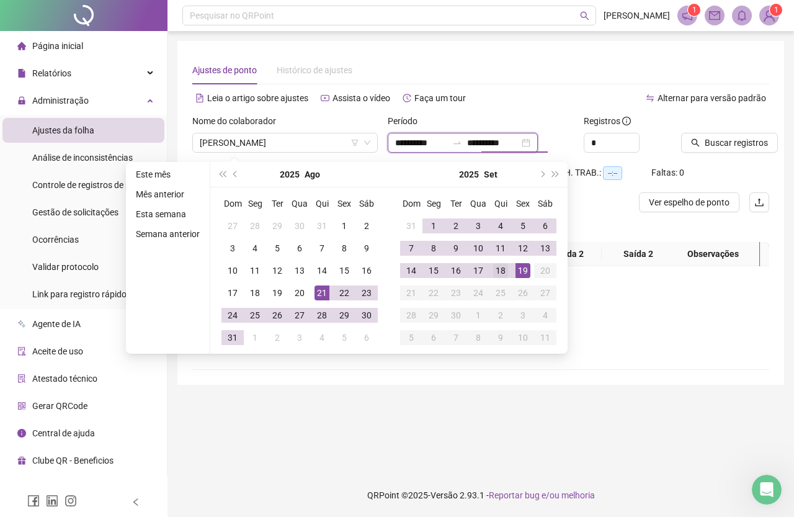
type input "**********"
click at [500, 274] on div "18" at bounding box center [500, 270] width 15 height 15
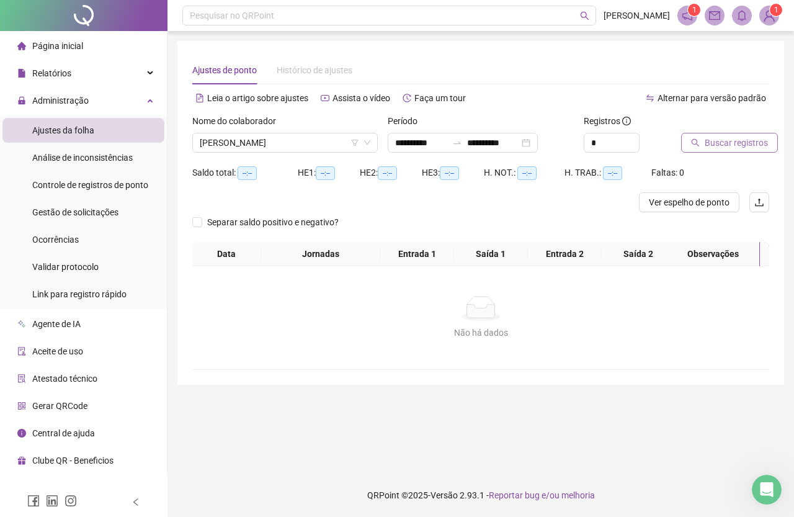
click at [727, 147] on span "Buscar registros" at bounding box center [736, 143] width 63 height 14
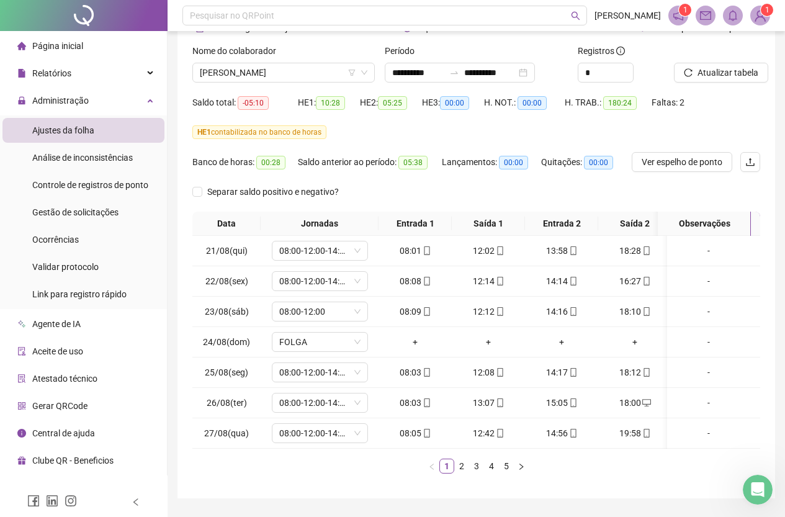
scroll to position [114, 0]
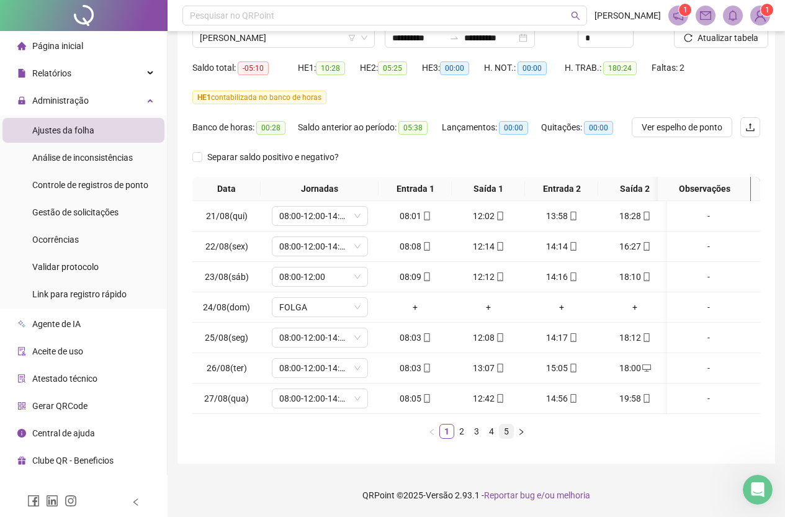
click at [501, 433] on link "5" at bounding box center [507, 432] width 14 height 14
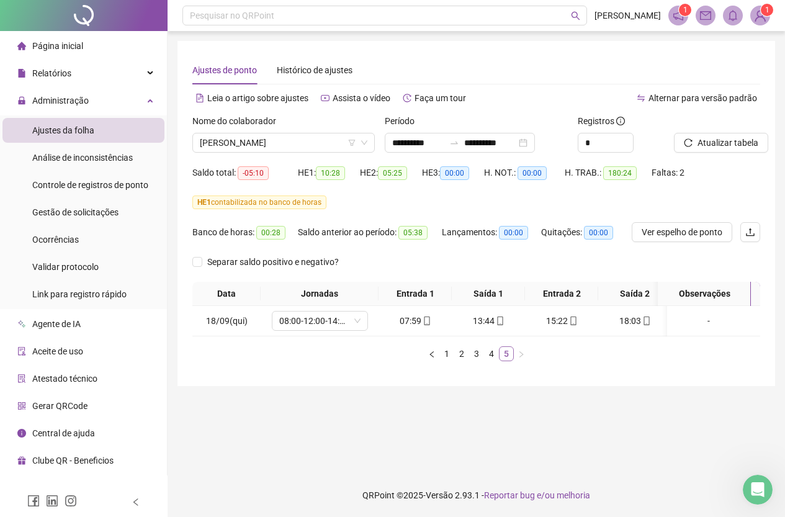
scroll to position [0, 0]
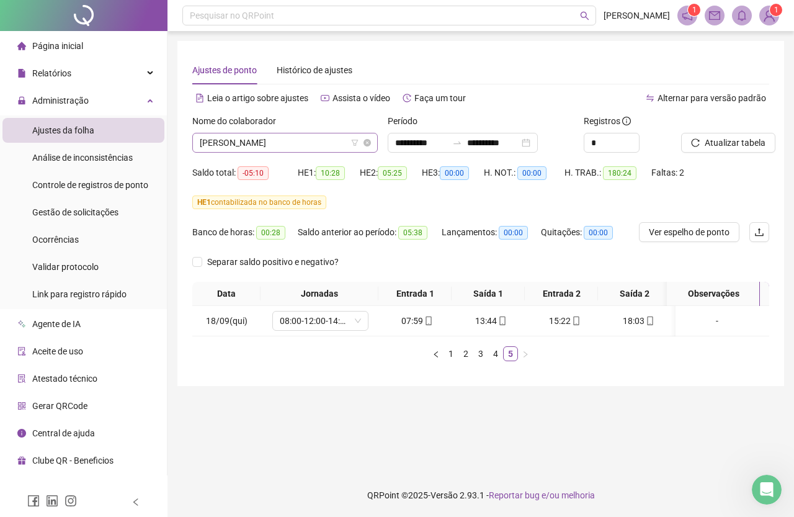
click at [302, 147] on span "[PERSON_NAME]" at bounding box center [285, 142] width 171 height 19
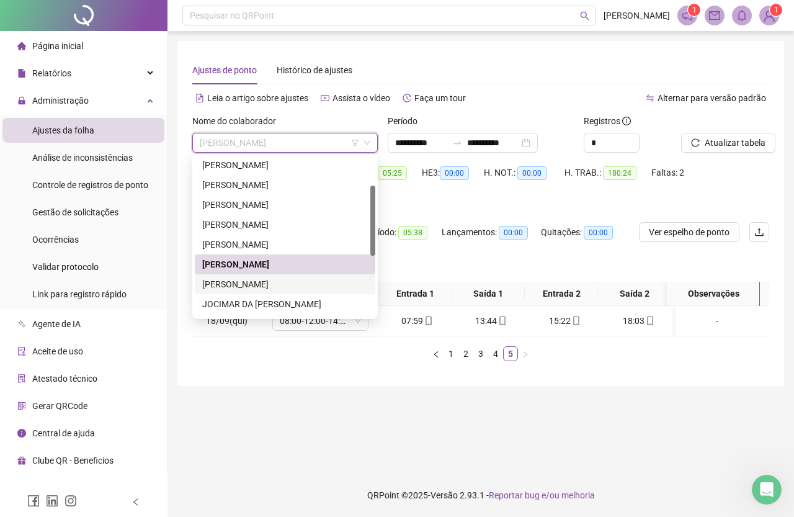
click at [277, 282] on div "[PERSON_NAME]" at bounding box center [285, 284] width 166 height 14
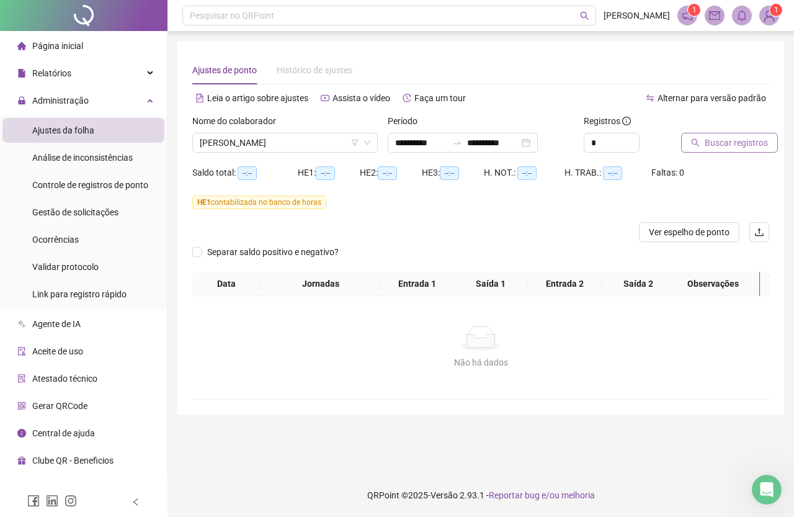
click at [732, 137] on span "Buscar registros" at bounding box center [736, 143] width 63 height 14
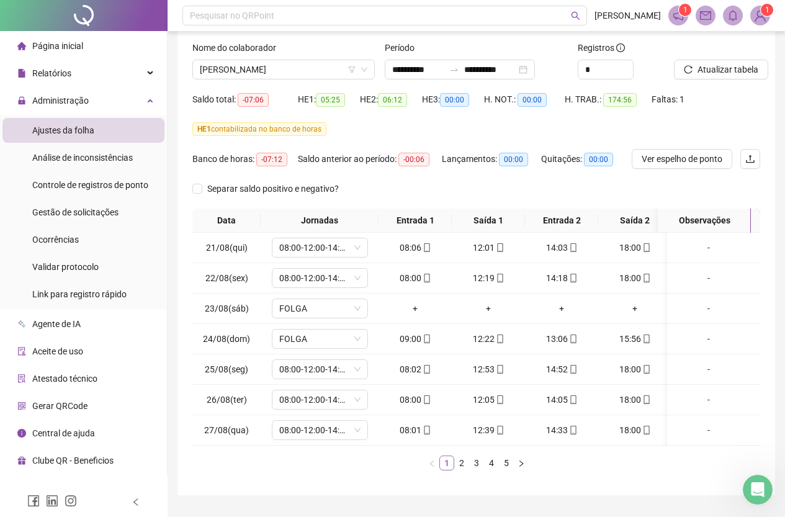
scroll to position [52, 0]
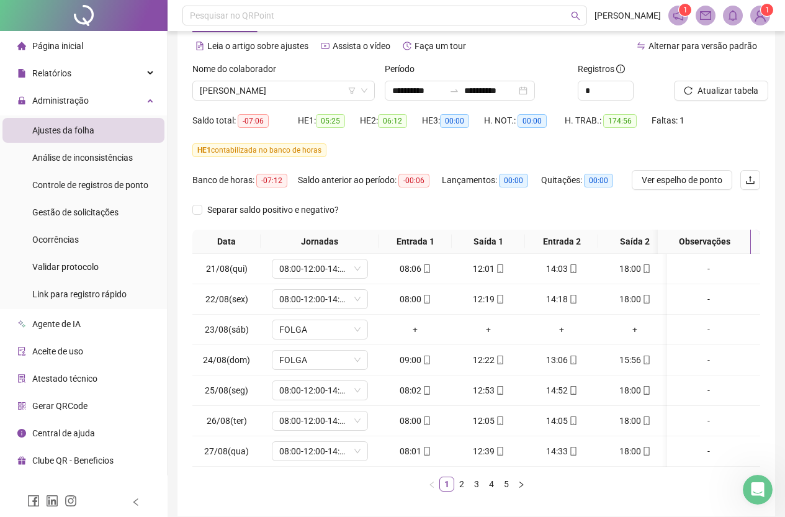
click at [298, 102] on div "Nome do colaborador [PERSON_NAME]" at bounding box center [283, 86] width 192 height 48
click at [302, 90] on span "[PERSON_NAME]" at bounding box center [284, 90] width 168 height 19
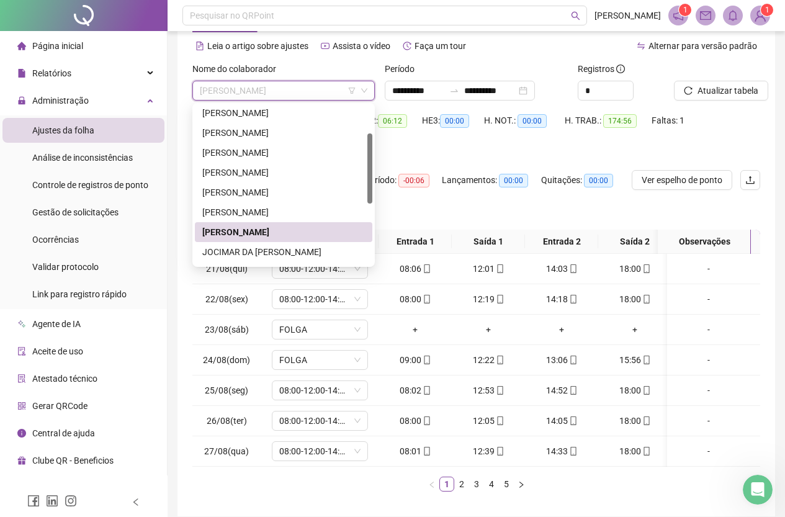
scroll to position [124, 0]
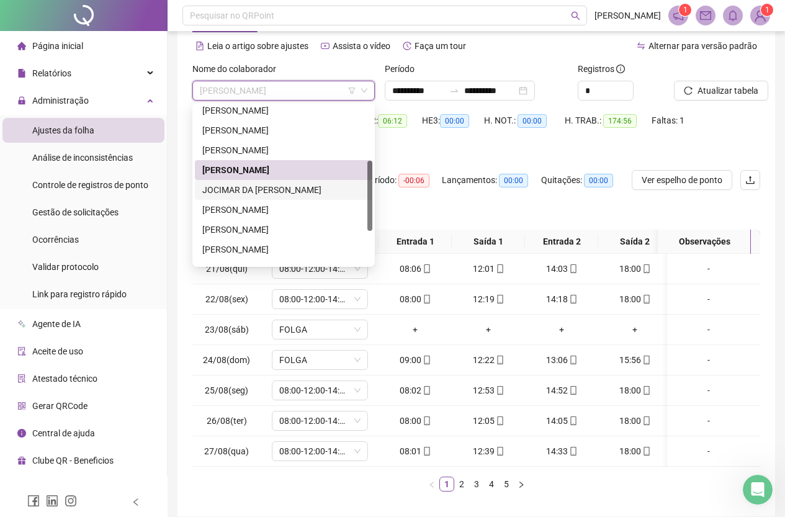
click at [282, 182] on div "JOCIMAR DA [PERSON_NAME]" at bounding box center [283, 190] width 177 height 20
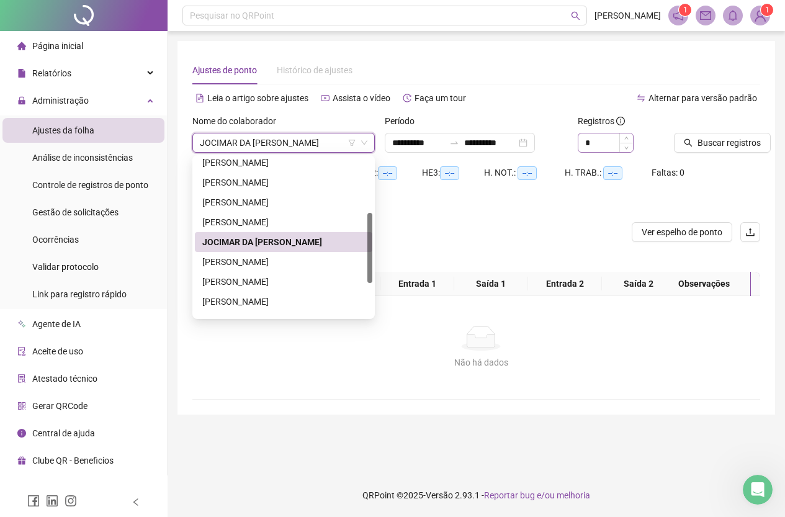
scroll to position [0, 0]
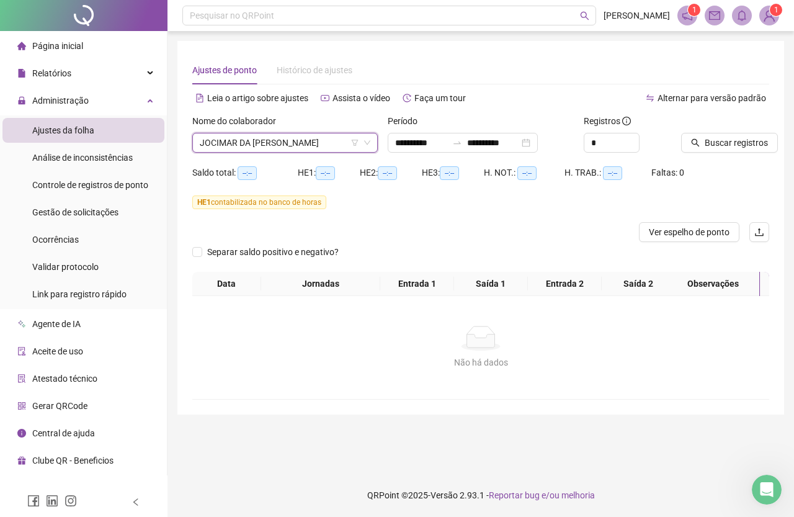
click at [723, 127] on div at bounding box center [709, 123] width 57 height 19
click at [721, 137] on span "Buscar registros" at bounding box center [736, 143] width 63 height 14
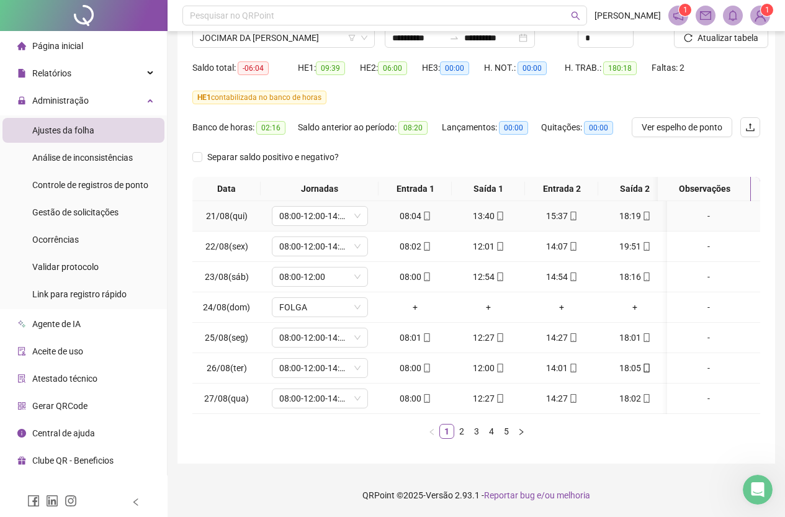
scroll to position [114, 0]
click at [462, 431] on link "2" at bounding box center [462, 432] width 14 height 14
click at [474, 436] on link "3" at bounding box center [477, 432] width 14 height 14
click at [495, 430] on link "4" at bounding box center [492, 432] width 14 height 14
click at [512, 430] on link "5" at bounding box center [507, 432] width 14 height 14
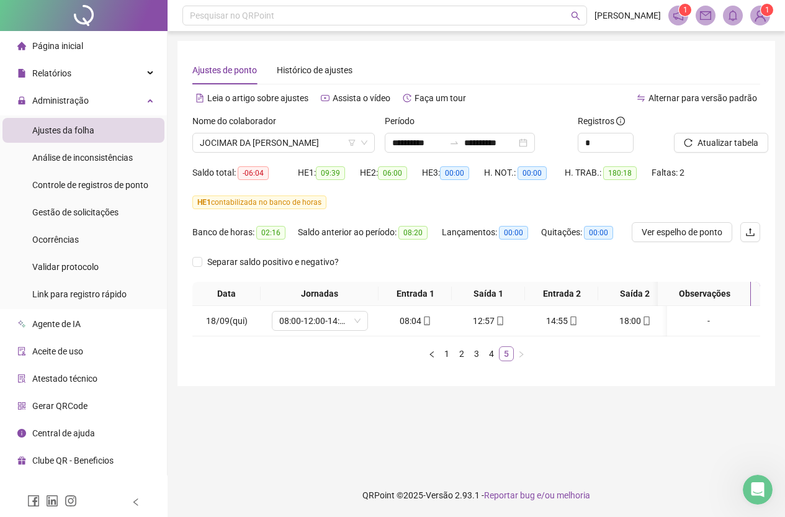
scroll to position [0, 0]
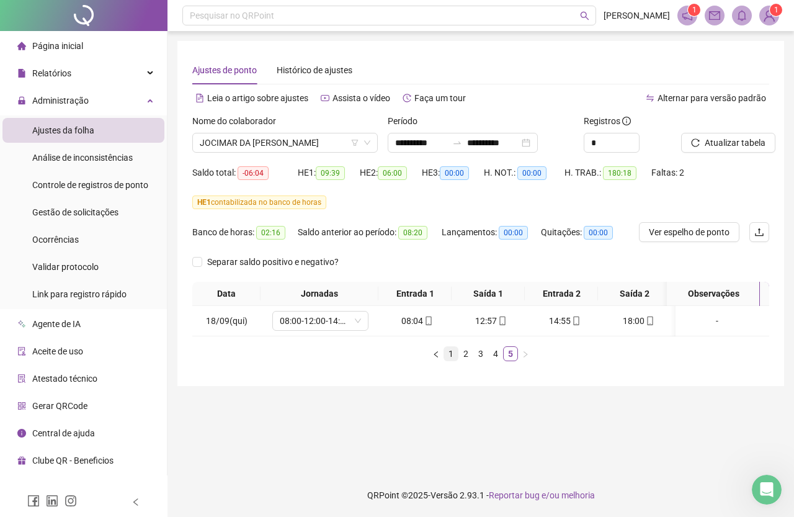
click at [448, 358] on link "1" at bounding box center [451, 354] width 14 height 14
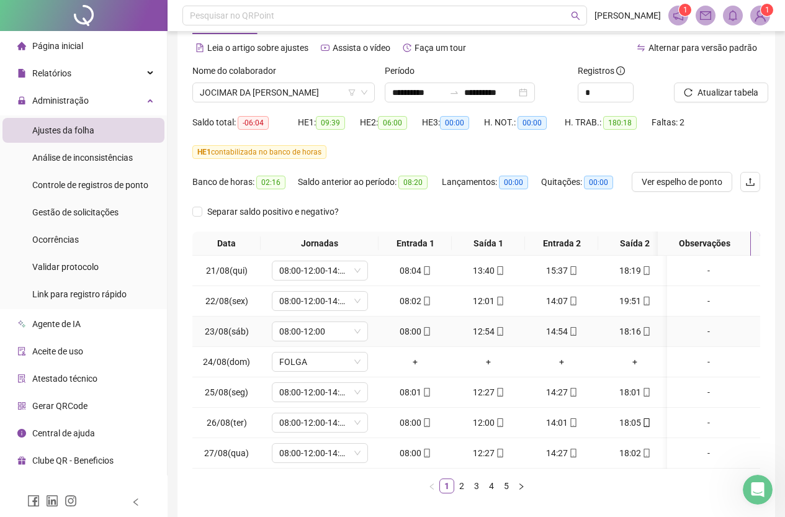
scroll to position [114, 0]
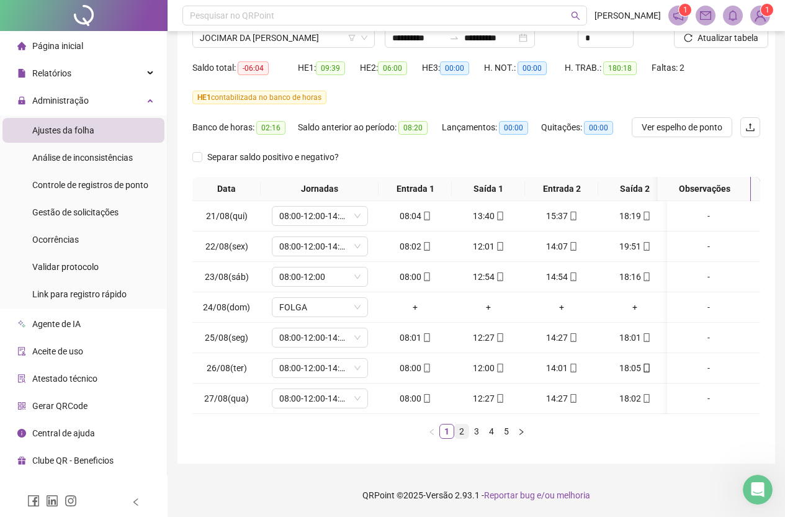
click at [465, 426] on link "2" at bounding box center [462, 432] width 14 height 14
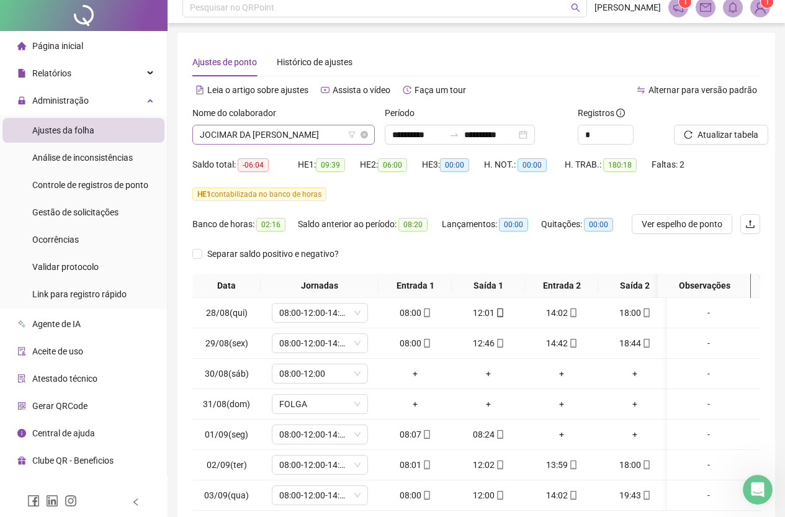
scroll to position [0, 0]
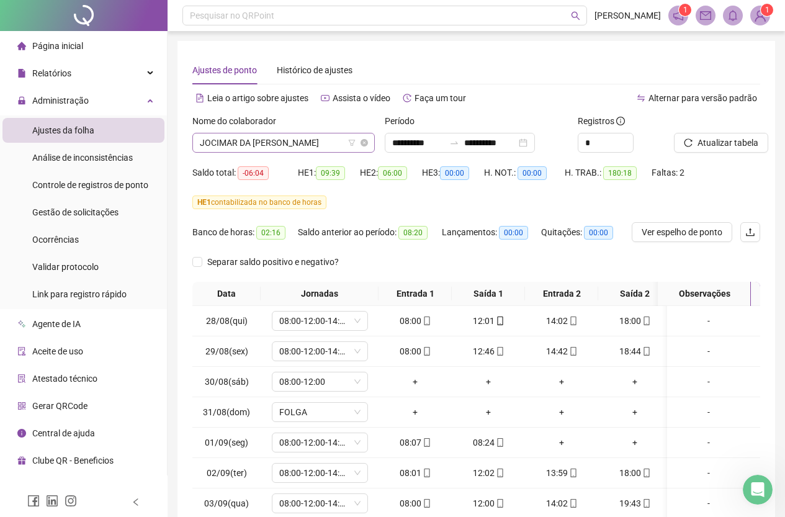
click at [281, 147] on span "JOCIMAR DA [PERSON_NAME]" at bounding box center [284, 142] width 168 height 19
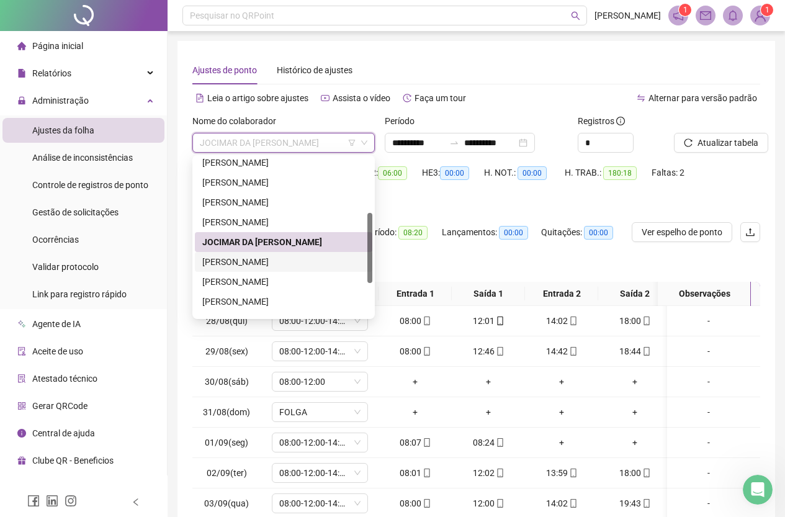
click at [269, 259] on div "[PERSON_NAME]" at bounding box center [283, 262] width 163 height 14
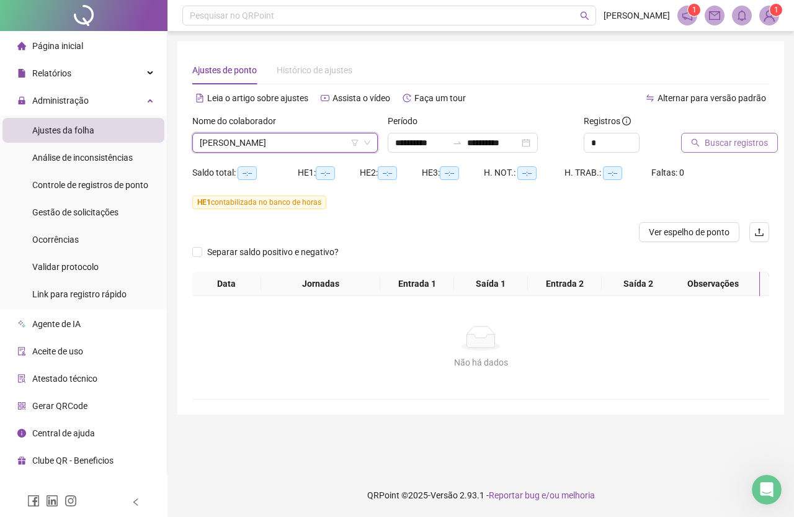
click at [746, 148] on span "Buscar registros" at bounding box center [736, 143] width 63 height 14
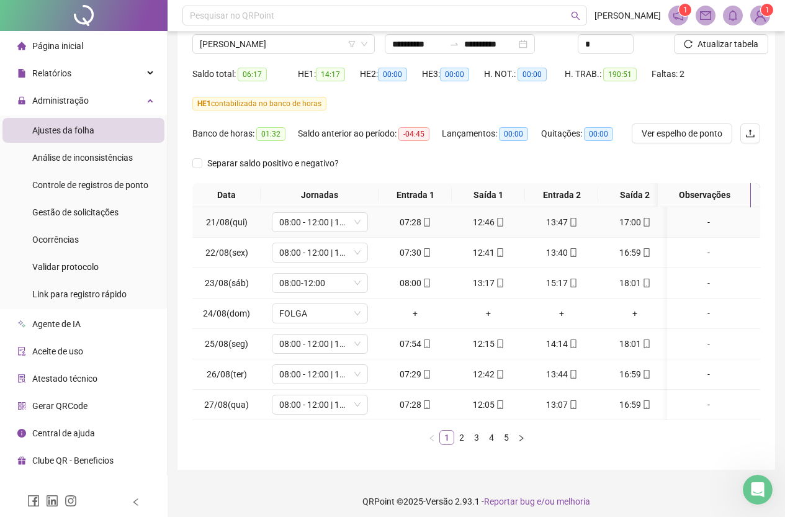
scroll to position [114, 0]
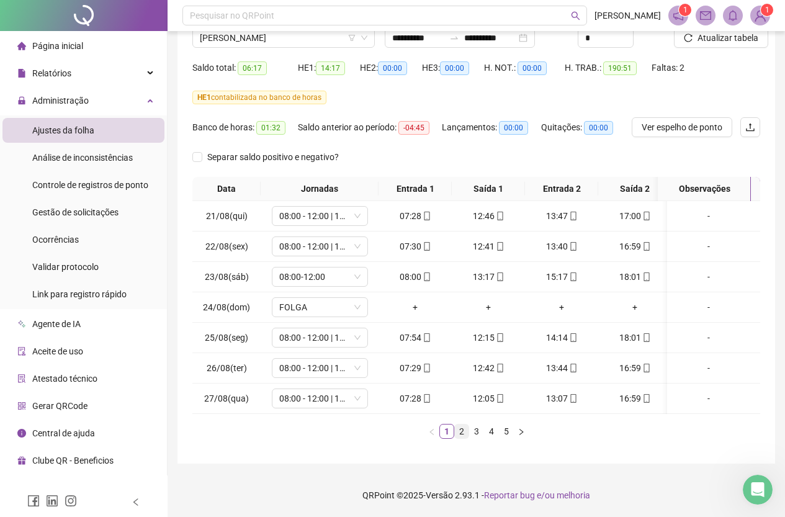
click at [462, 431] on link "2" at bounding box center [462, 432] width 14 height 14
click at [482, 429] on link "3" at bounding box center [477, 432] width 14 height 14
click at [488, 430] on link "4" at bounding box center [492, 432] width 14 height 14
click at [503, 431] on link "5" at bounding box center [507, 432] width 14 height 14
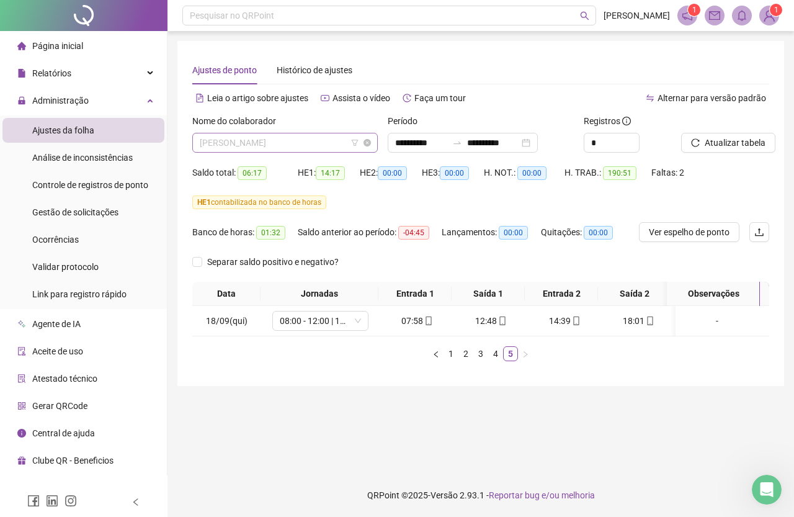
click at [312, 138] on span "[PERSON_NAME]" at bounding box center [285, 142] width 171 height 19
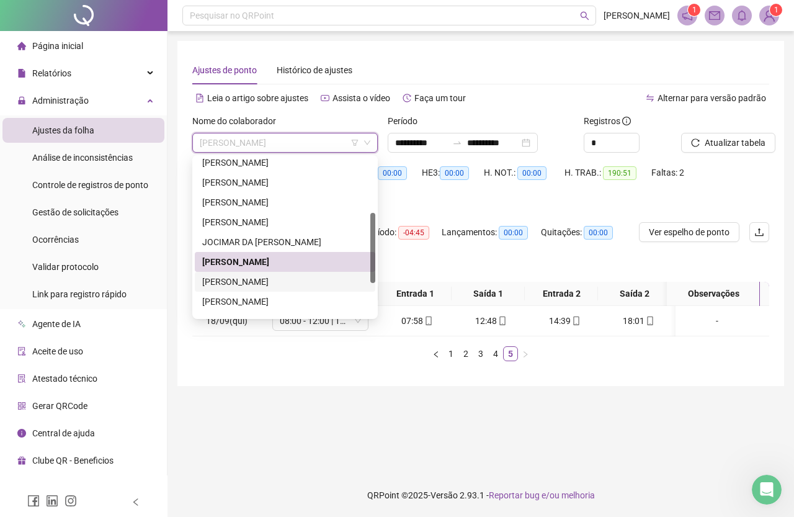
click at [278, 284] on div "[PERSON_NAME]" at bounding box center [285, 282] width 166 height 14
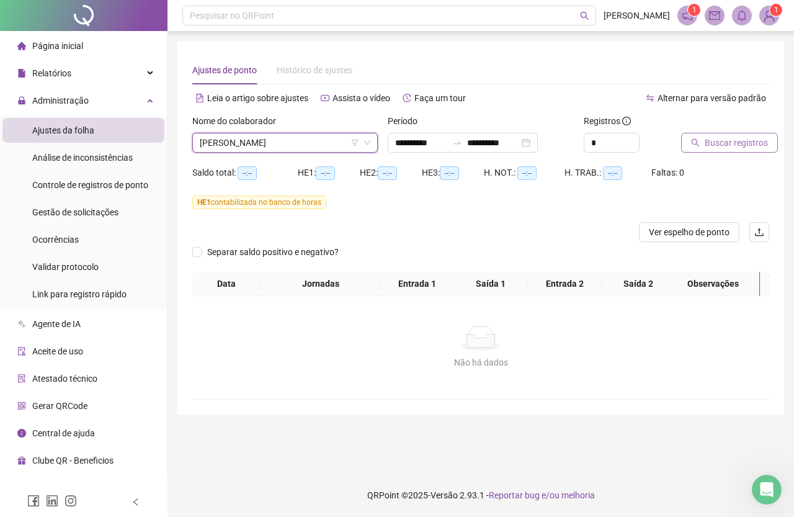
click at [729, 144] on span "Buscar registros" at bounding box center [736, 143] width 63 height 14
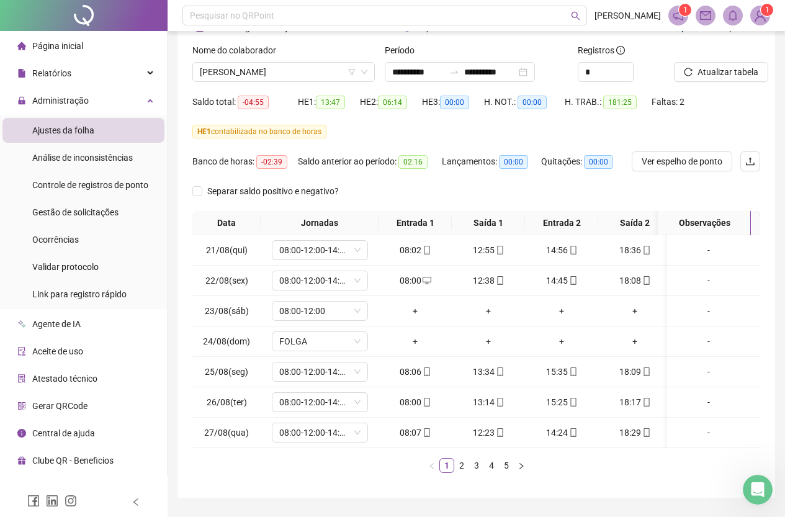
scroll to position [114, 0]
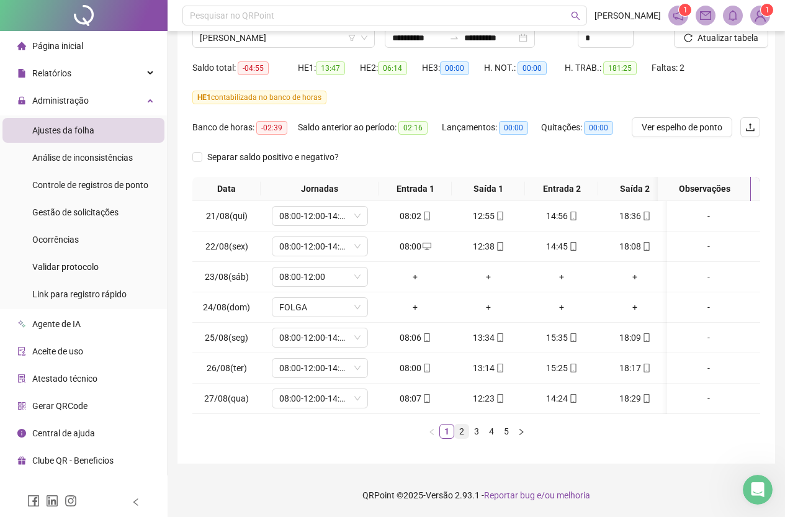
click at [457, 429] on link "2" at bounding box center [462, 432] width 14 height 14
click at [487, 435] on link "4" at bounding box center [492, 432] width 14 height 14
click at [472, 434] on link "3" at bounding box center [477, 432] width 14 height 14
click at [451, 428] on link "1" at bounding box center [447, 432] width 14 height 14
click at [457, 433] on link "2" at bounding box center [462, 432] width 14 height 14
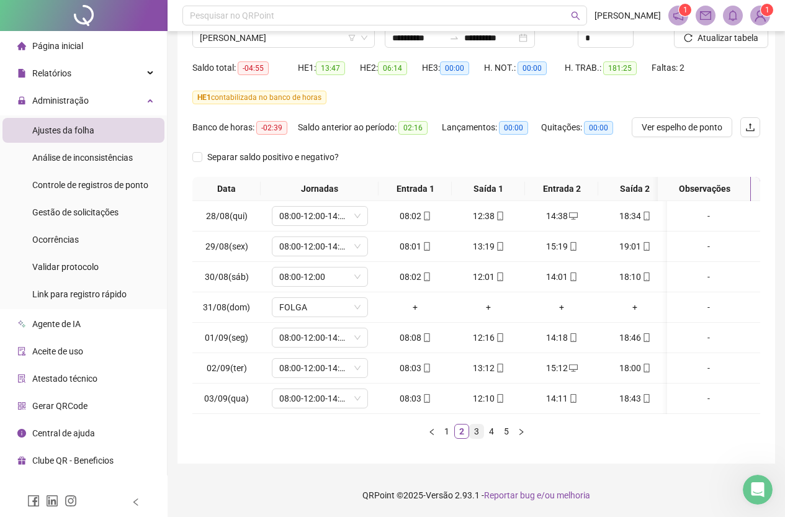
click at [474, 434] on link "3" at bounding box center [477, 432] width 14 height 14
click at [493, 431] on link "4" at bounding box center [492, 432] width 14 height 14
click at [510, 433] on link "5" at bounding box center [507, 432] width 14 height 14
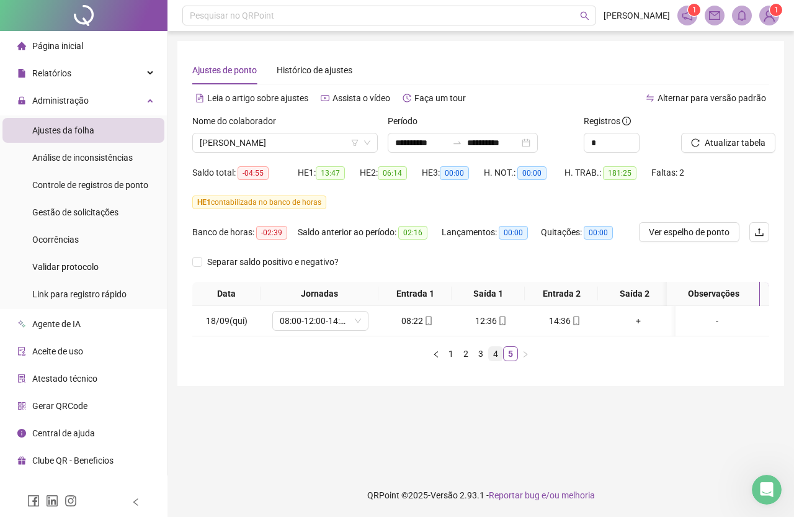
click at [499, 361] on link "4" at bounding box center [496, 354] width 14 height 14
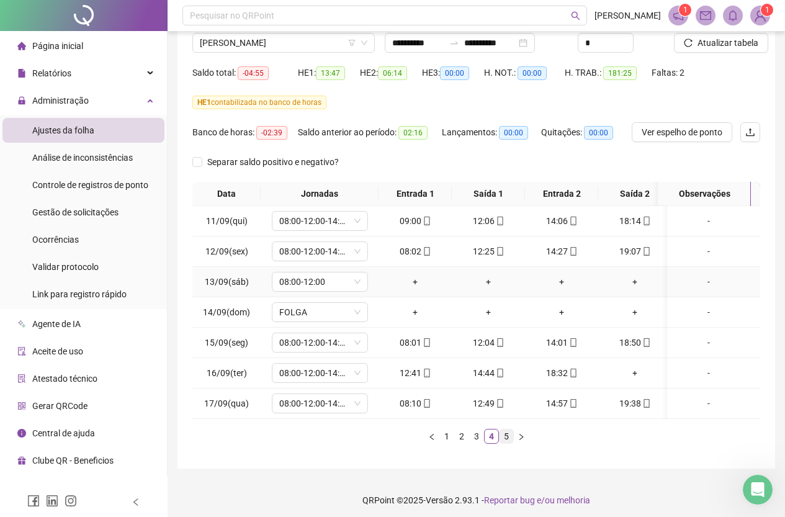
scroll to position [114, 0]
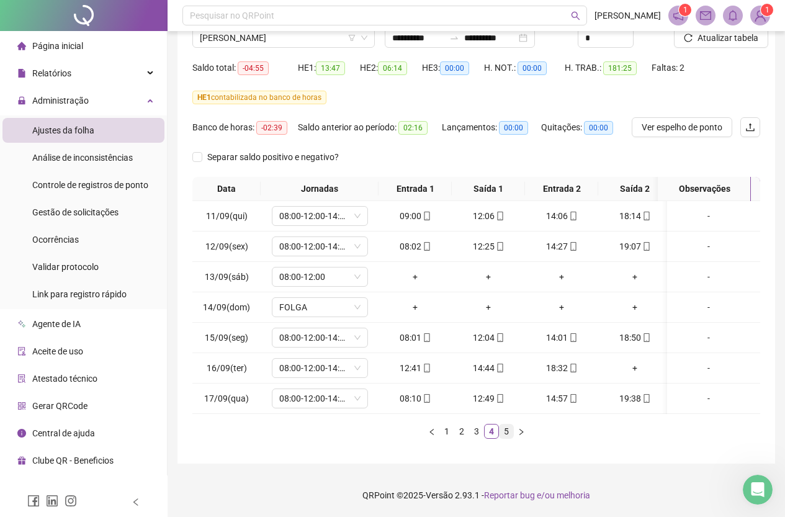
click at [507, 430] on link "5" at bounding box center [507, 432] width 14 height 14
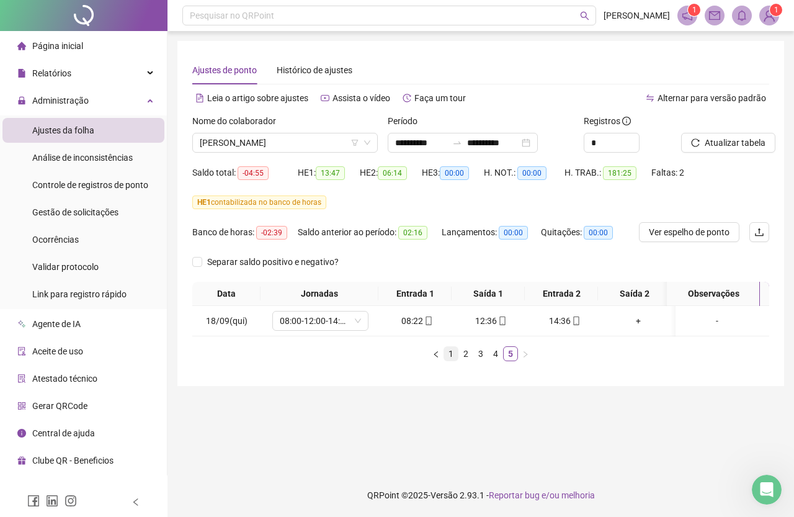
click at [451, 361] on link "1" at bounding box center [451, 354] width 14 height 14
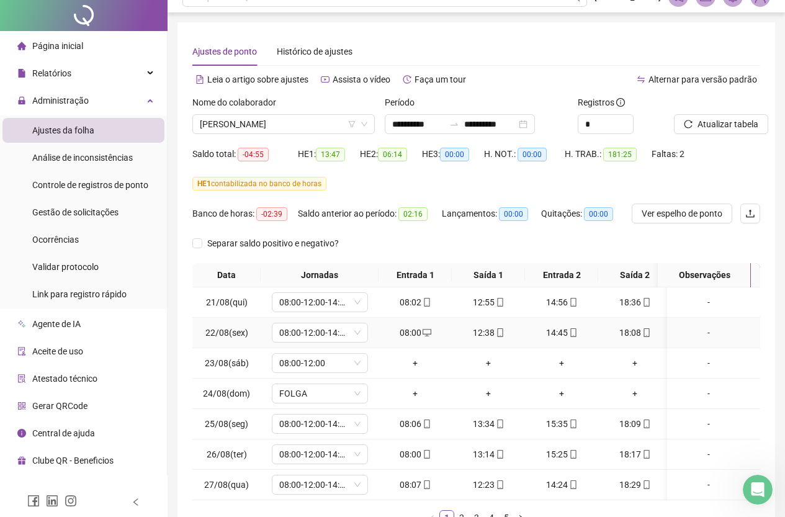
scroll to position [114, 0]
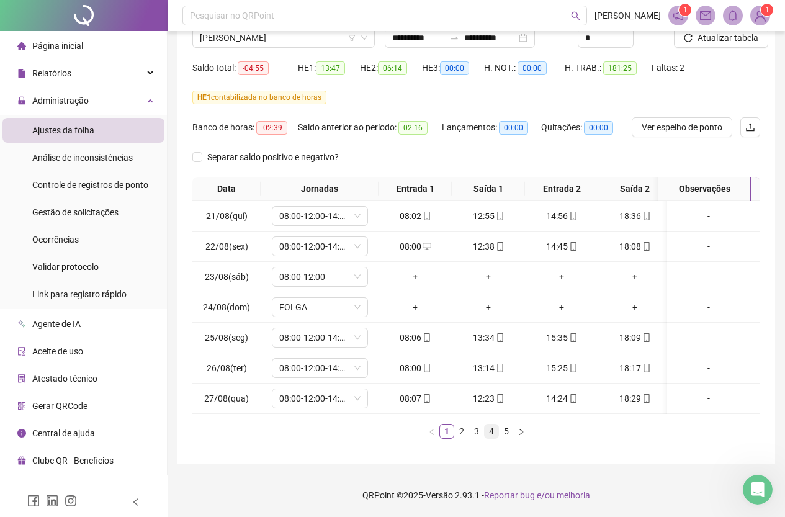
click at [485, 430] on link "4" at bounding box center [492, 432] width 14 height 14
click at [510, 433] on link "5" at bounding box center [507, 432] width 14 height 14
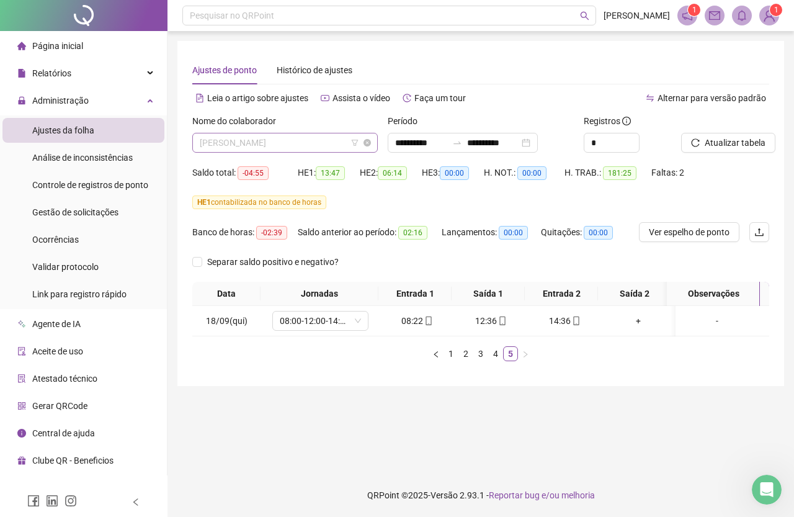
click at [300, 142] on span "[PERSON_NAME]" at bounding box center [285, 142] width 171 height 19
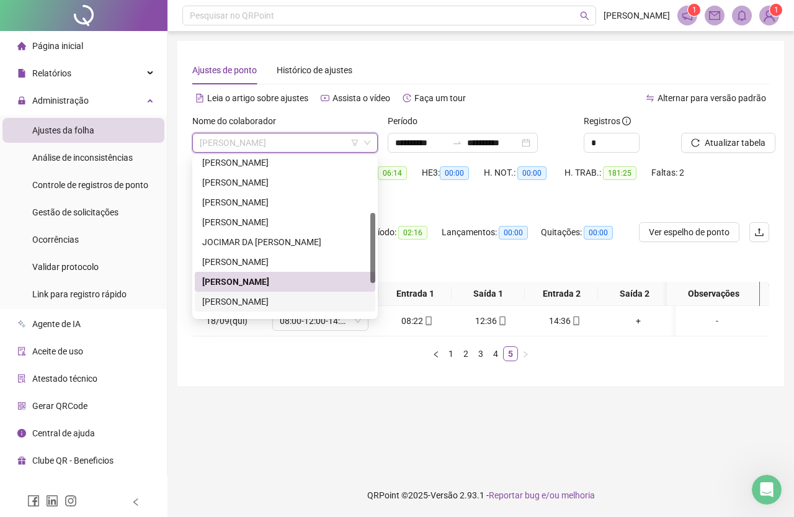
click at [299, 296] on div "[PERSON_NAME]" at bounding box center [285, 302] width 166 height 14
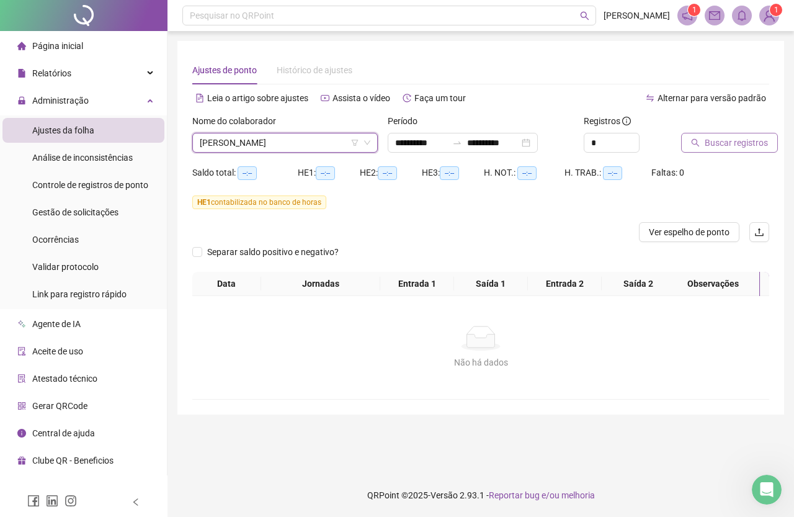
click at [730, 141] on span "Buscar registros" at bounding box center [736, 143] width 63 height 14
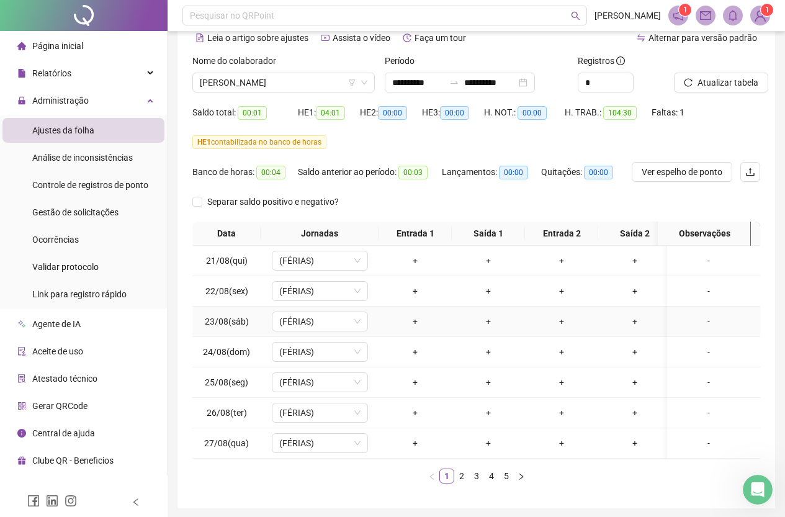
scroll to position [114, 0]
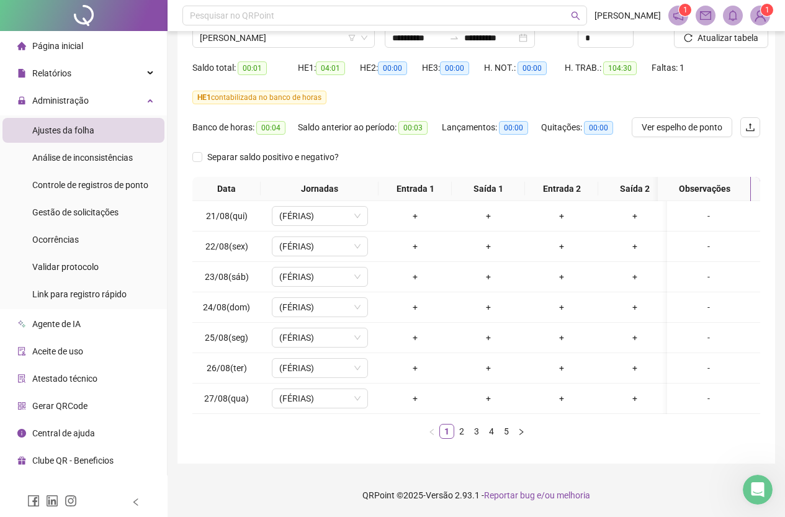
click at [503, 431] on link "5" at bounding box center [507, 432] width 14 height 14
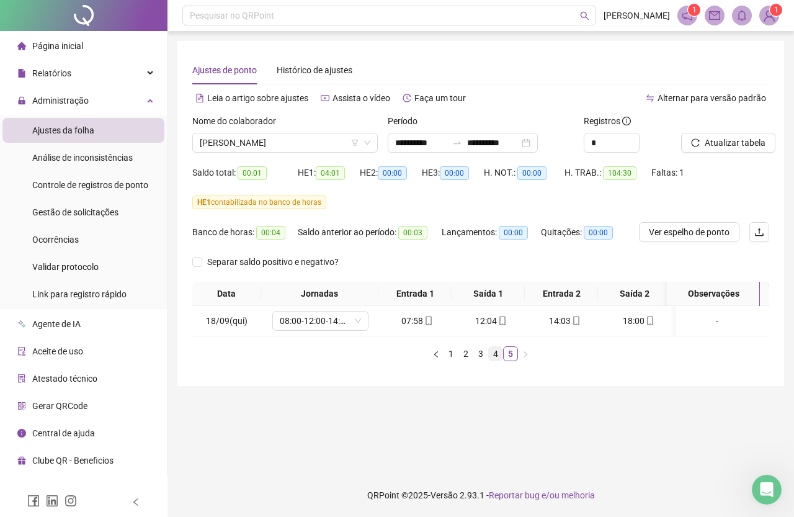
click at [495, 361] on link "4" at bounding box center [496, 354] width 14 height 14
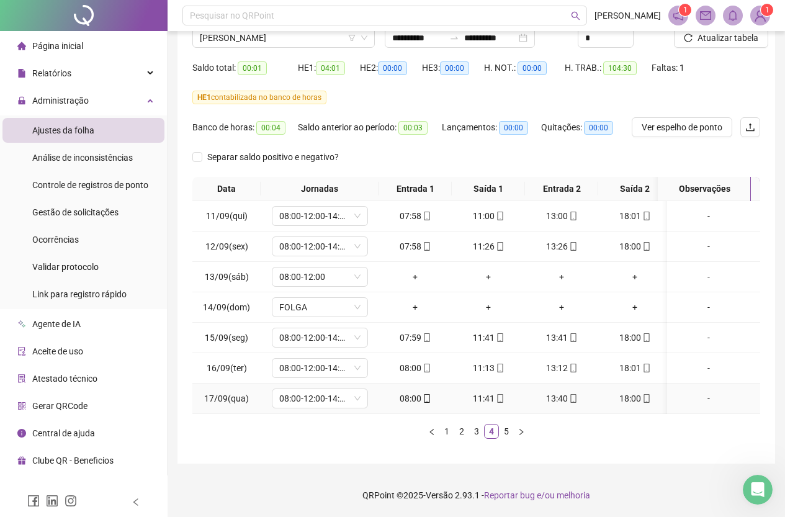
scroll to position [114, 0]
click at [480, 431] on link "3" at bounding box center [477, 432] width 14 height 14
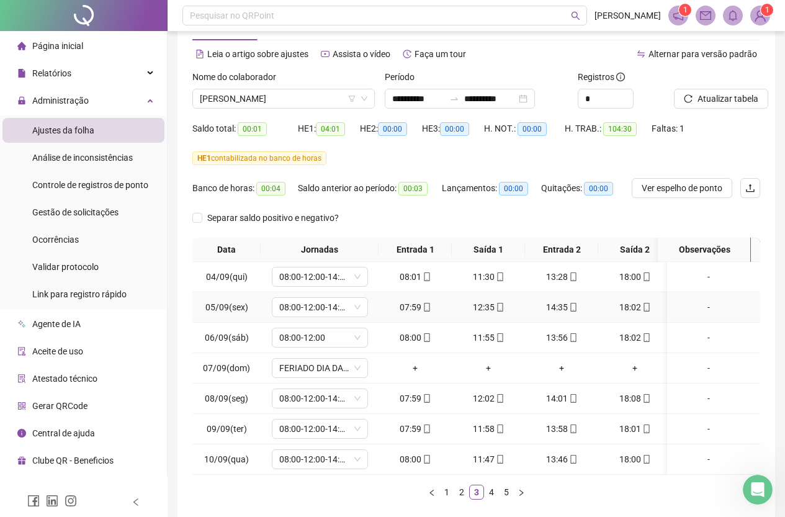
scroll to position [0, 0]
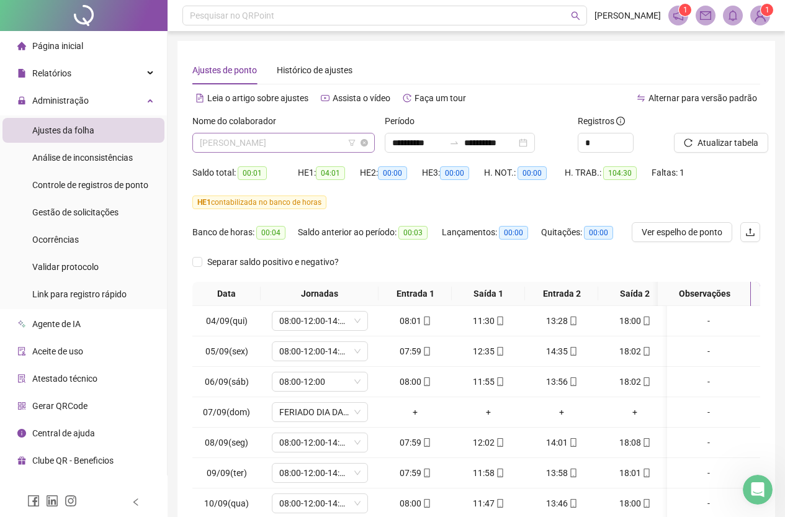
click at [269, 149] on span "[PERSON_NAME]" at bounding box center [284, 142] width 168 height 19
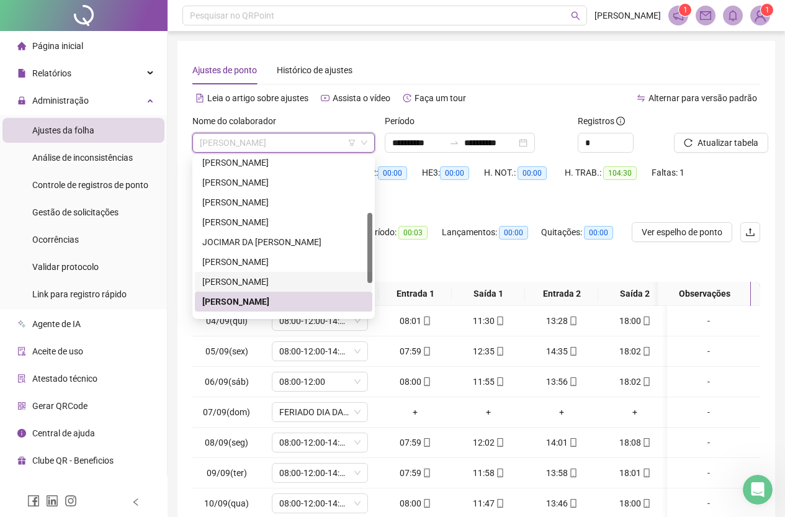
scroll to position [186, 0]
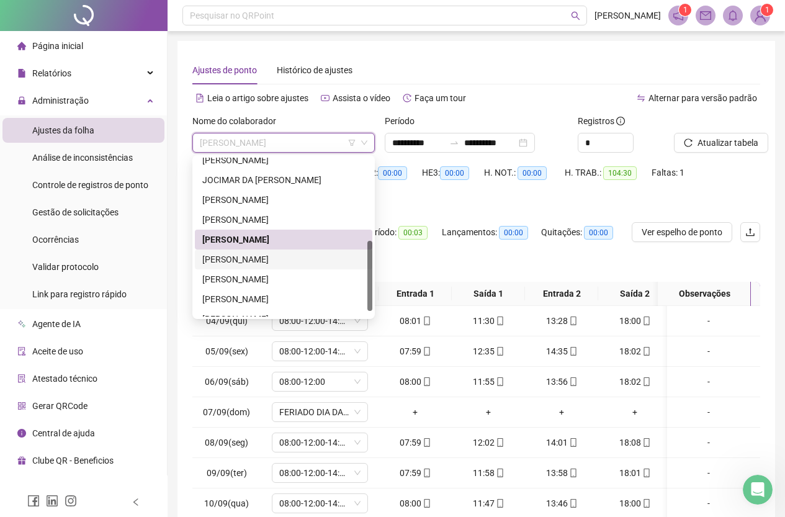
click at [266, 259] on div "[PERSON_NAME]" at bounding box center [283, 260] width 163 height 14
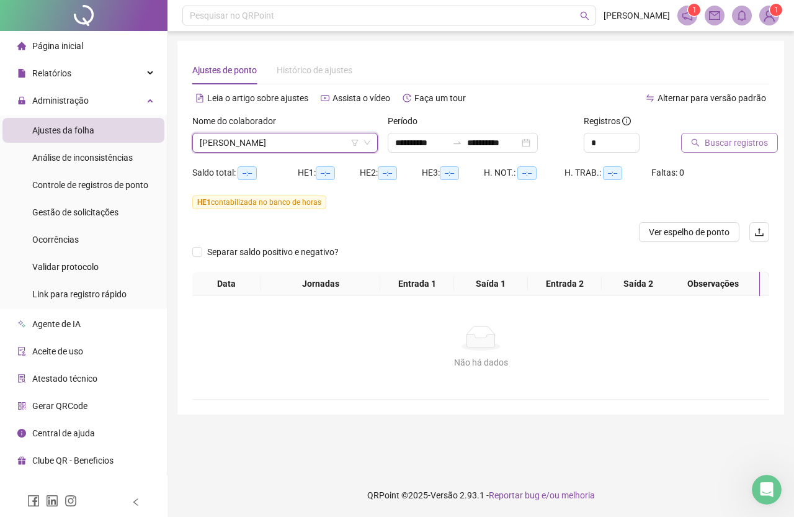
click at [712, 140] on span "Buscar registros" at bounding box center [736, 143] width 63 height 14
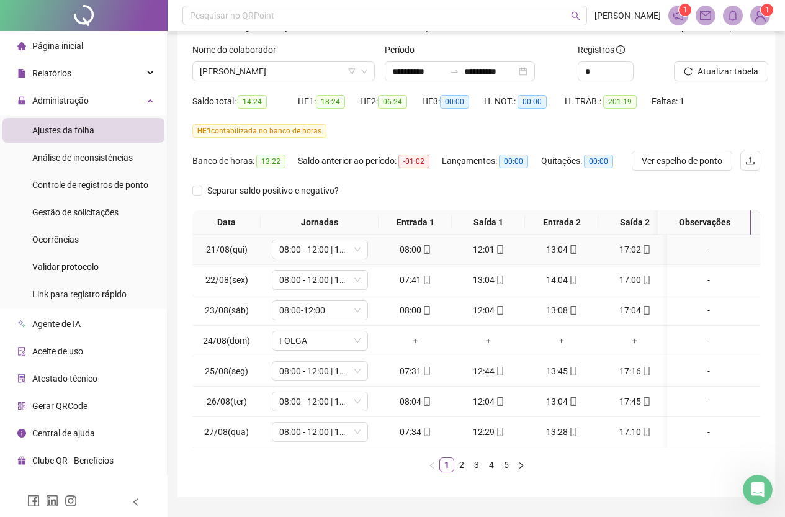
scroll to position [114, 0]
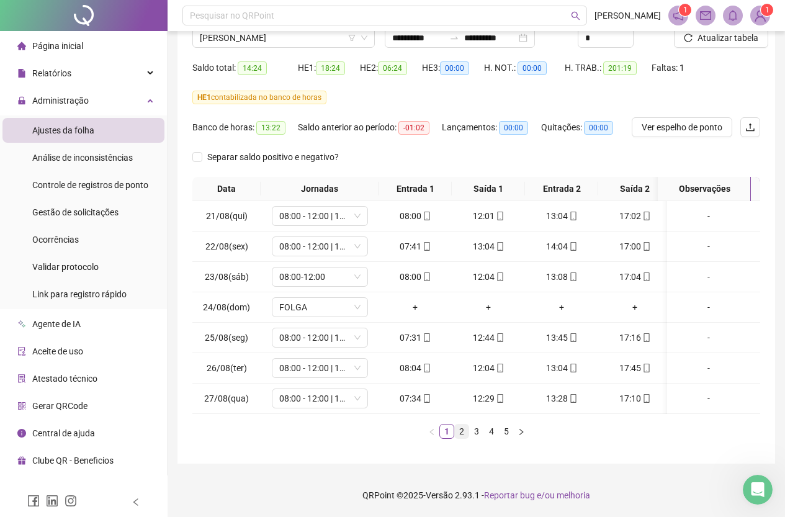
click at [461, 431] on link "2" at bounding box center [462, 432] width 14 height 14
click at [478, 429] on link "3" at bounding box center [477, 432] width 14 height 14
click at [494, 431] on link "4" at bounding box center [492, 432] width 14 height 14
click at [501, 432] on link "5" at bounding box center [507, 432] width 14 height 14
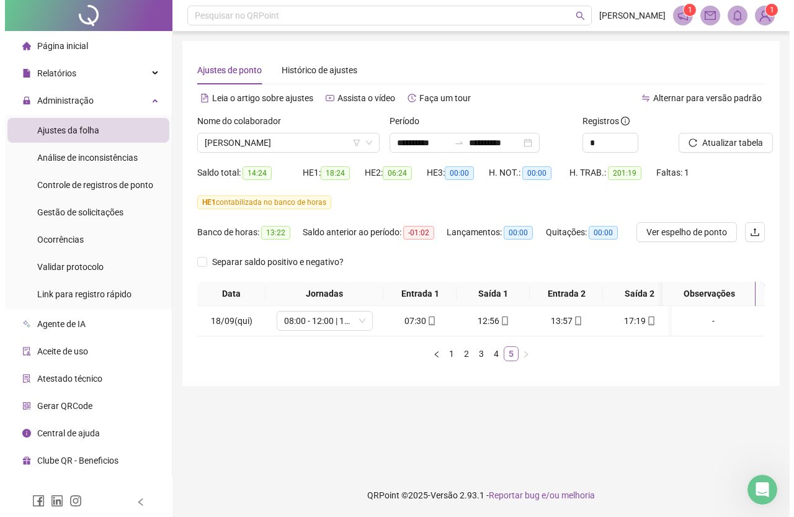
scroll to position [0, 0]
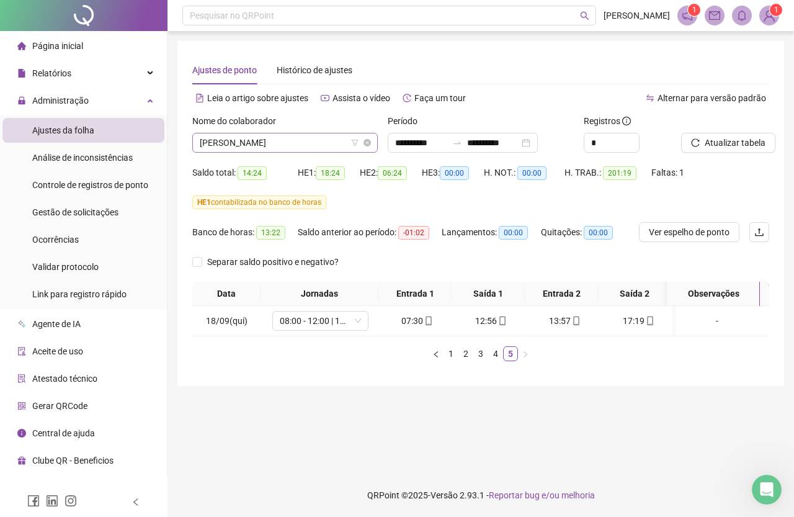
click at [279, 151] on span "[PERSON_NAME]" at bounding box center [285, 142] width 171 height 19
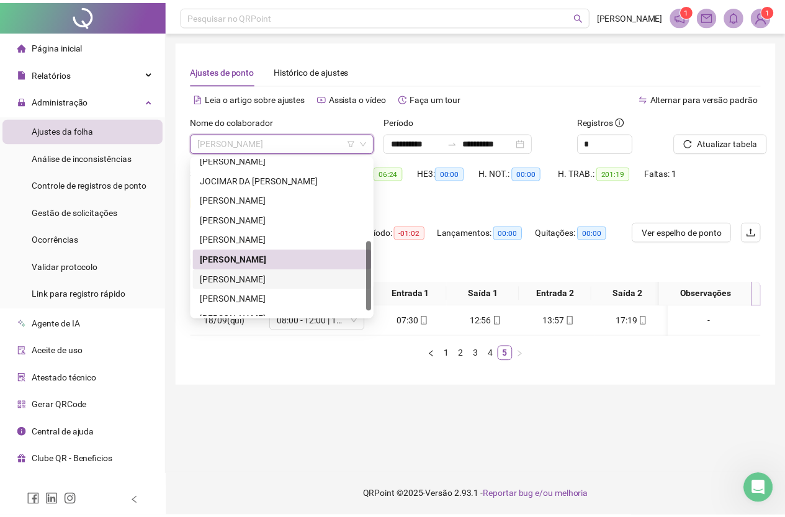
scroll to position [199, 0]
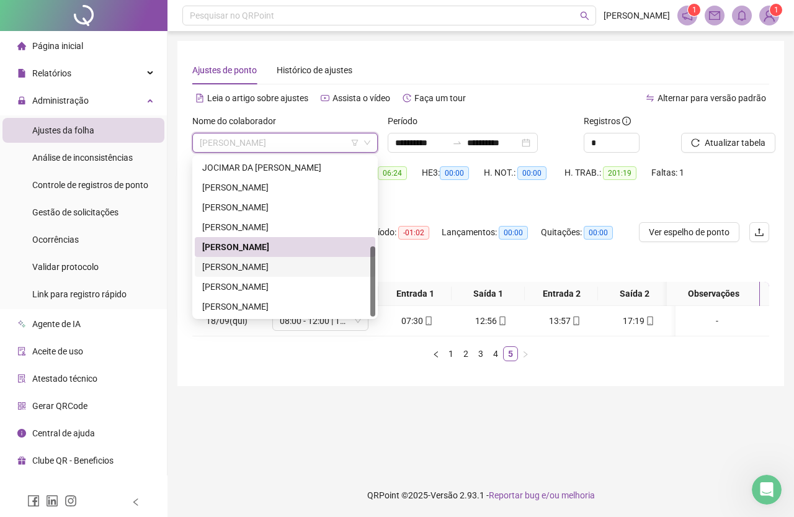
click at [296, 269] on div "[PERSON_NAME]" at bounding box center [285, 267] width 166 height 14
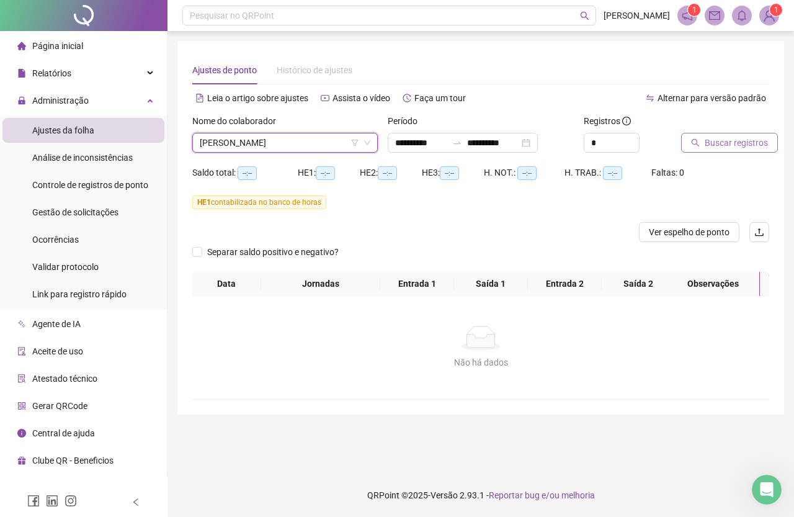
click at [730, 137] on span "Buscar registros" at bounding box center [736, 143] width 63 height 14
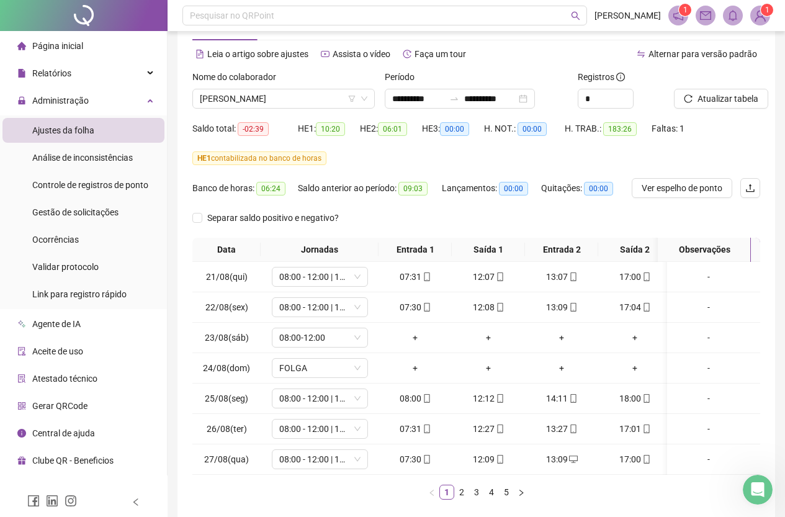
scroll to position [114, 0]
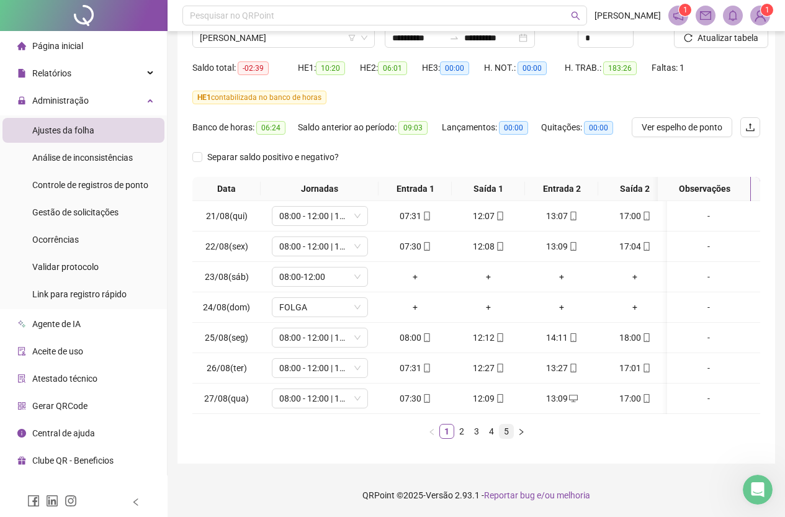
click at [503, 432] on link "5" at bounding box center [507, 432] width 14 height 14
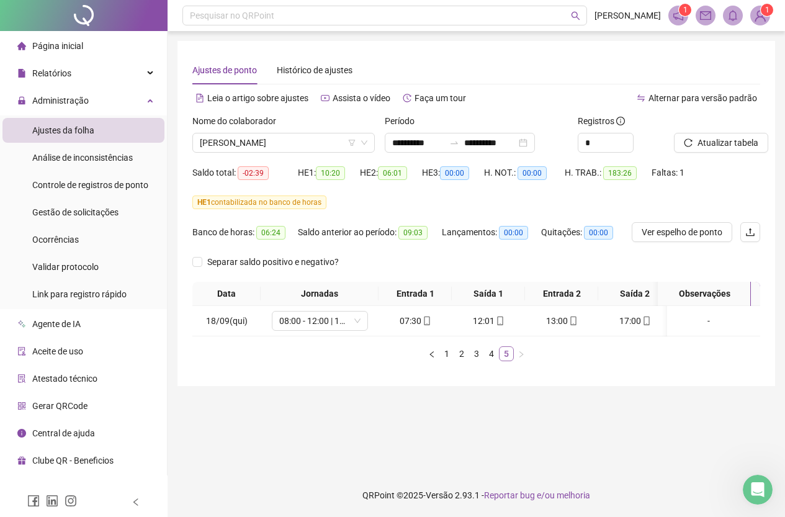
scroll to position [0, 0]
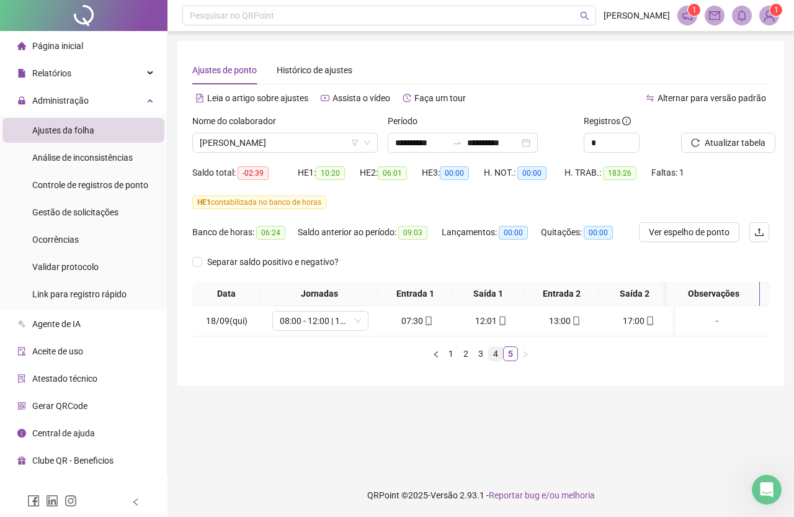
click at [497, 356] on link "4" at bounding box center [496, 354] width 14 height 14
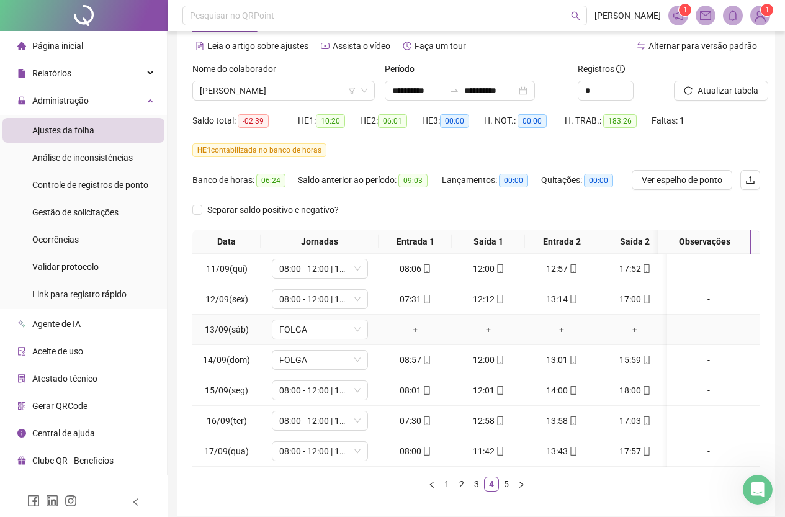
scroll to position [114, 0]
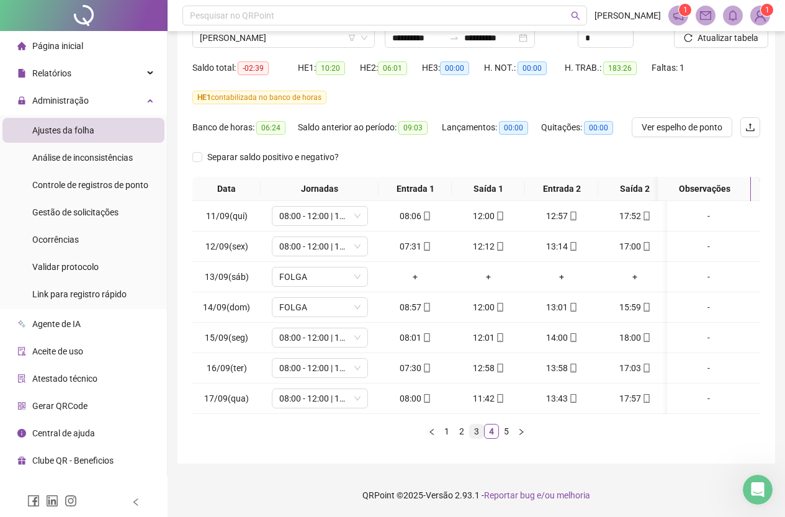
click at [474, 431] on link "3" at bounding box center [477, 432] width 14 height 14
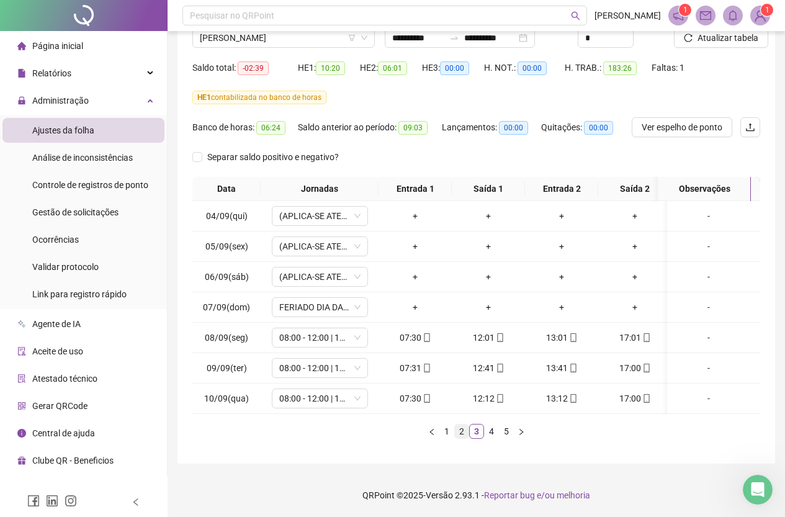
click at [460, 434] on link "2" at bounding box center [462, 432] width 14 height 14
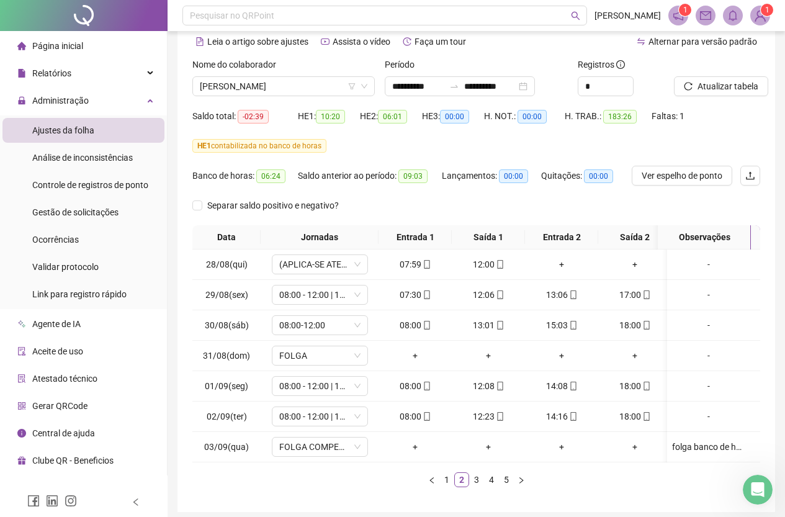
scroll to position [0, 0]
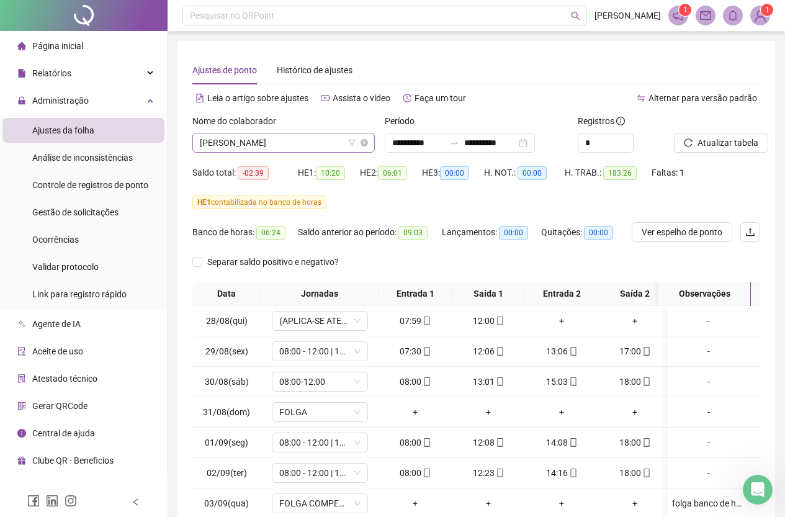
click at [279, 145] on span "[PERSON_NAME]" at bounding box center [284, 142] width 168 height 19
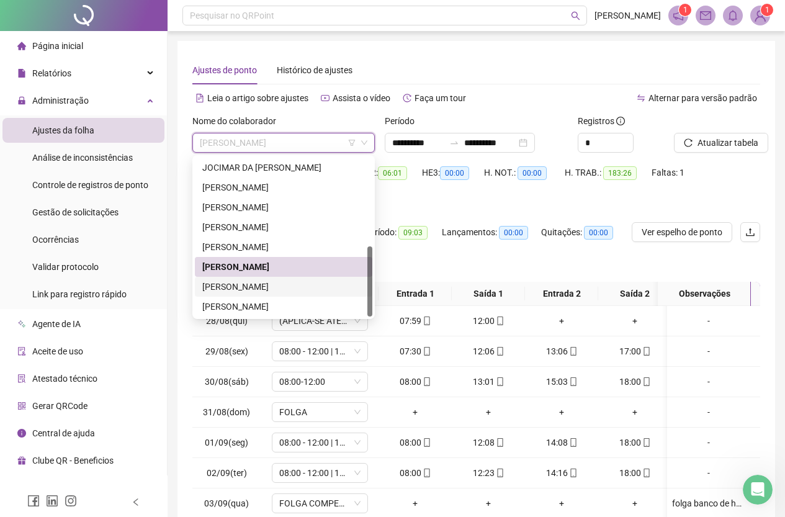
click at [274, 290] on div "[PERSON_NAME]" at bounding box center [283, 287] width 163 height 14
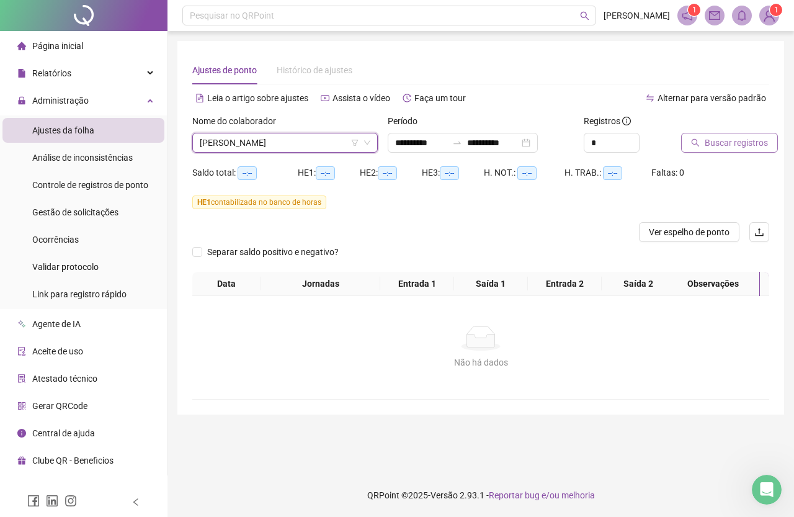
click at [755, 145] on span "Buscar registros" at bounding box center [736, 143] width 63 height 14
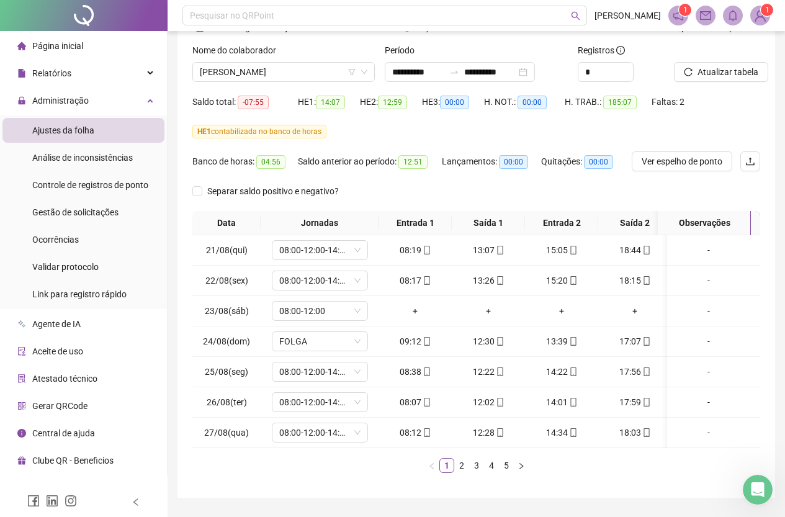
scroll to position [114, 0]
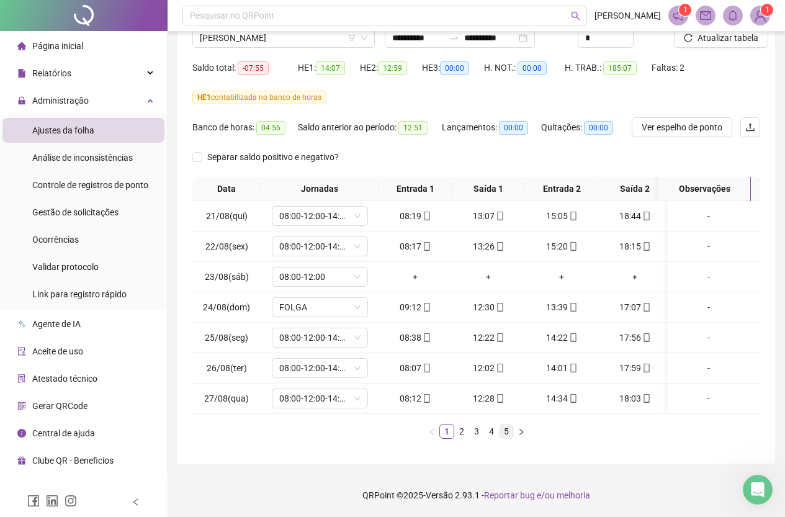
click at [508, 432] on link "5" at bounding box center [507, 432] width 14 height 14
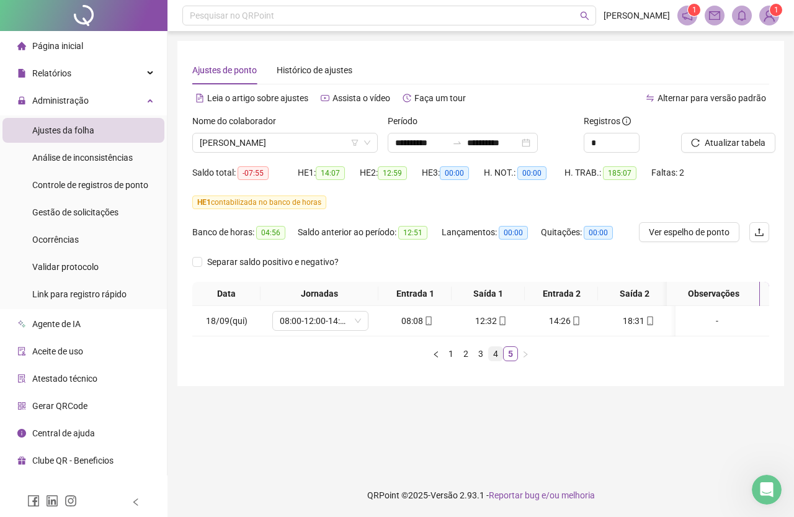
click at [495, 361] on link "4" at bounding box center [496, 354] width 14 height 14
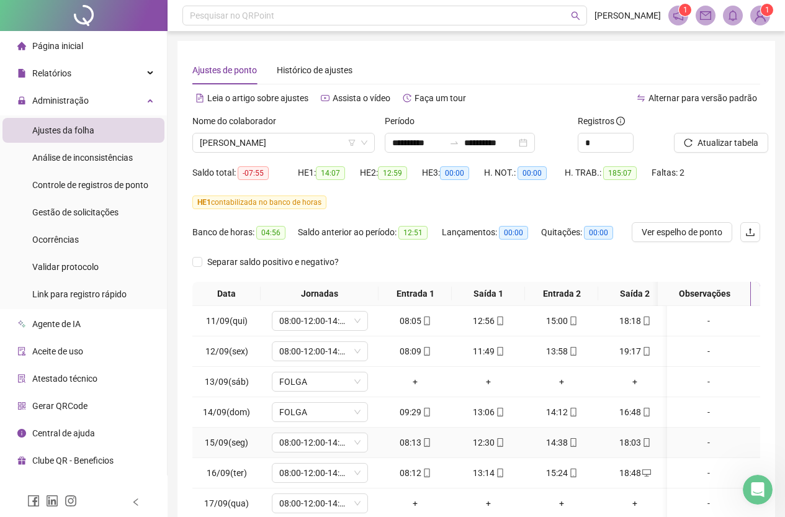
scroll to position [114, 0]
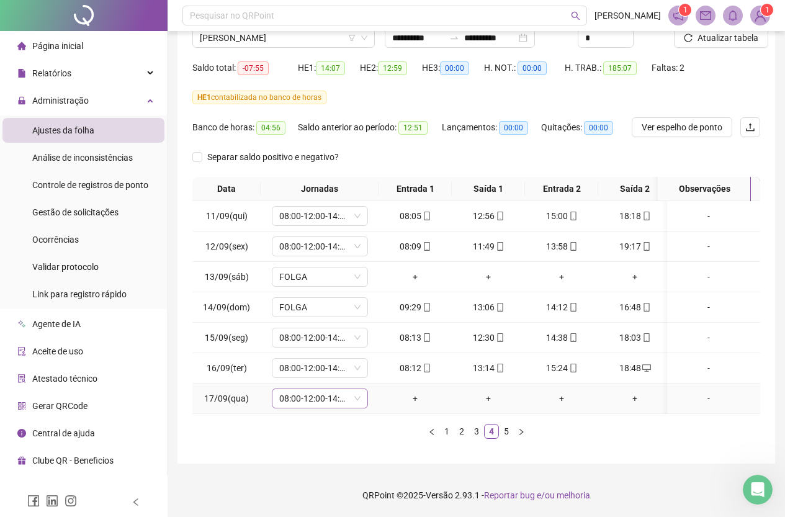
click at [350, 389] on span "08:00-12:00-14:00-18:00" at bounding box center [319, 398] width 81 height 19
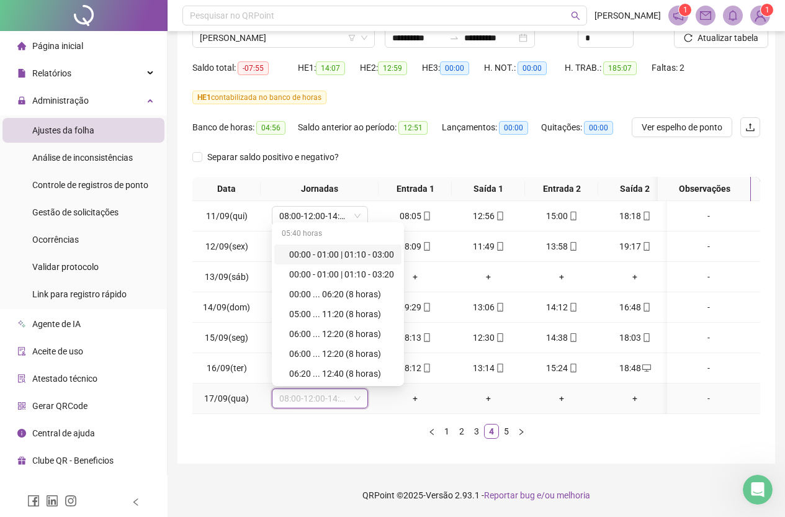
scroll to position [4349, 0]
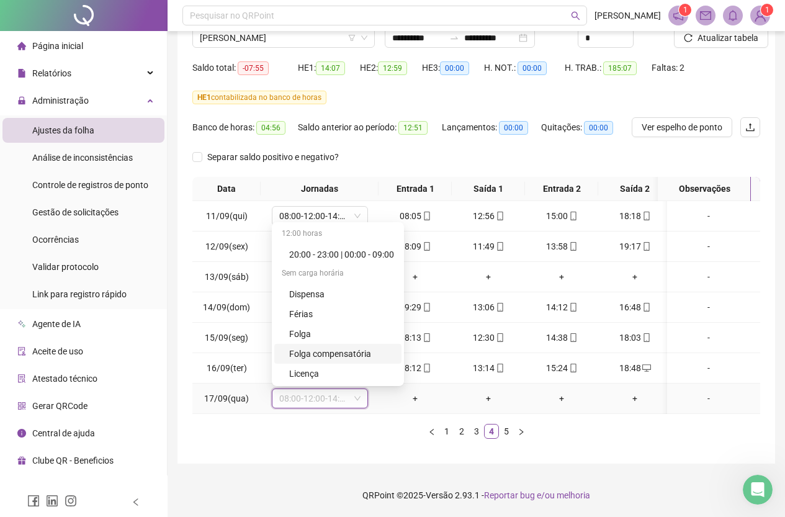
click at [320, 347] on div "Folga compensatória" at bounding box center [341, 354] width 105 height 14
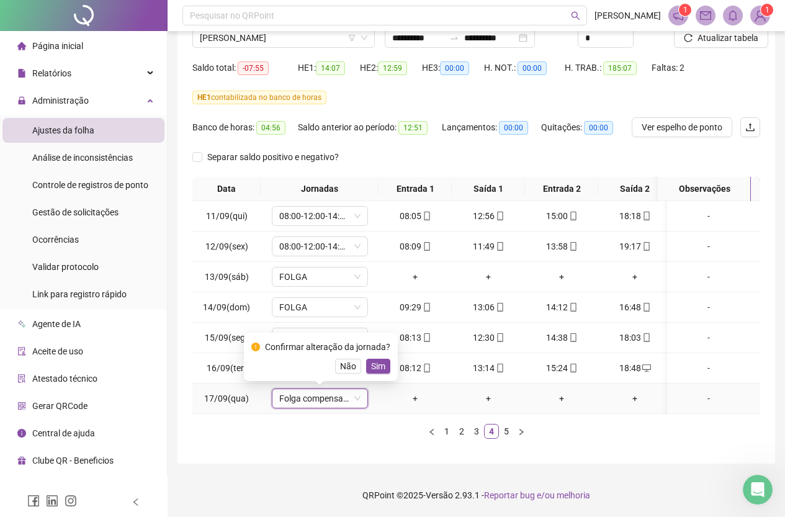
drag, startPoint x: 383, startPoint y: 357, endPoint x: 392, endPoint y: 361, distance: 10.0
click at [384, 359] on button "Sim" at bounding box center [378, 366] width 24 height 15
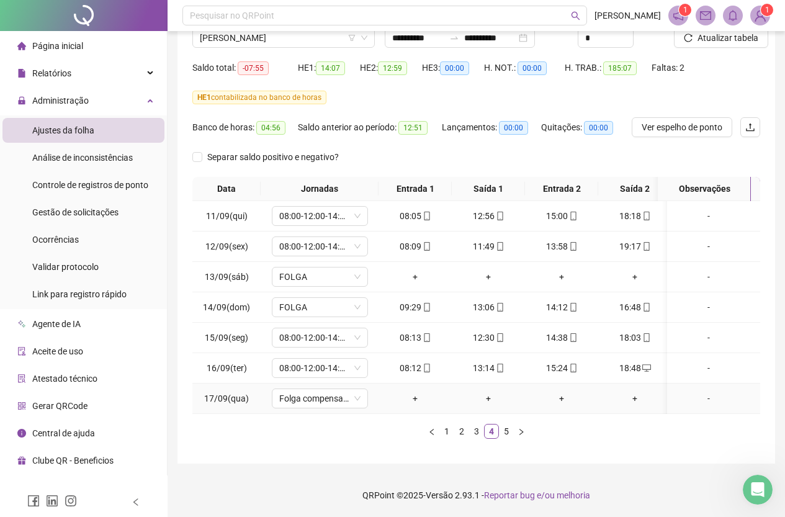
click at [704, 392] on div "-" at bounding box center [708, 399] width 73 height 14
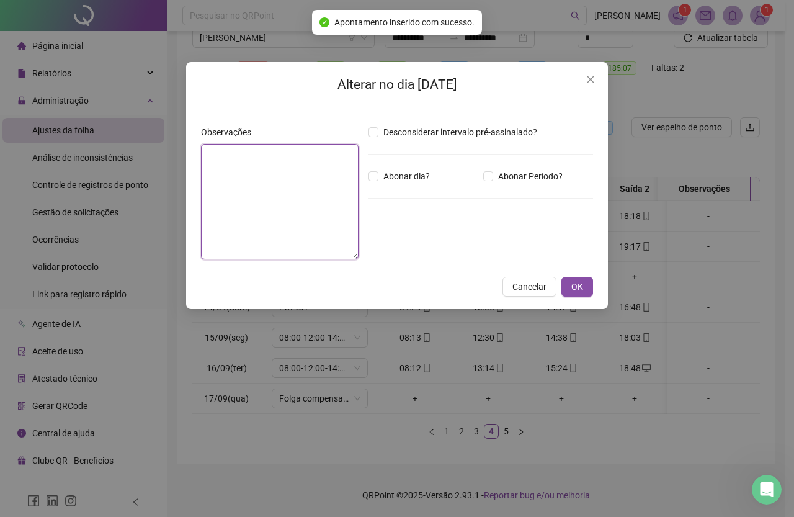
paste textarea "**********"
type textarea "**********"
click at [572, 284] on span "OK" at bounding box center [578, 287] width 12 height 14
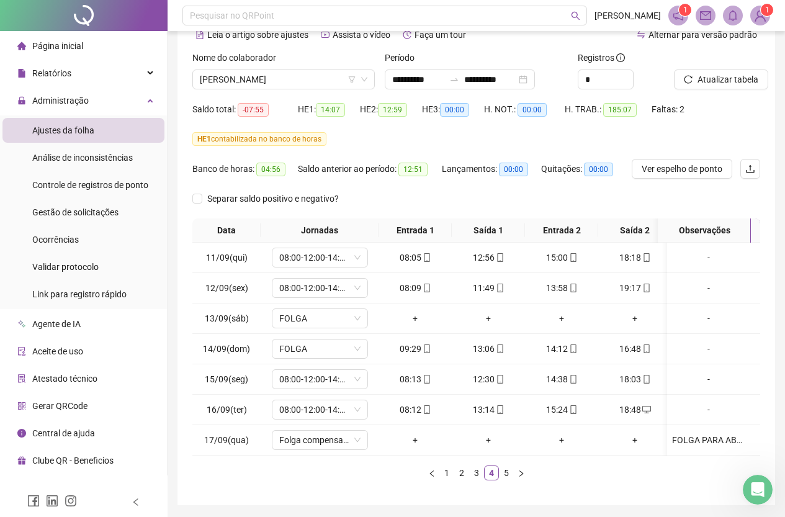
scroll to position [0, 0]
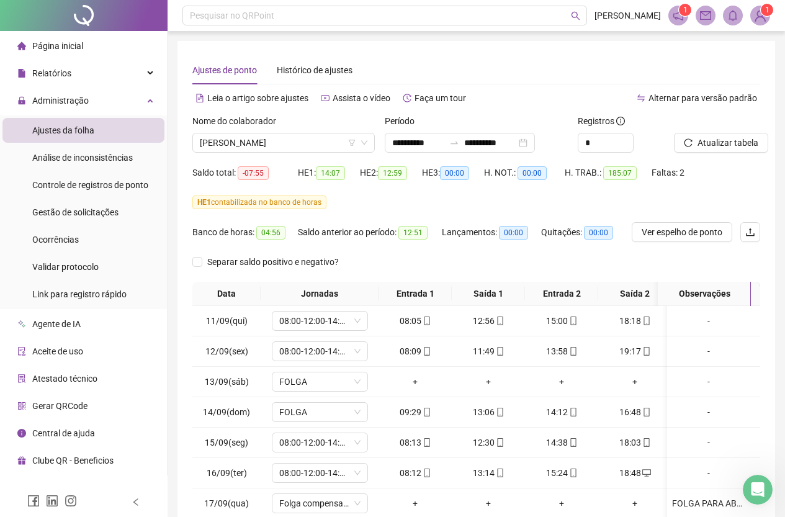
click at [718, 156] on div "Atualizar tabela" at bounding box center [717, 138] width 96 height 48
click at [719, 150] on button "Atualizar tabela" at bounding box center [721, 143] width 94 height 20
click at [294, 137] on span "[PERSON_NAME]" at bounding box center [284, 142] width 168 height 19
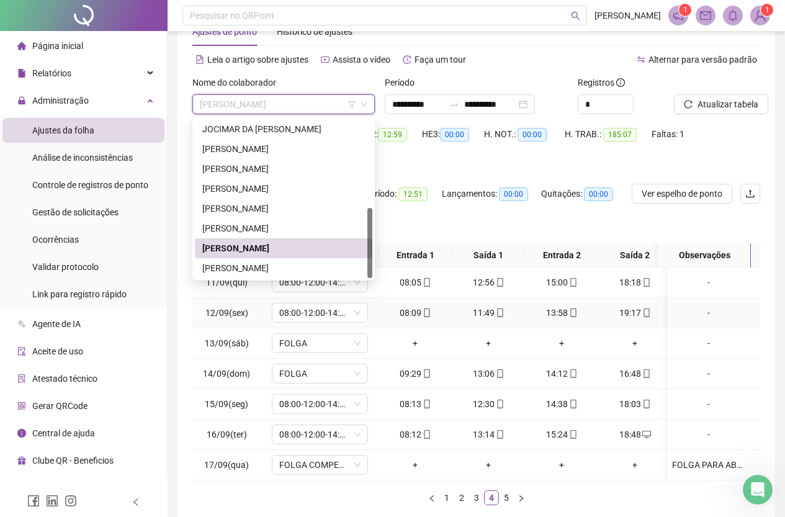
scroll to position [62, 0]
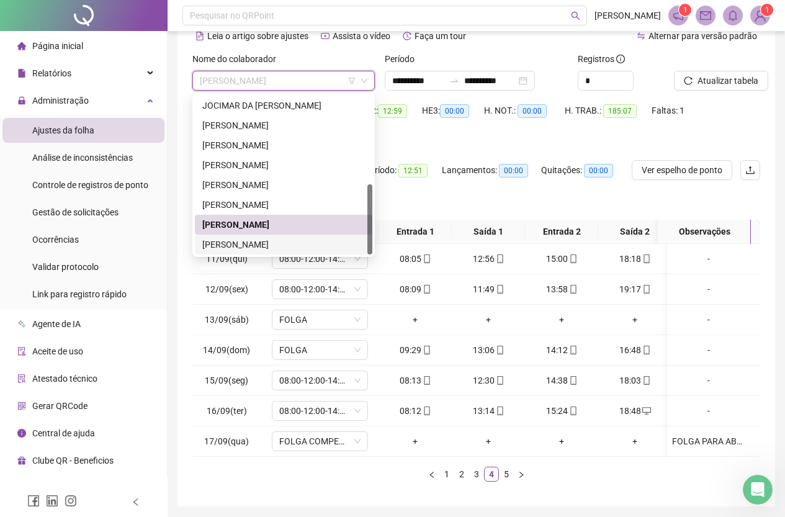
click at [298, 251] on div "[PERSON_NAME]" at bounding box center [283, 245] width 177 height 20
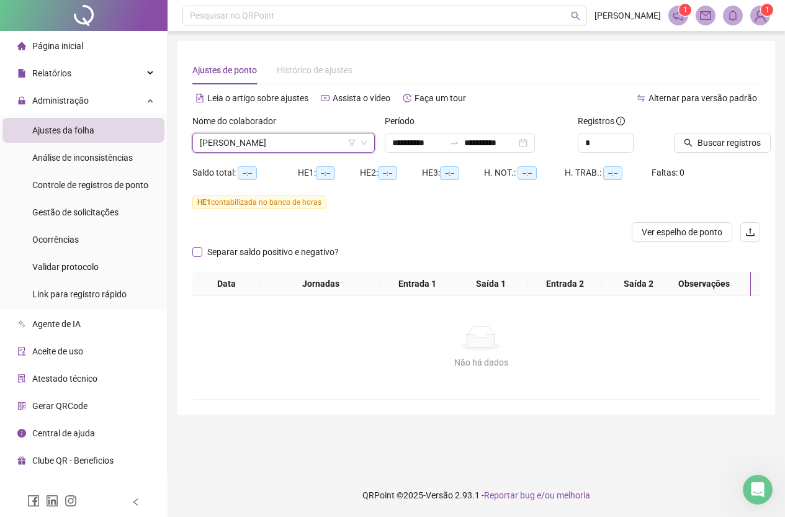
scroll to position [0, 0]
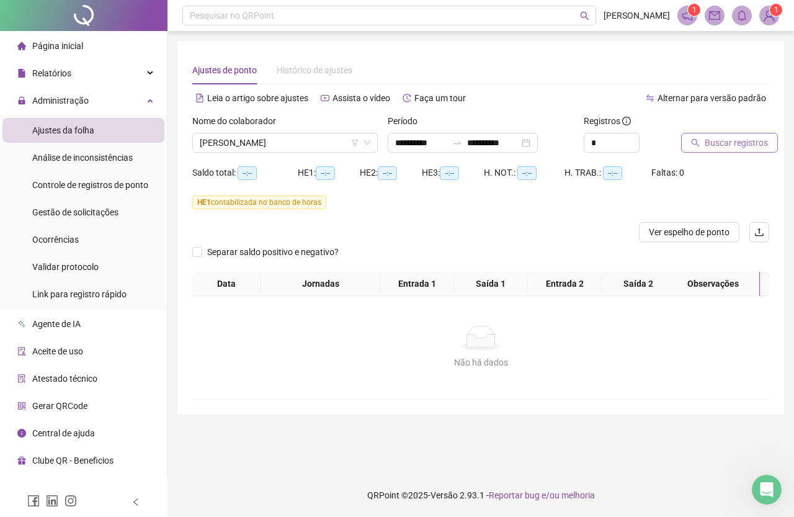
click at [730, 137] on span "Buscar registros" at bounding box center [736, 143] width 63 height 14
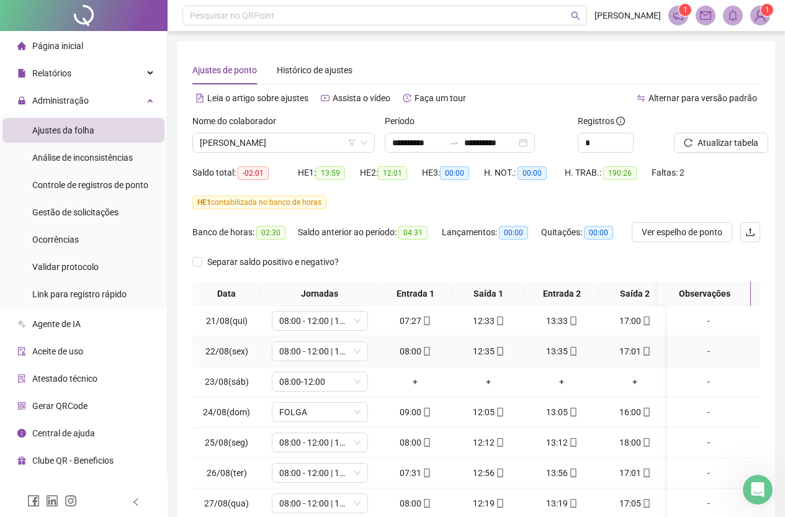
scroll to position [114, 0]
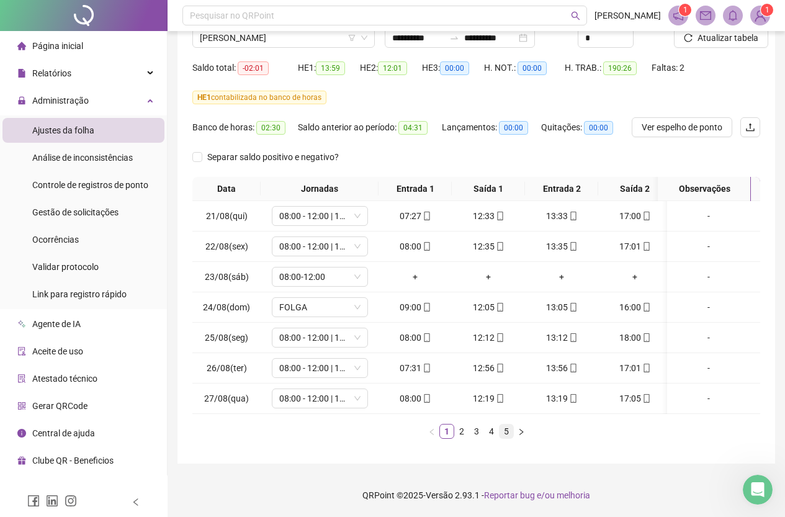
click at [508, 430] on link "5" at bounding box center [507, 432] width 14 height 14
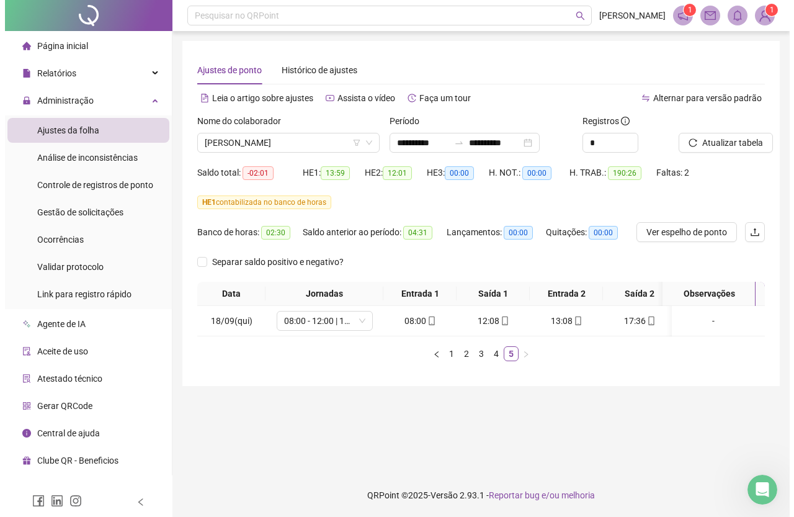
scroll to position [0, 0]
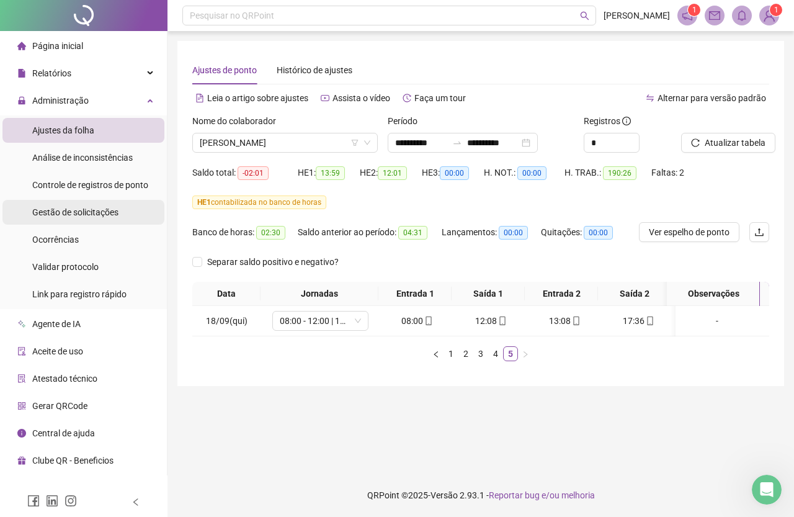
click at [102, 212] on span "Gestão de solicitações" at bounding box center [75, 212] width 86 height 10
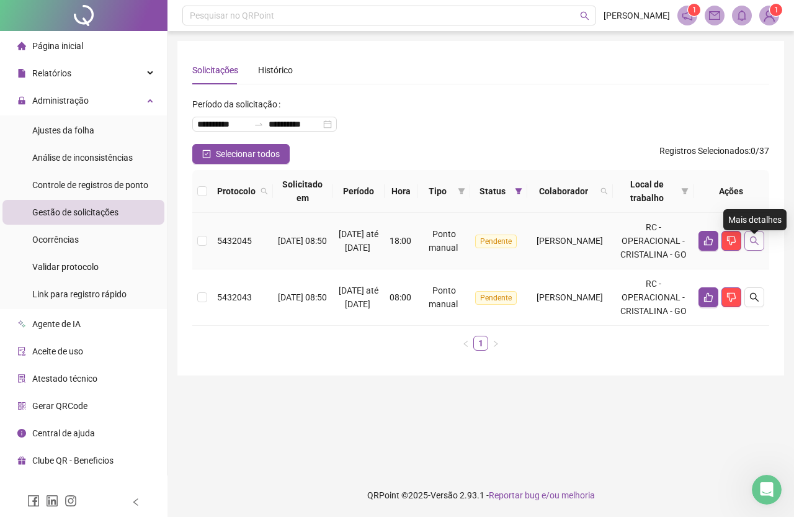
click at [757, 246] on icon "search" at bounding box center [755, 241] width 10 height 10
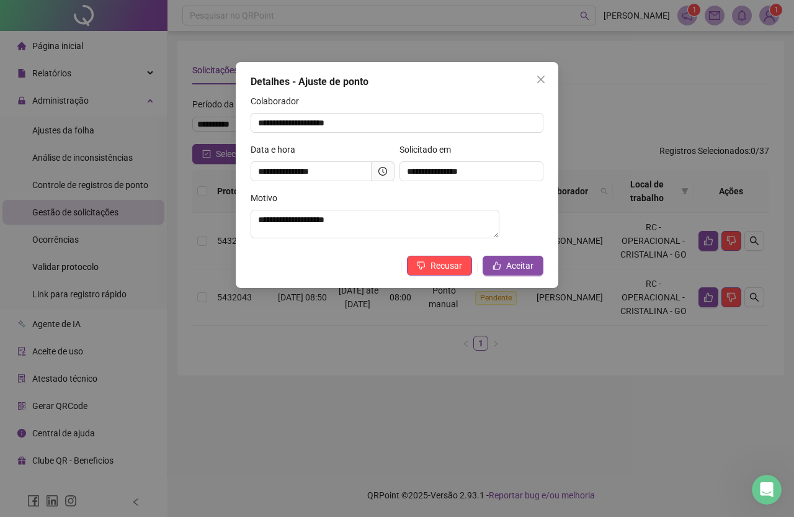
click at [385, 174] on icon "clock-circle" at bounding box center [383, 171] width 9 height 9
click at [507, 270] on span "Aceitar" at bounding box center [519, 266] width 27 height 14
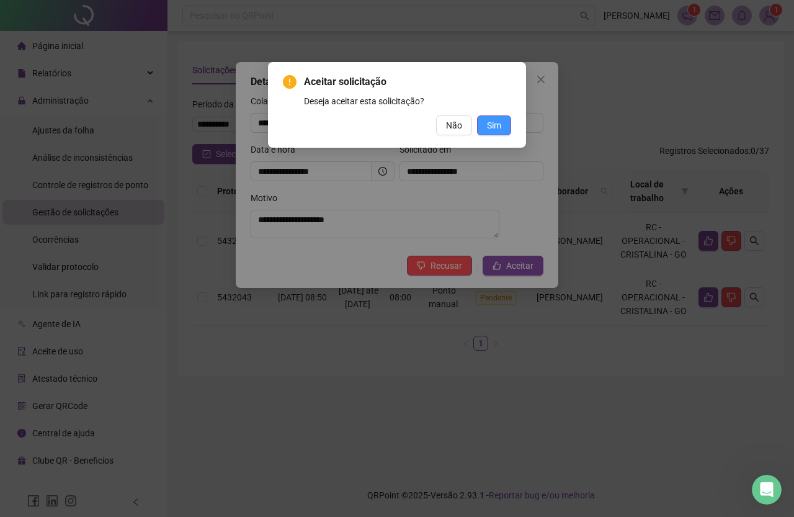
click at [498, 128] on span "Sim" at bounding box center [494, 126] width 14 height 14
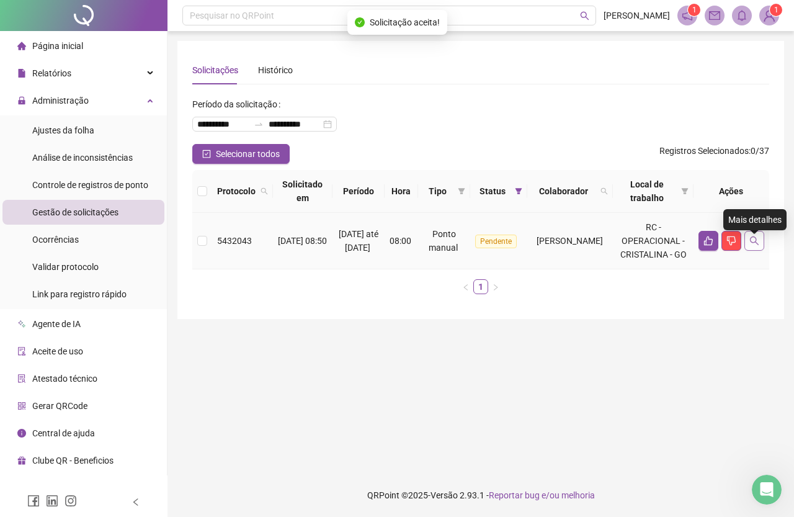
click at [761, 250] on button "button" at bounding box center [755, 241] width 20 height 20
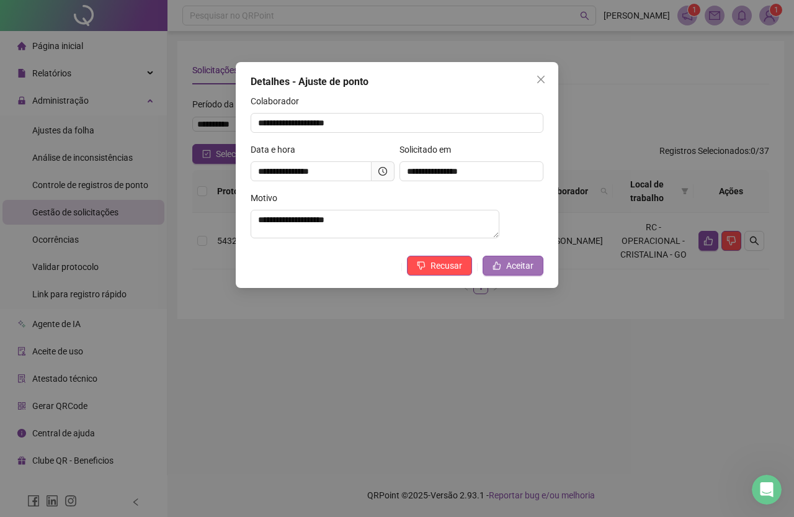
click at [528, 271] on span "Aceitar" at bounding box center [519, 266] width 27 height 14
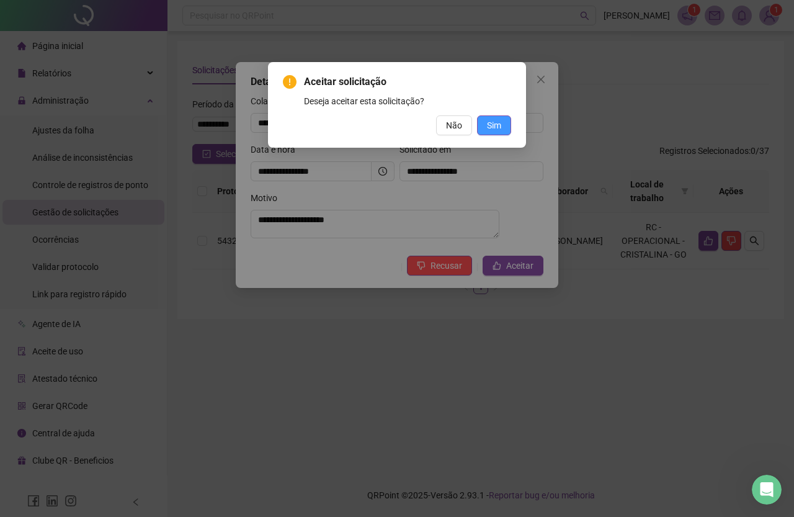
click at [502, 134] on button "Sim" at bounding box center [494, 125] width 34 height 20
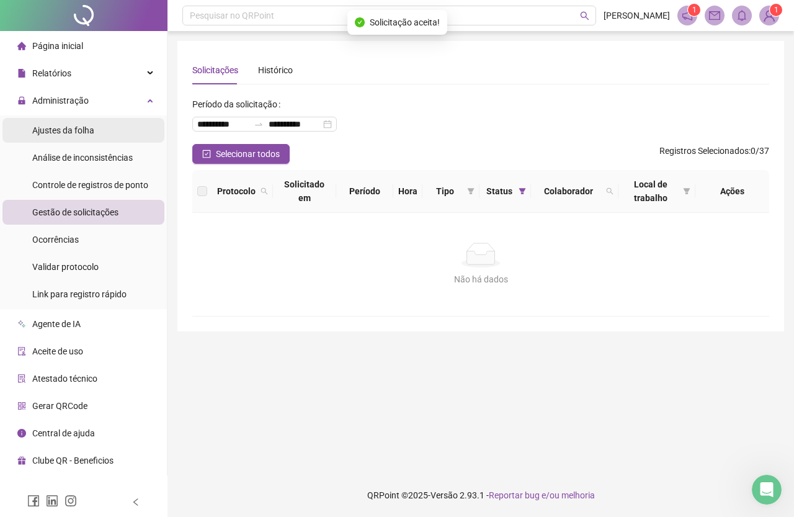
drag, startPoint x: 88, startPoint y: 130, endPoint x: 115, endPoint y: 138, distance: 28.9
click at [88, 130] on span "Ajustes da folha" at bounding box center [63, 130] width 62 height 10
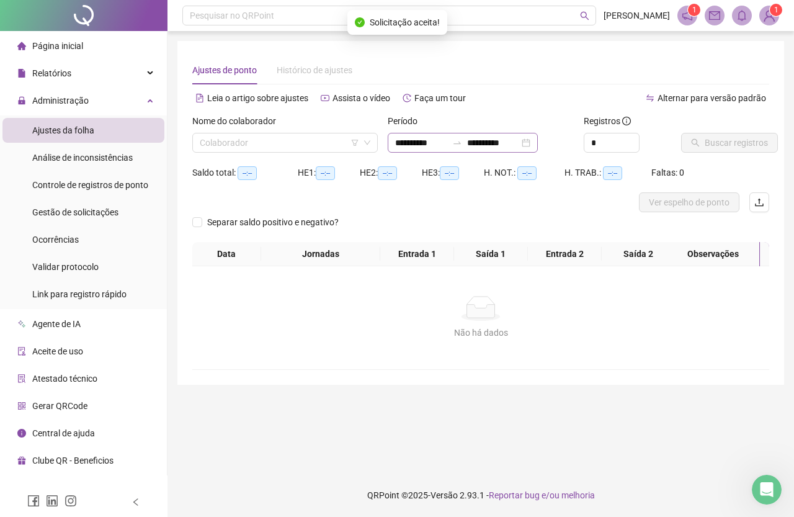
click at [397, 151] on div "**********" at bounding box center [463, 143] width 150 height 20
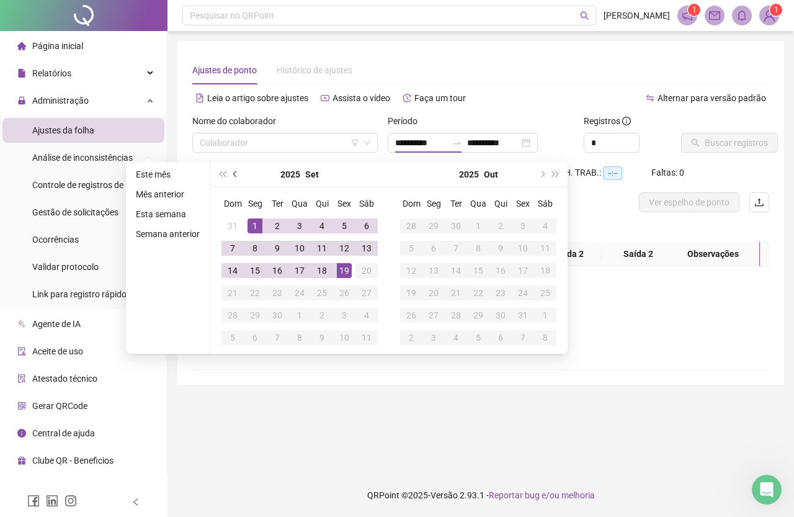
click at [237, 175] on button "prev-year" at bounding box center [236, 174] width 14 height 25
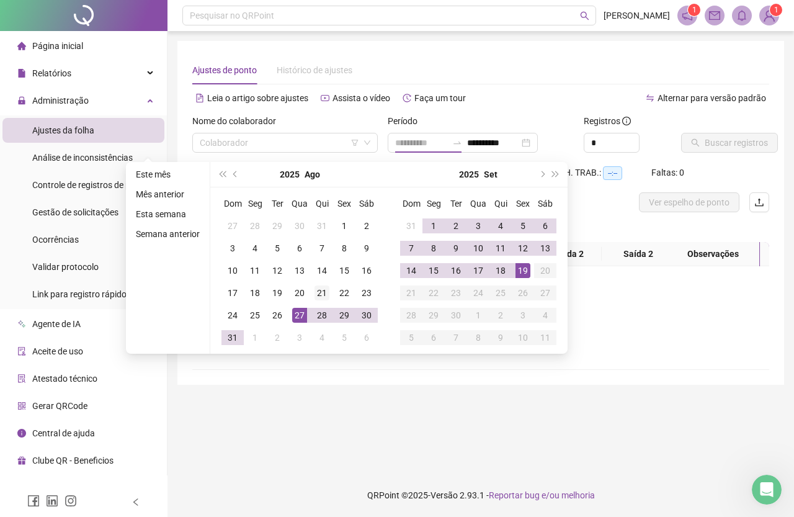
type input "**********"
click at [316, 292] on div "21" at bounding box center [322, 292] width 15 height 15
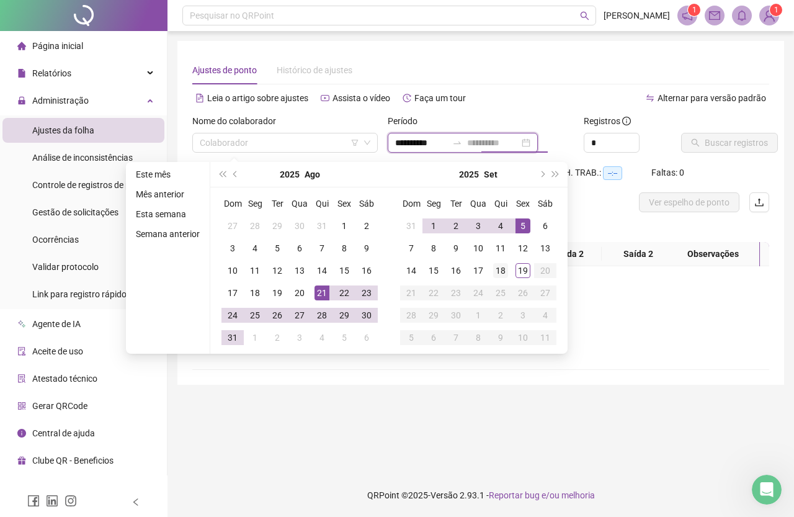
type input "**********"
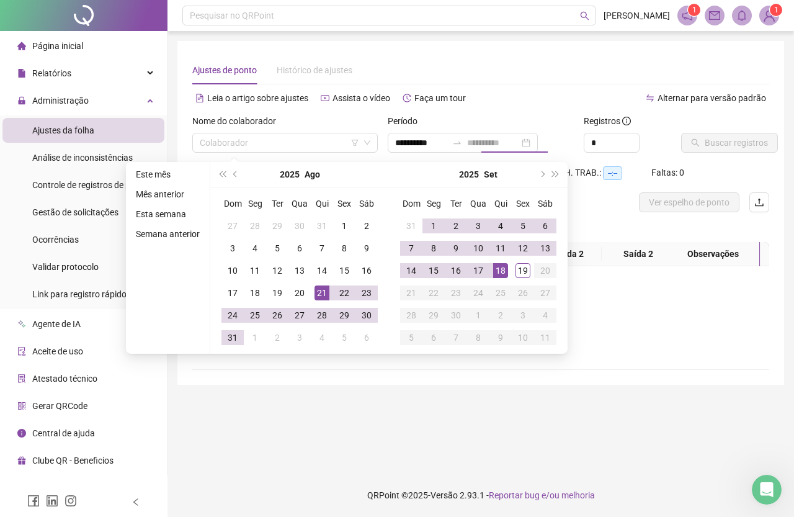
click at [503, 272] on div "18" at bounding box center [500, 270] width 15 height 15
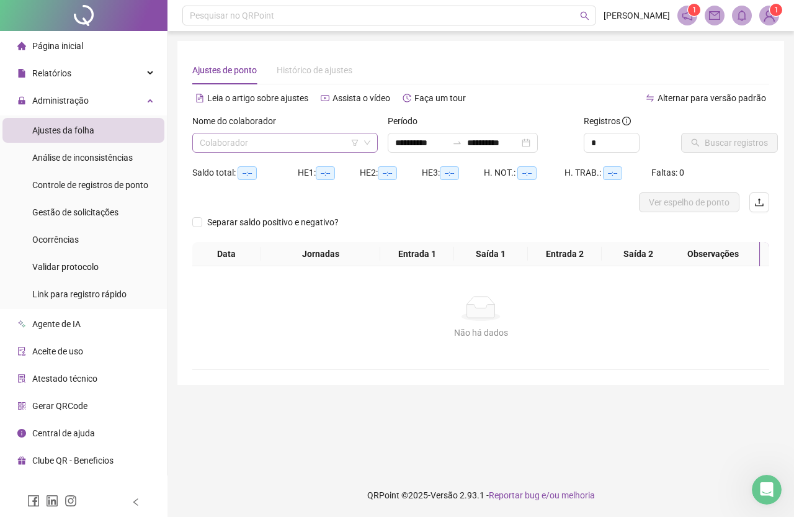
click at [333, 136] on input "search" at bounding box center [279, 142] width 159 height 19
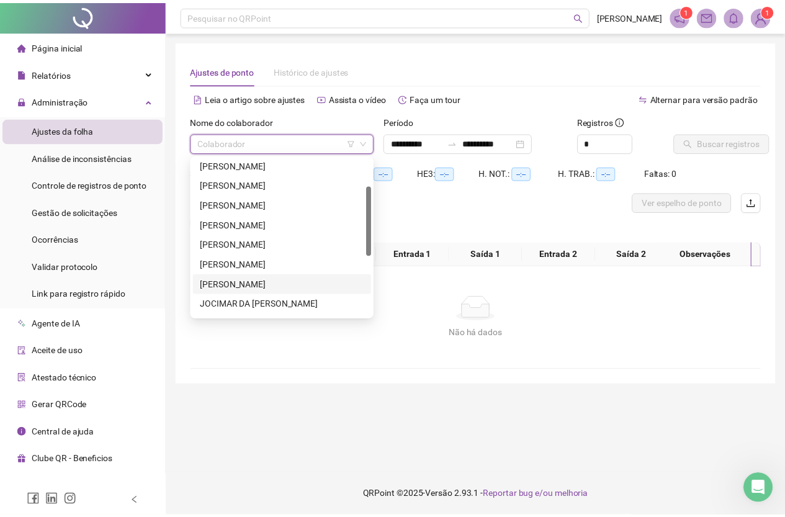
scroll to position [124, 0]
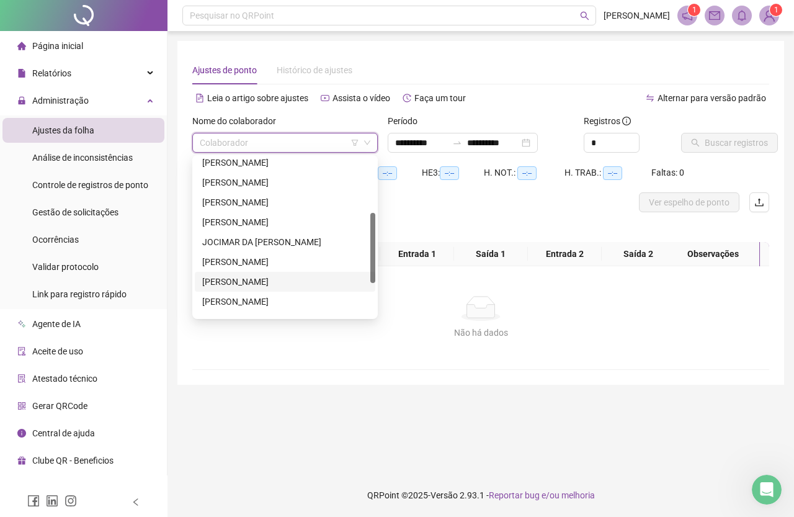
click at [277, 280] on div "[PERSON_NAME]" at bounding box center [285, 282] width 166 height 14
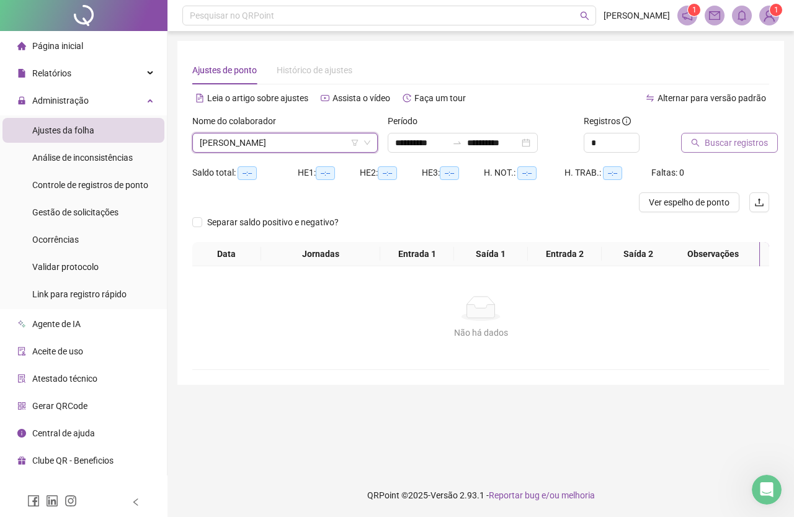
click at [735, 140] on span "Buscar registros" at bounding box center [736, 143] width 63 height 14
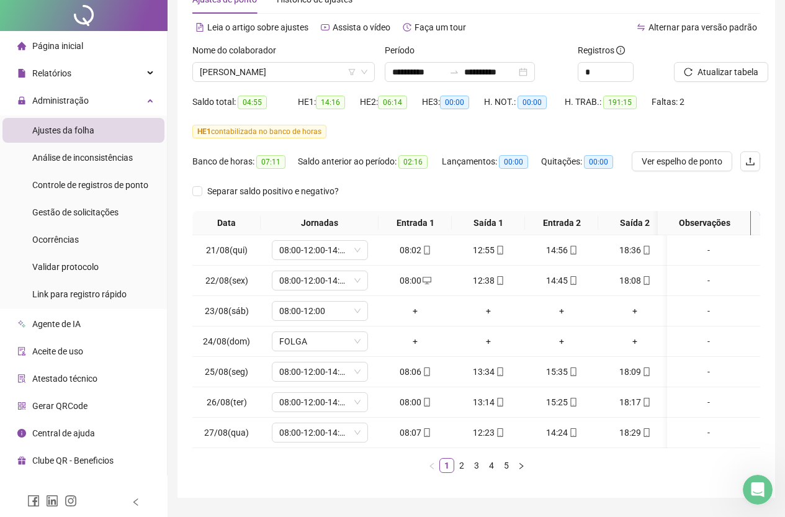
scroll to position [114, 0]
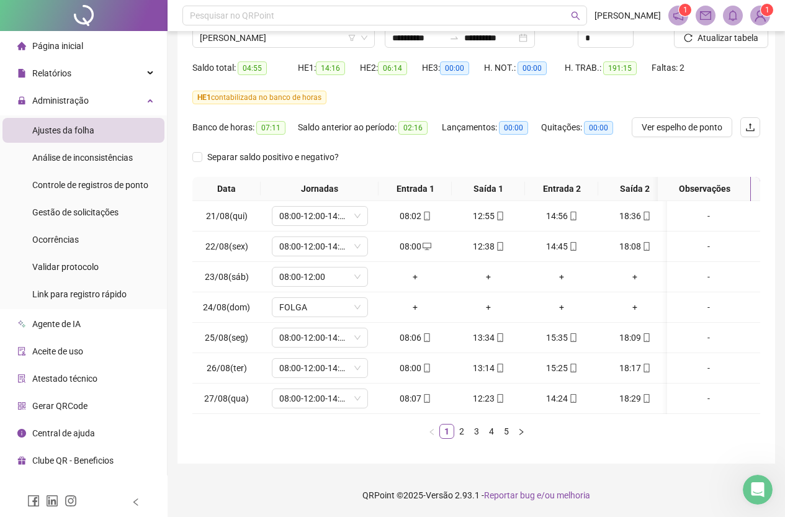
click at [504, 427] on link "5" at bounding box center [507, 432] width 14 height 14
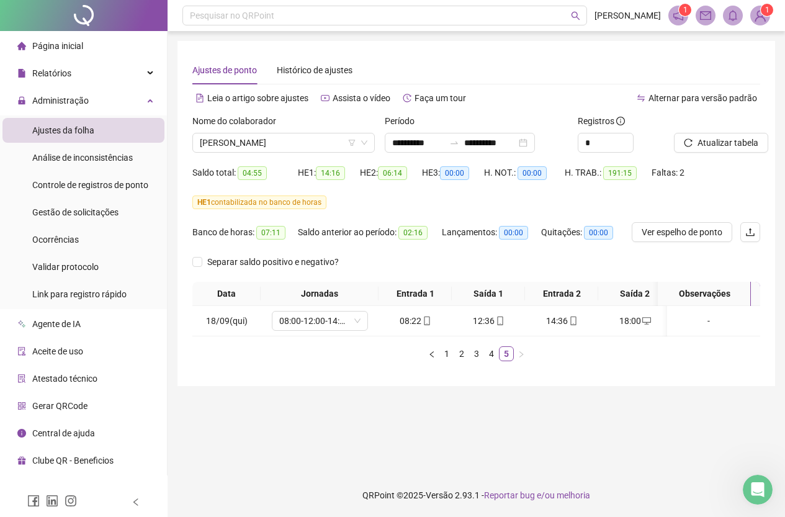
scroll to position [0, 0]
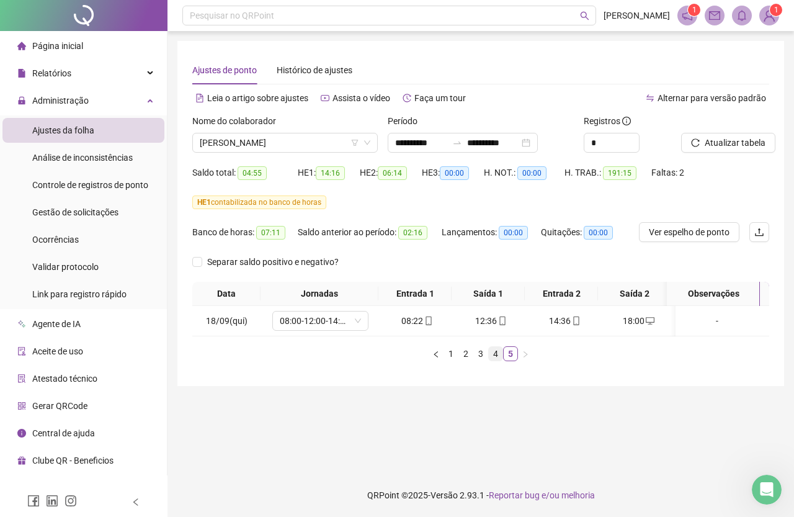
click at [494, 360] on link "4" at bounding box center [496, 354] width 14 height 14
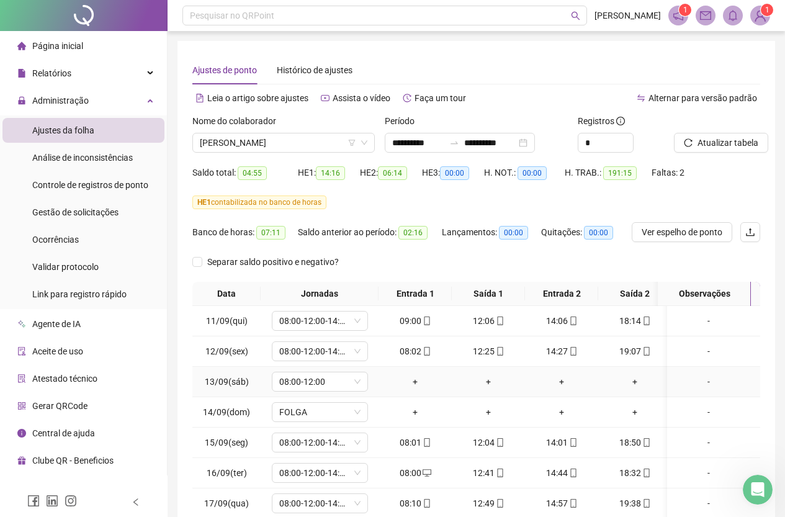
scroll to position [114, 0]
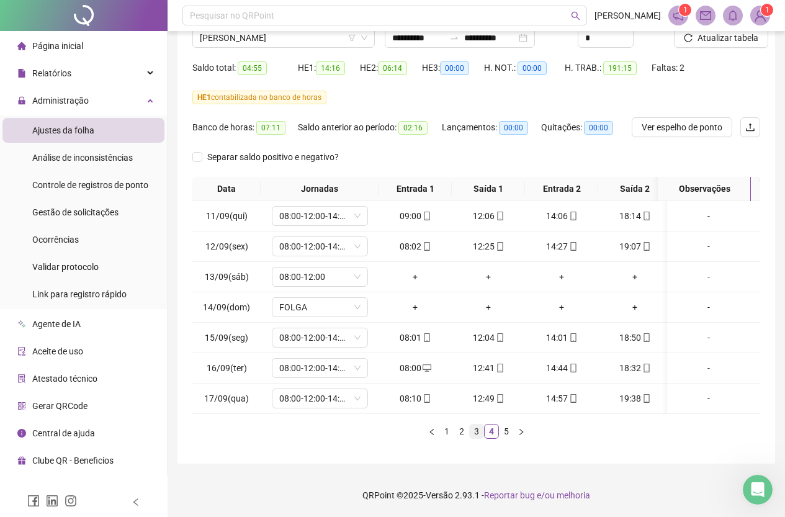
click at [473, 428] on link "3" at bounding box center [477, 432] width 14 height 14
click at [489, 429] on link "4" at bounding box center [492, 432] width 14 height 14
click at [508, 429] on link "5" at bounding box center [507, 432] width 14 height 14
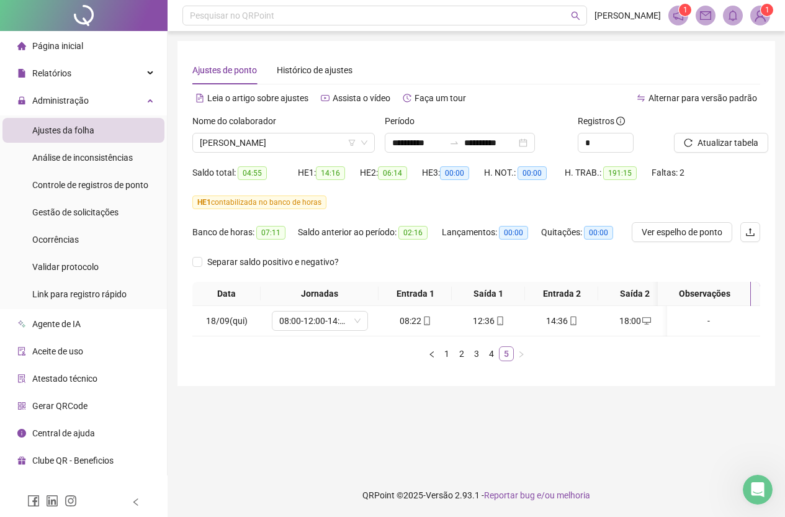
scroll to position [0, 0]
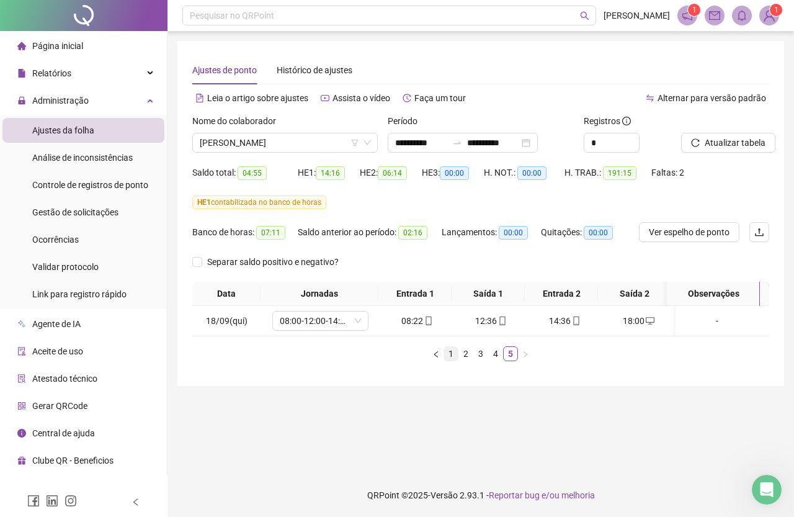
click at [454, 360] on link "1" at bounding box center [451, 354] width 14 height 14
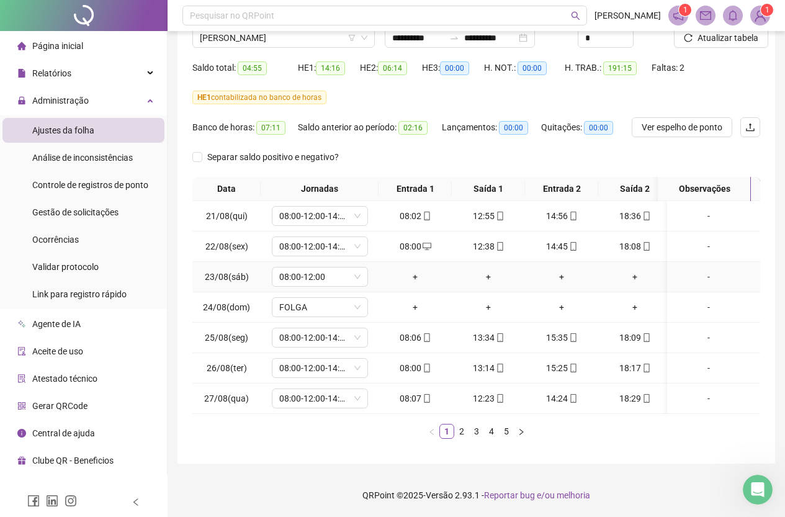
scroll to position [114, 0]
click at [459, 430] on link "2" at bounding box center [462, 432] width 14 height 14
click at [474, 431] on link "3" at bounding box center [477, 432] width 14 height 14
click at [488, 431] on link "4" at bounding box center [492, 432] width 14 height 14
click at [506, 435] on link "5" at bounding box center [507, 432] width 14 height 14
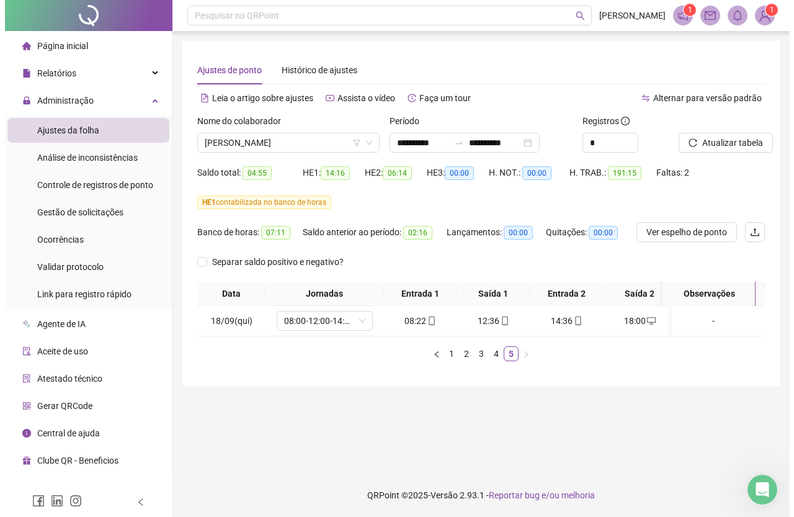
scroll to position [0, 0]
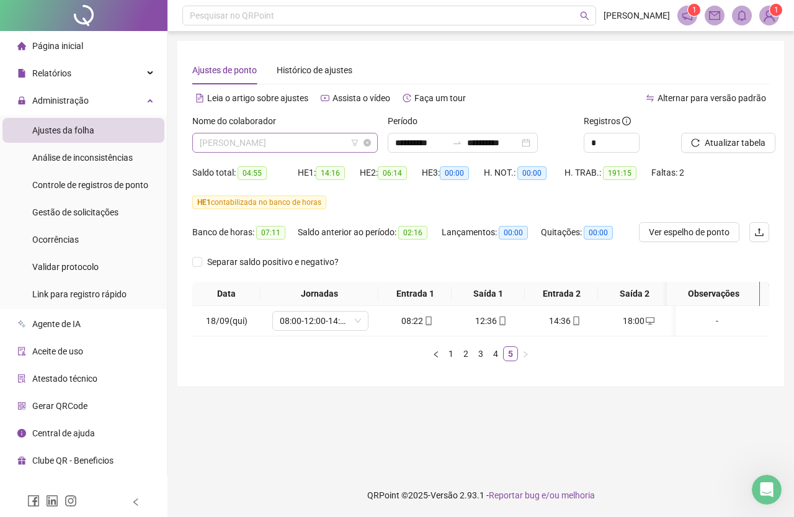
click at [240, 138] on span "[PERSON_NAME]" at bounding box center [285, 142] width 171 height 19
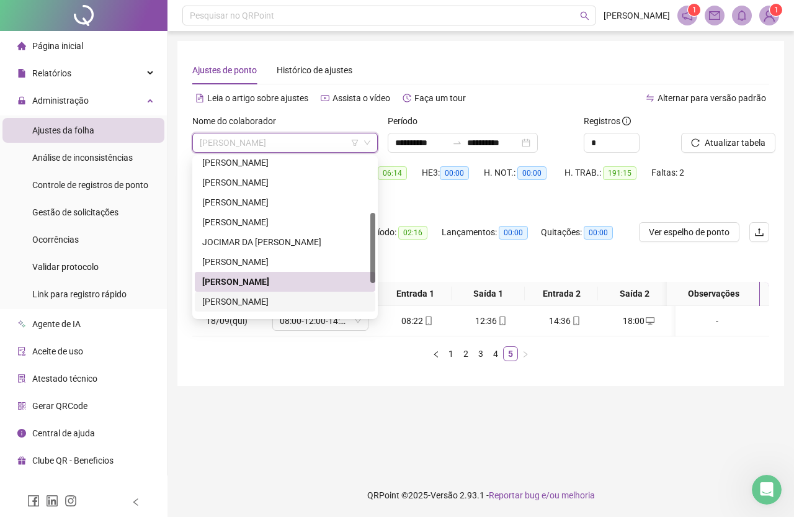
click at [277, 304] on div "[PERSON_NAME]" at bounding box center [285, 302] width 166 height 14
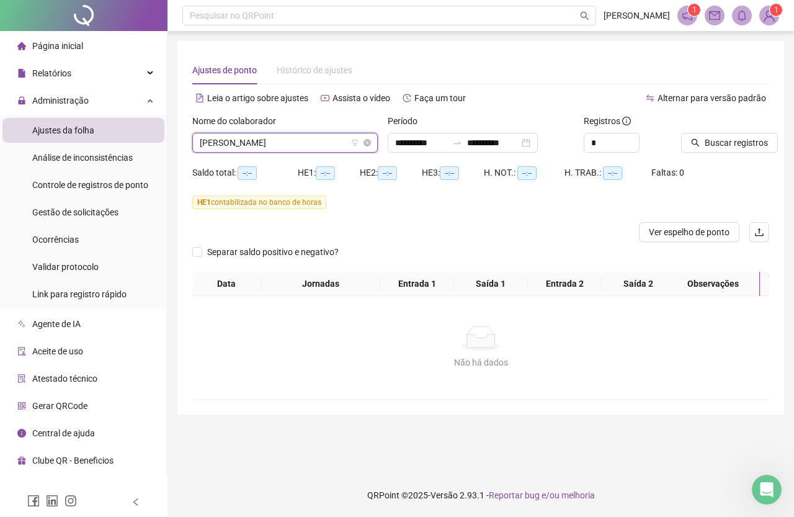
click at [297, 149] on span "[PERSON_NAME]" at bounding box center [285, 142] width 171 height 19
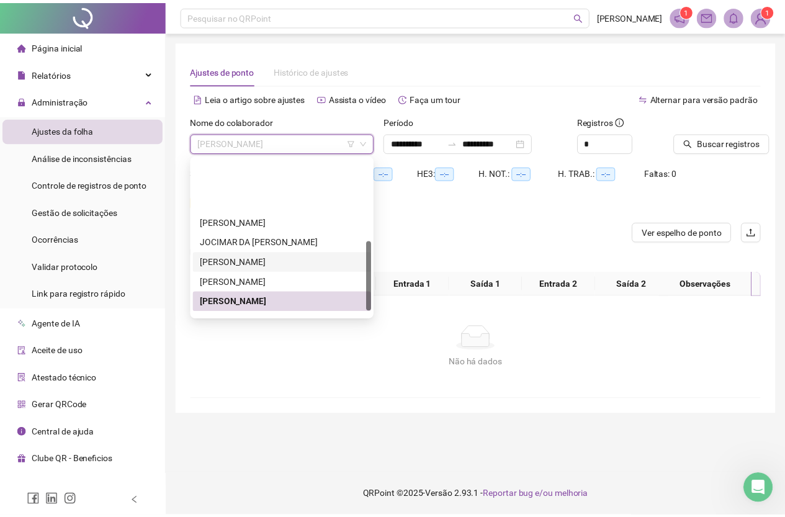
scroll to position [199, 0]
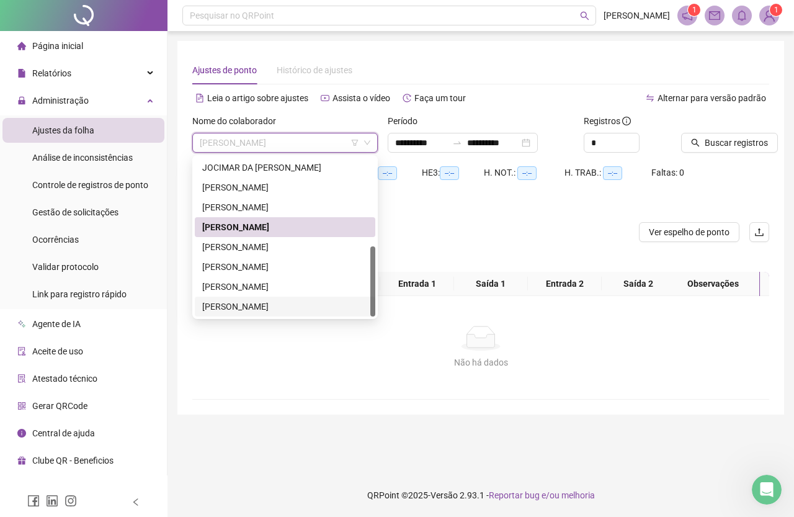
click at [297, 306] on div "[PERSON_NAME]" at bounding box center [285, 307] width 166 height 14
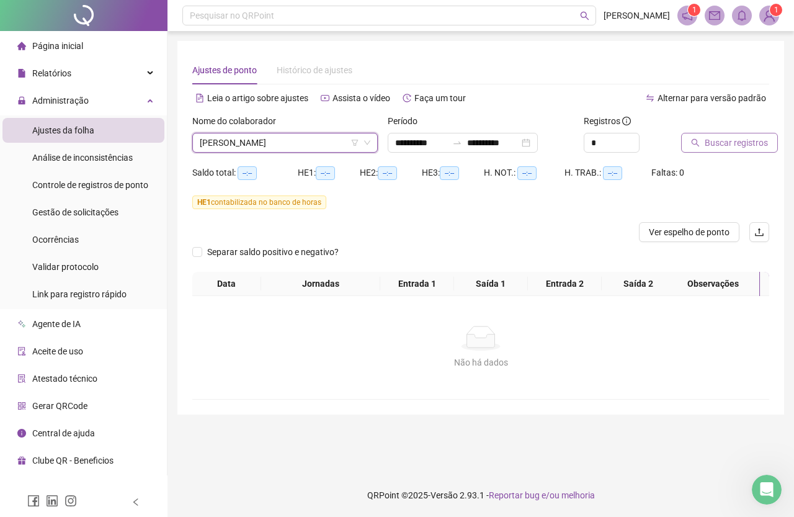
click at [727, 135] on button "Buscar registros" at bounding box center [729, 143] width 97 height 20
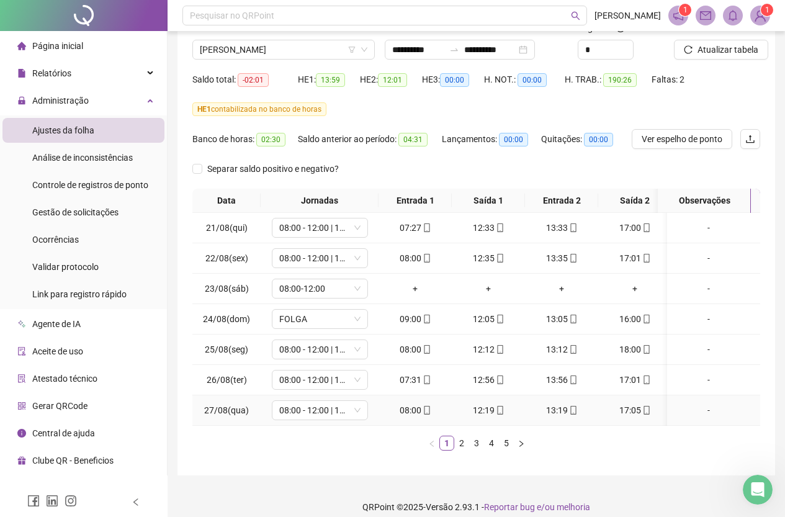
scroll to position [114, 0]
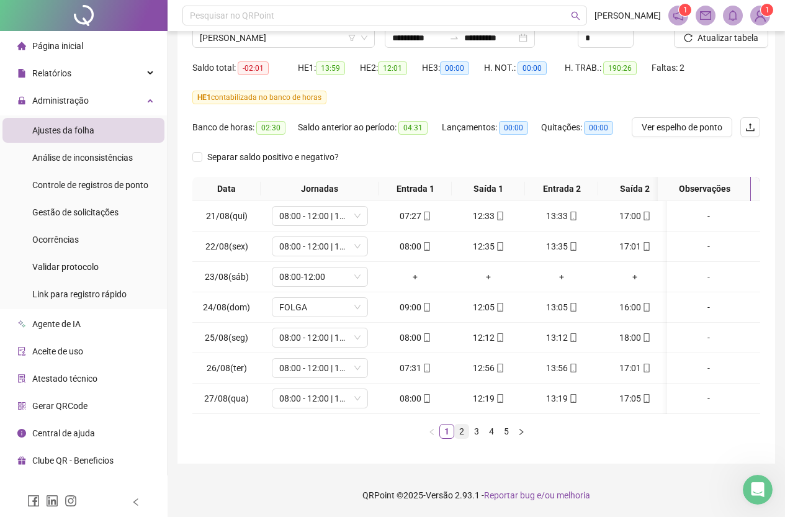
click at [463, 431] on link "2" at bounding box center [462, 432] width 14 height 14
click at [472, 431] on link "3" at bounding box center [477, 432] width 14 height 14
click at [488, 428] on link "4" at bounding box center [492, 432] width 14 height 14
click at [501, 429] on link "5" at bounding box center [507, 432] width 14 height 14
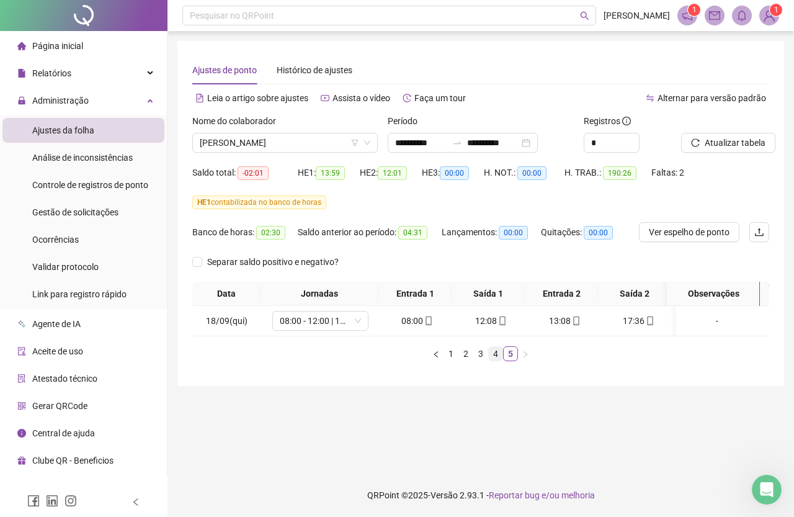
click at [497, 361] on link "4" at bounding box center [496, 354] width 14 height 14
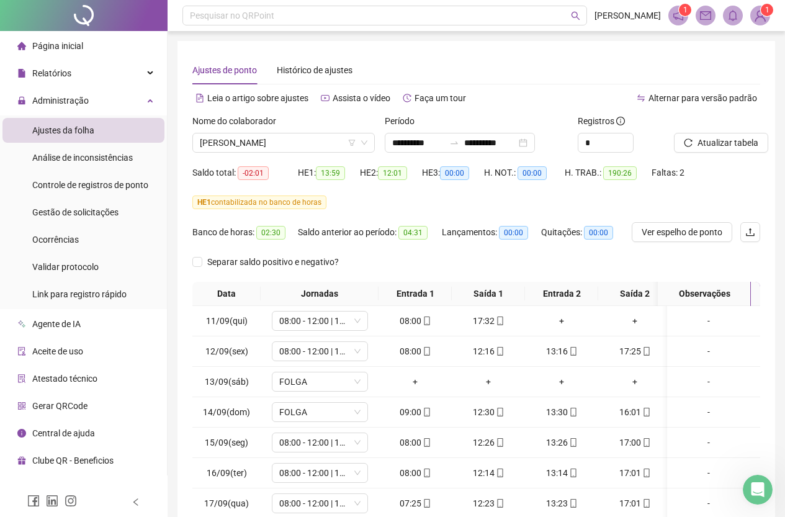
click at [48, 43] on span "Página inicial" at bounding box center [57, 46] width 51 height 10
